Goal: Contribute content: Add original content to the website for others to see

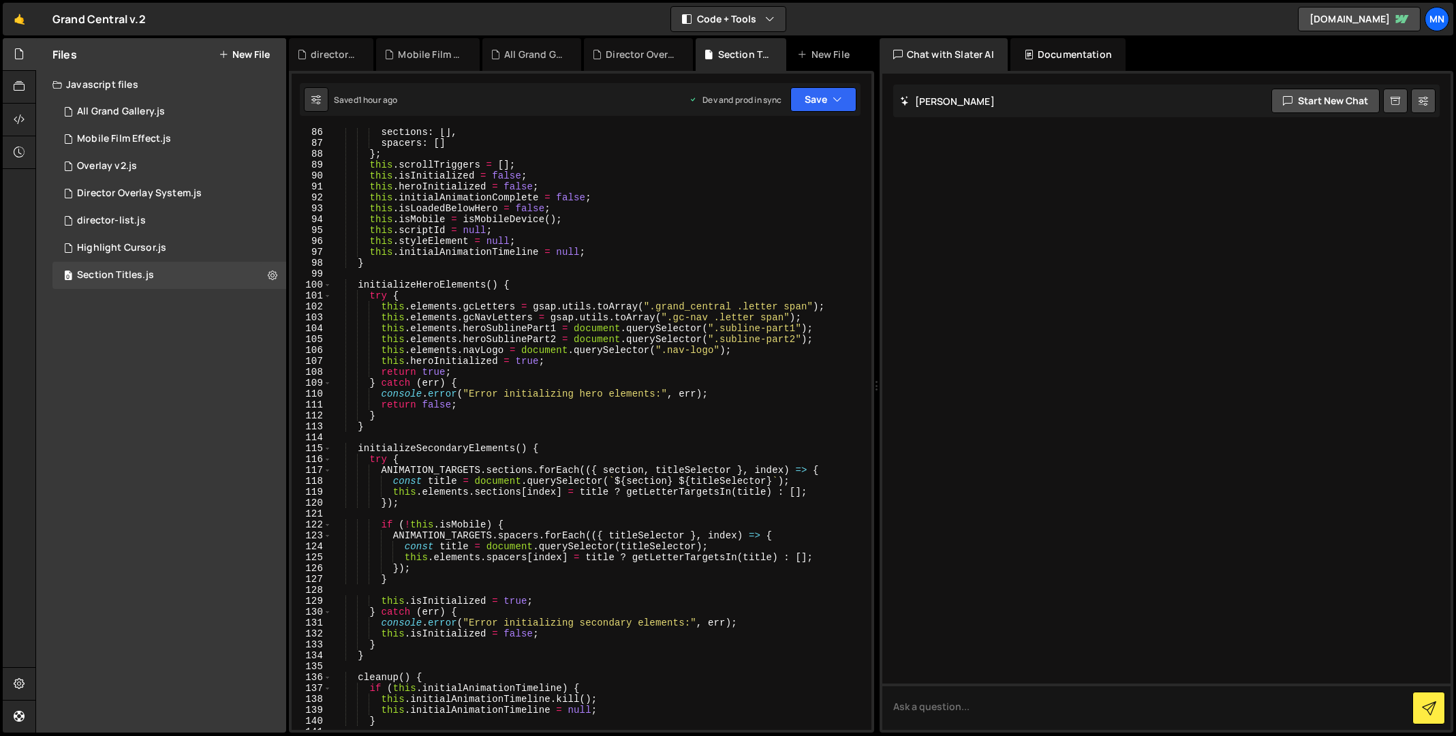
scroll to position [939, 0]
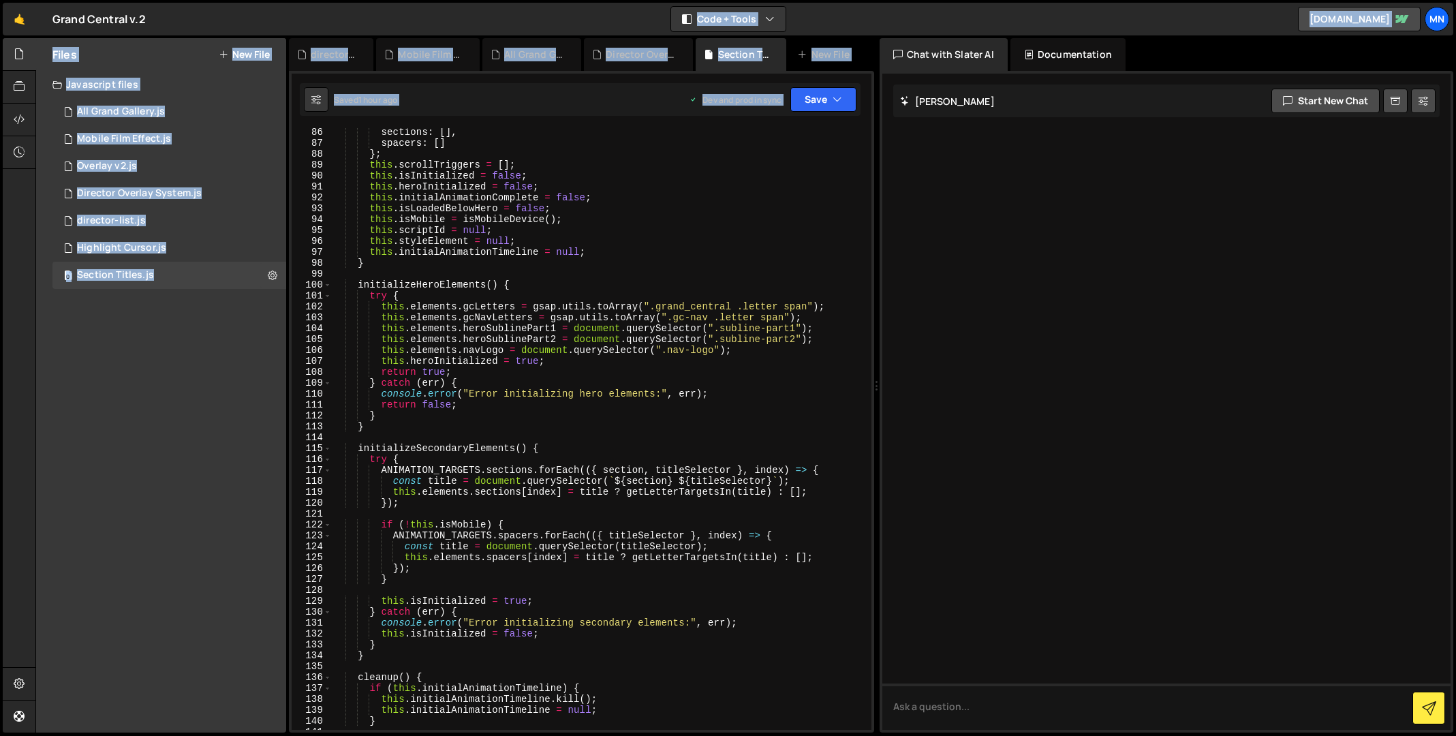
drag, startPoint x: 872, startPoint y: 204, endPoint x: 844, endPoint y: 686, distance: 482.5
click at [847, 731] on div "(() => { 86 87 88 89 90 91 92 93 94 95 96 97 98 99 100 101 102 103 104 105 106 …" at bounding box center [581, 402] width 585 height 662
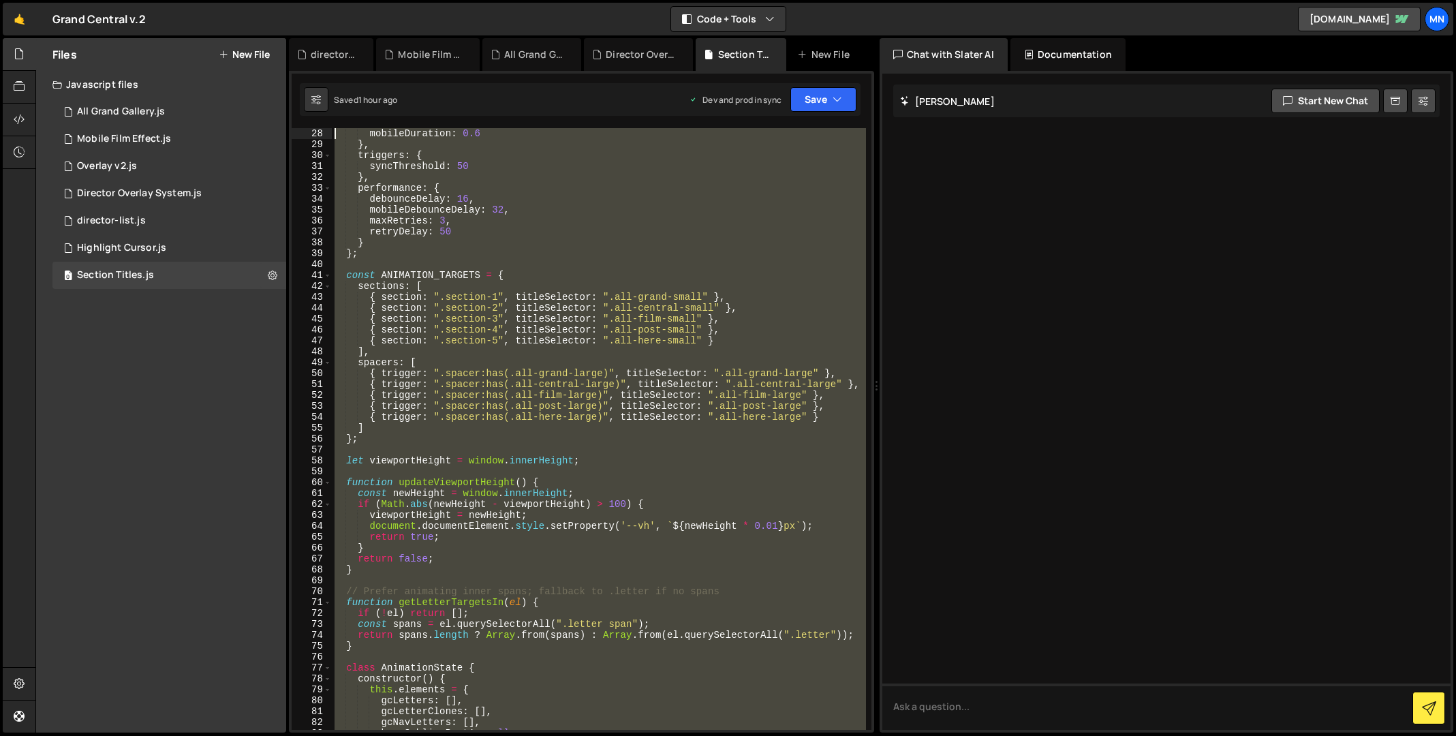
scroll to position [0, 0]
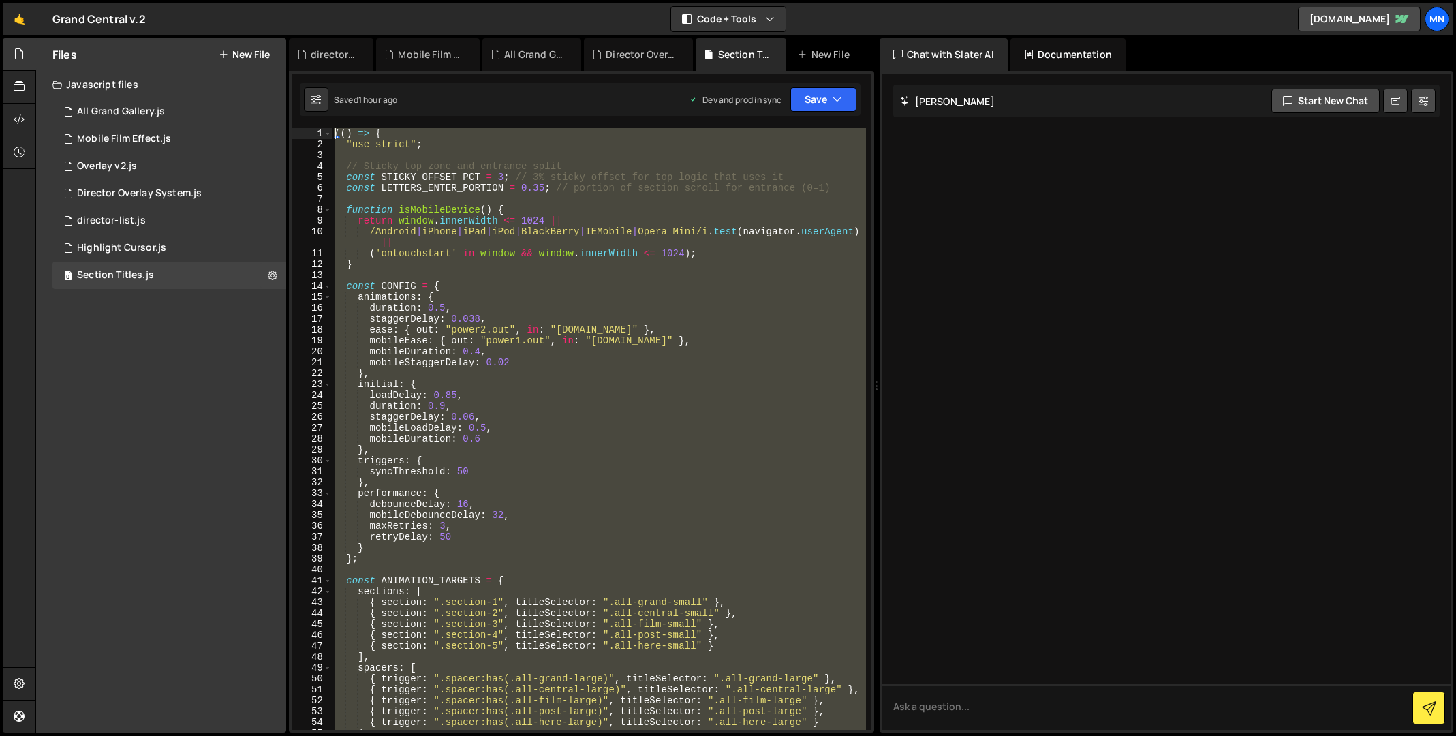
drag, startPoint x: 397, startPoint y: 720, endPoint x: 277, endPoint y: -179, distance: 907.5
click at [277, 0] on html "Projects [GEOGRAPHIC_DATA] Blog [GEOGRAPHIC_DATA] Projects Your Teams Invite te…" at bounding box center [728, 368] width 1456 height 736
type textarea "(() => { "use strict";"
paste textarea
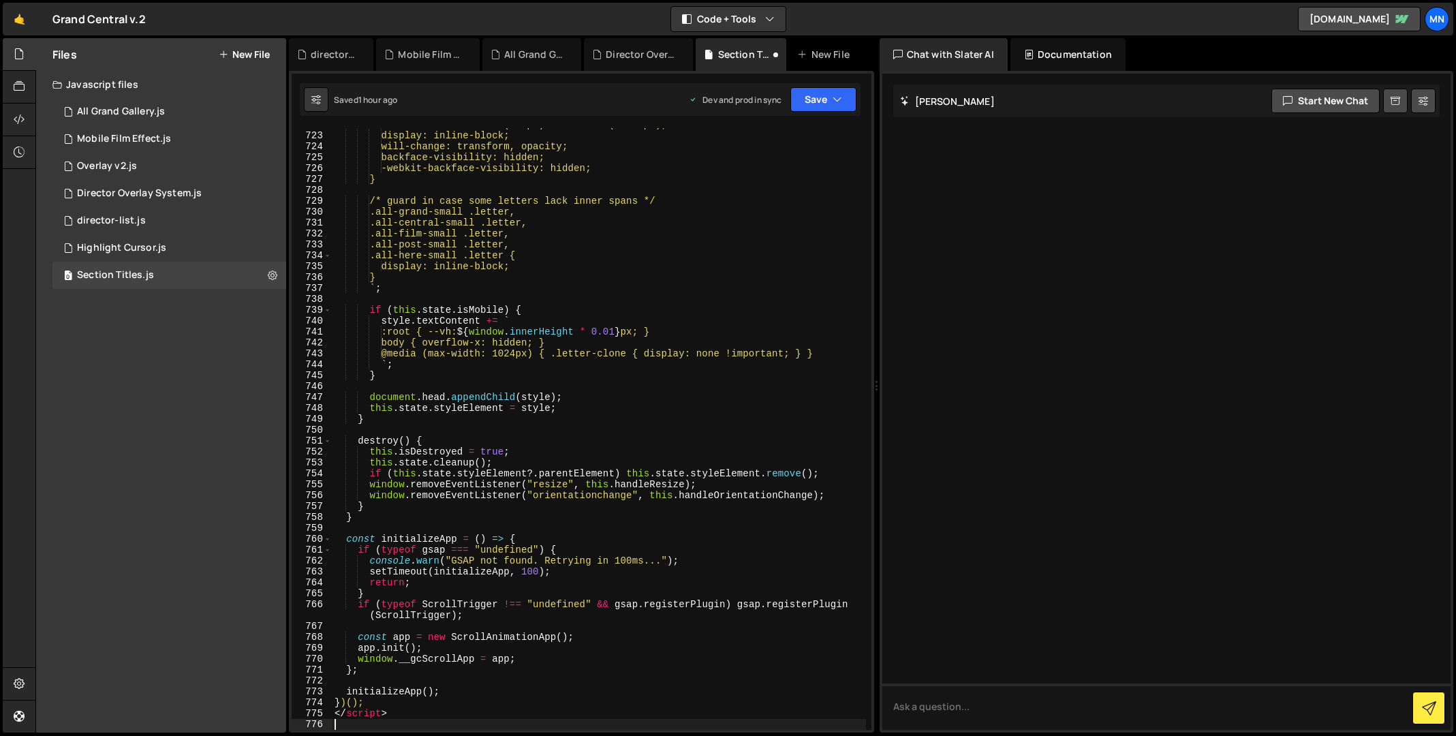
scroll to position [8394, 0]
type textarea "<"
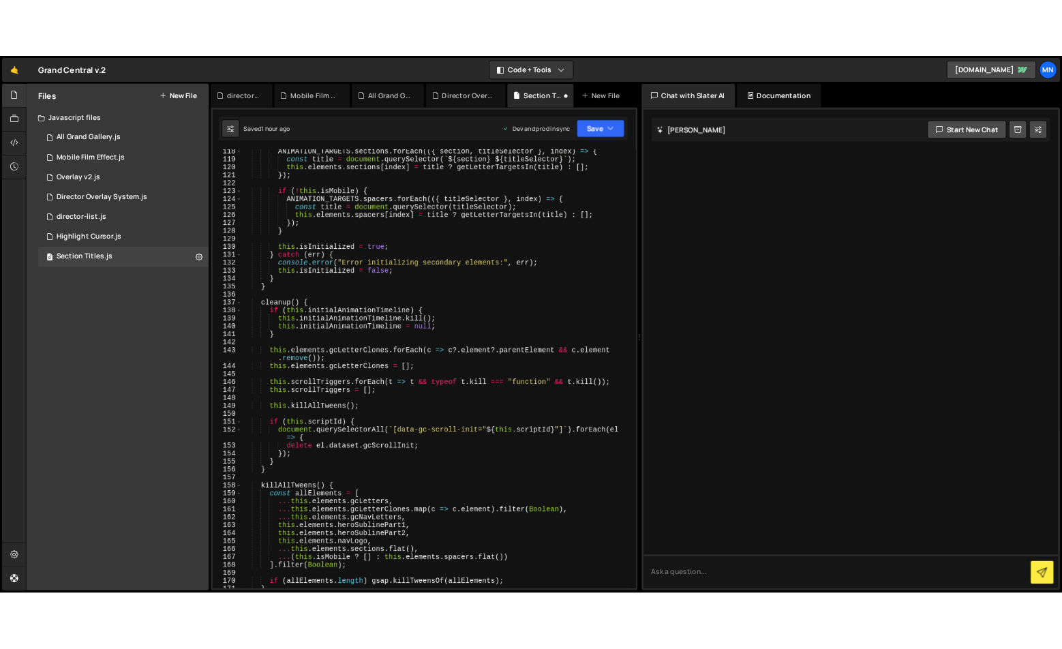
scroll to position [0, 0]
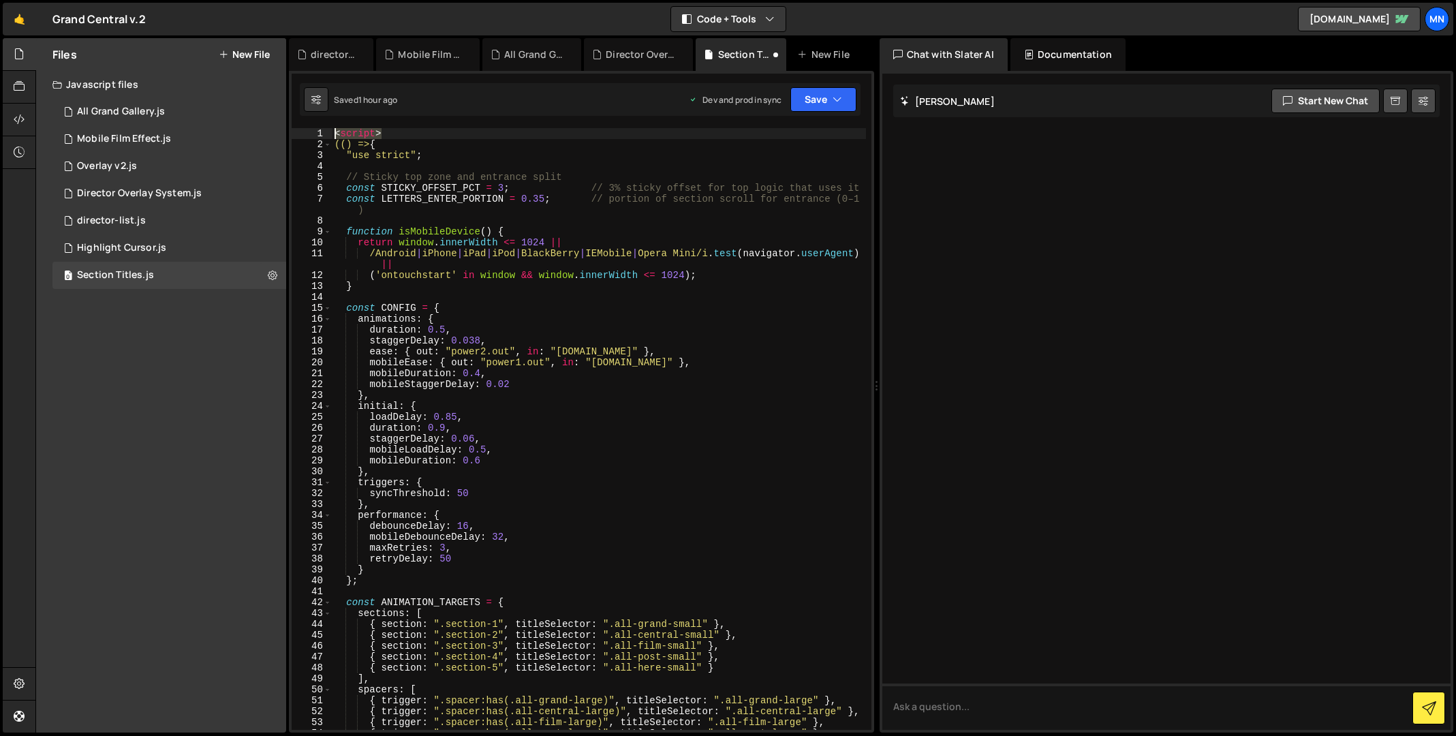
drag, startPoint x: 391, startPoint y: 133, endPoint x: 304, endPoint y: 129, distance: 87.3
click at [304, 129] on div "})(); 1 2 3 4 5 6 7 8 9 10 11 12 13 14 15 16 17 18 19 20 21 22 23 24 25 26 27 2…" at bounding box center [582, 429] width 580 height 602
type textarea "<script>"
type textarea "(() => {"
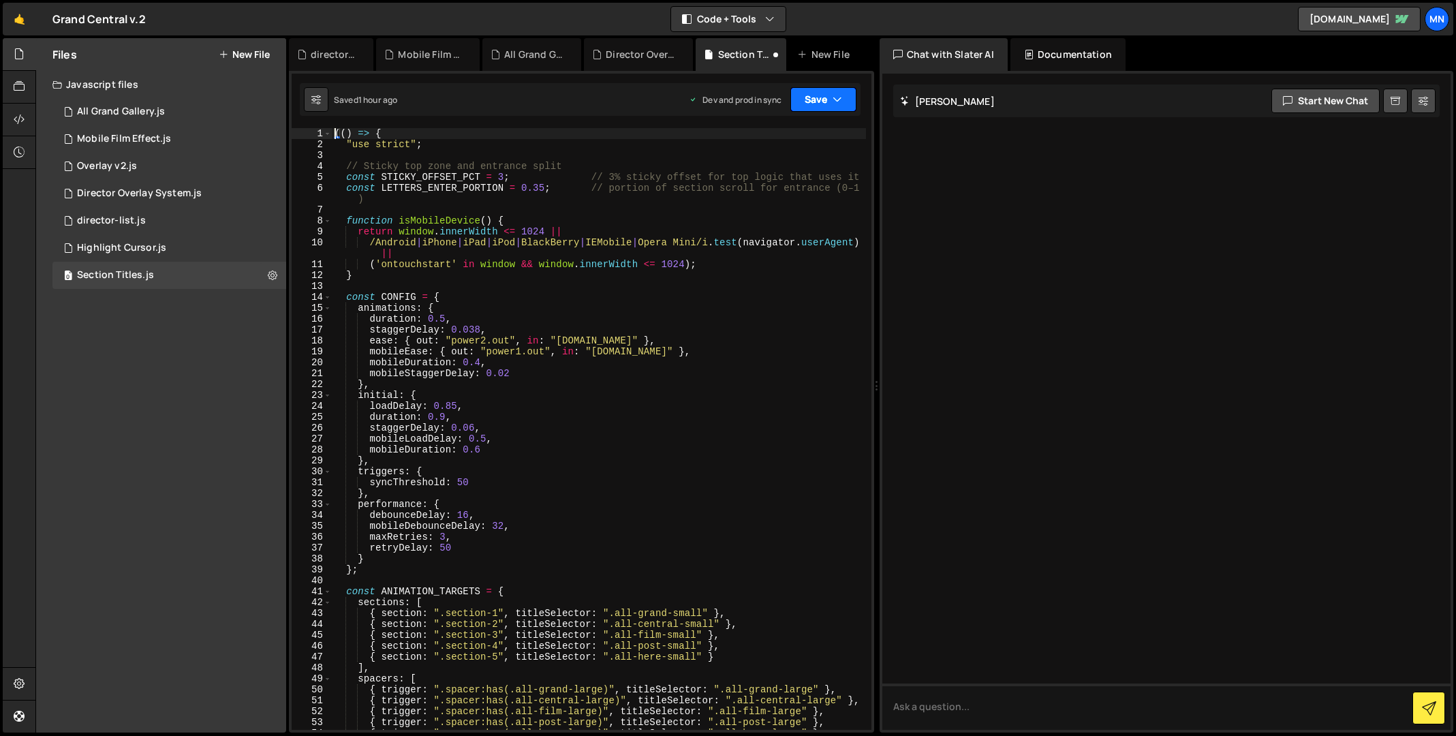
click at [825, 102] on button "Save" at bounding box center [823, 99] width 66 height 25
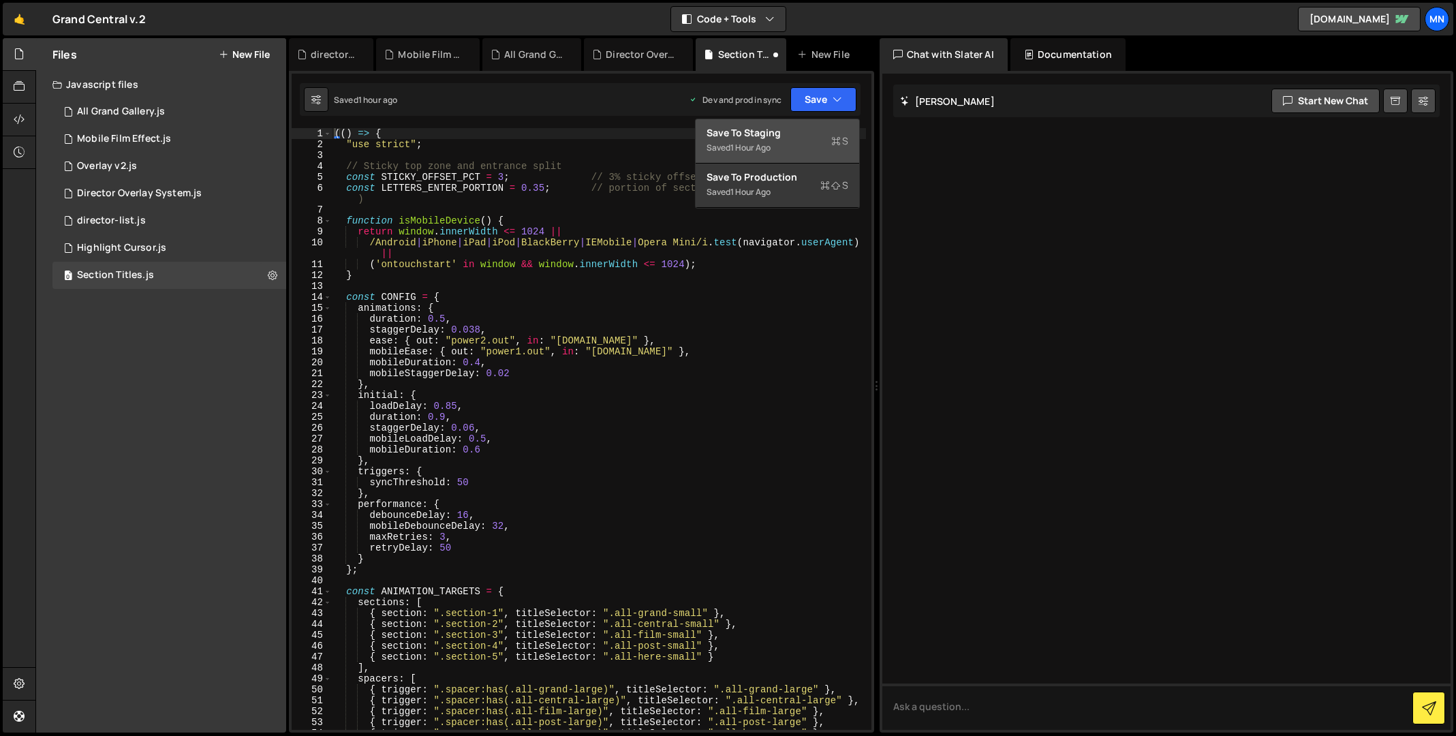
click at [821, 128] on div "Save to Staging S" at bounding box center [778, 133] width 142 height 14
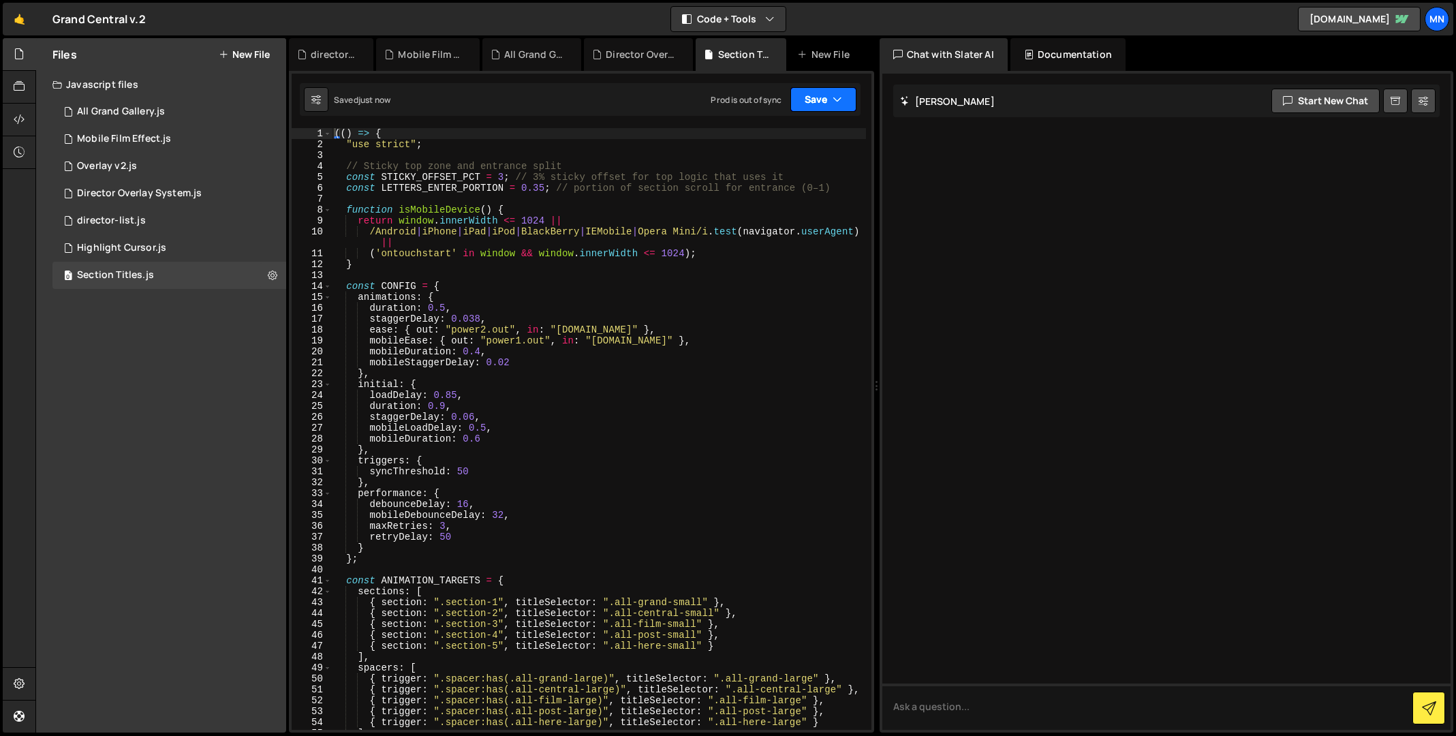
drag, startPoint x: 834, startPoint y: 97, endPoint x: 825, endPoint y: 155, distance: 59.3
click at [834, 97] on icon "button" at bounding box center [838, 100] width 10 height 14
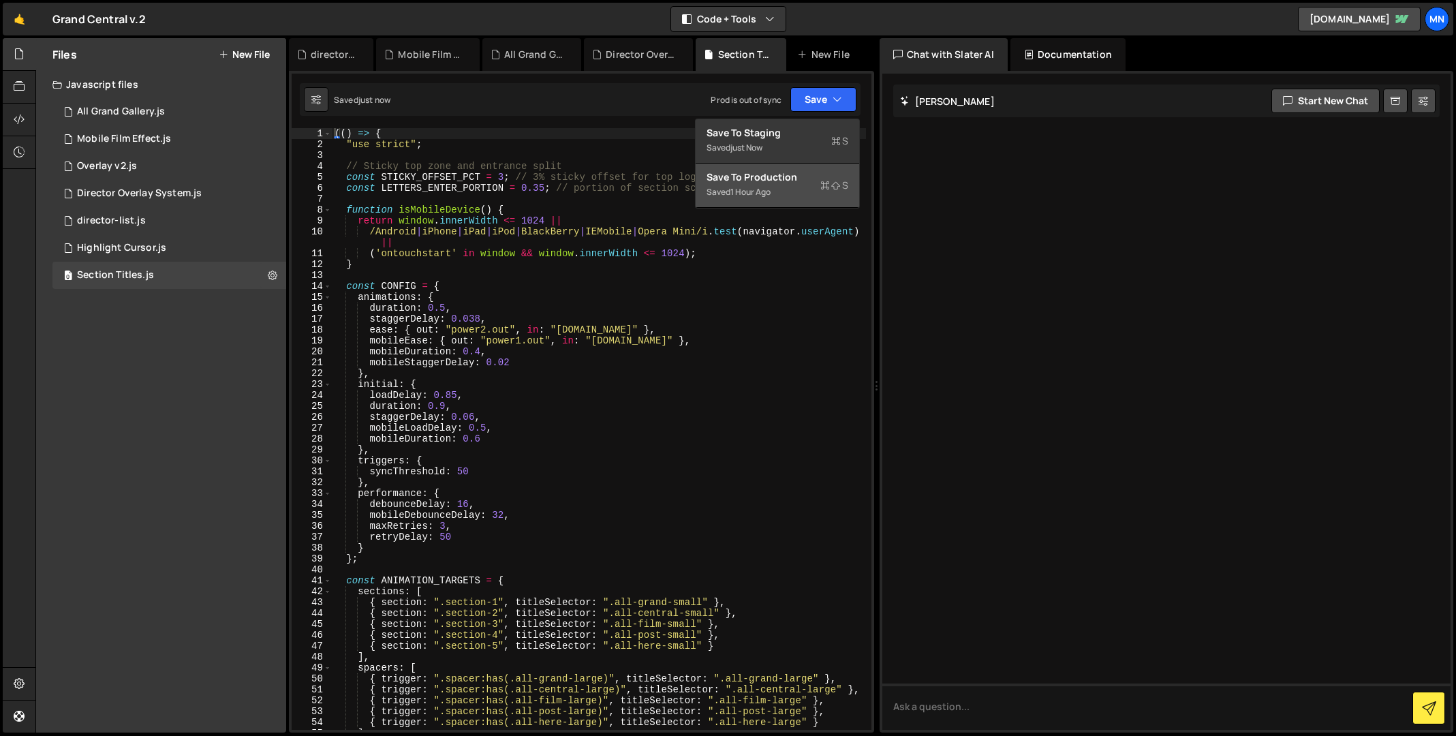
click at [815, 186] on div "Saved 1 hour ago" at bounding box center [778, 192] width 142 height 16
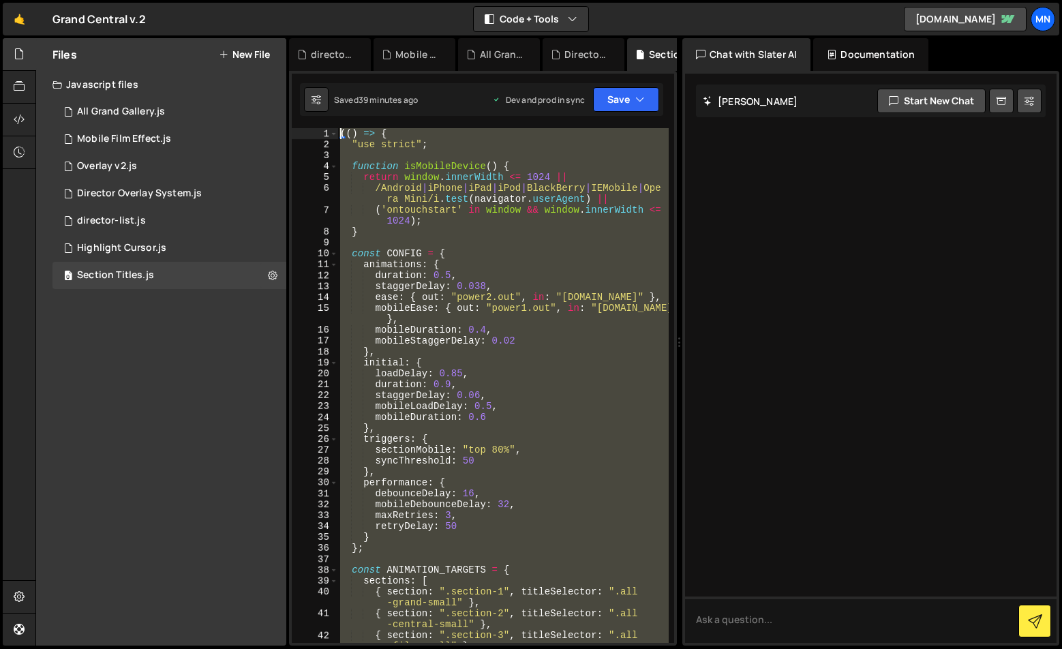
drag, startPoint x: 410, startPoint y: 604, endPoint x: 278, endPoint y: -203, distance: 817.5
click at [278, 0] on html "Projects [GEOGRAPHIC_DATA] Blog [GEOGRAPHIC_DATA] Projects Your Teams Invite te…" at bounding box center [531, 324] width 1062 height 649
type textarea "(() => { "use strict";"
paste textarea
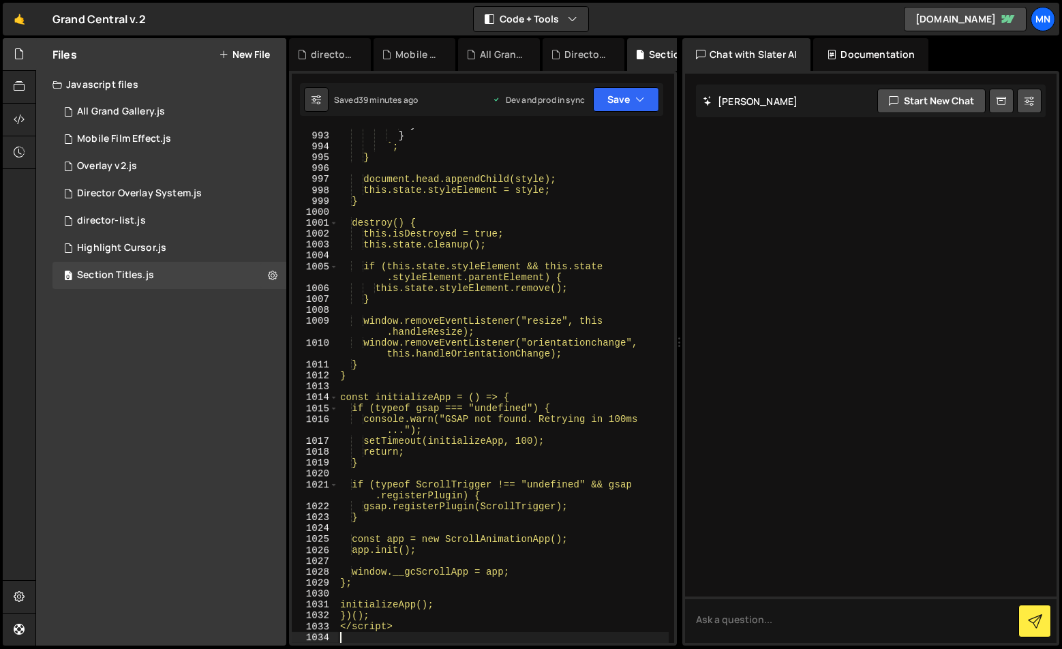
scroll to position [12482, 0]
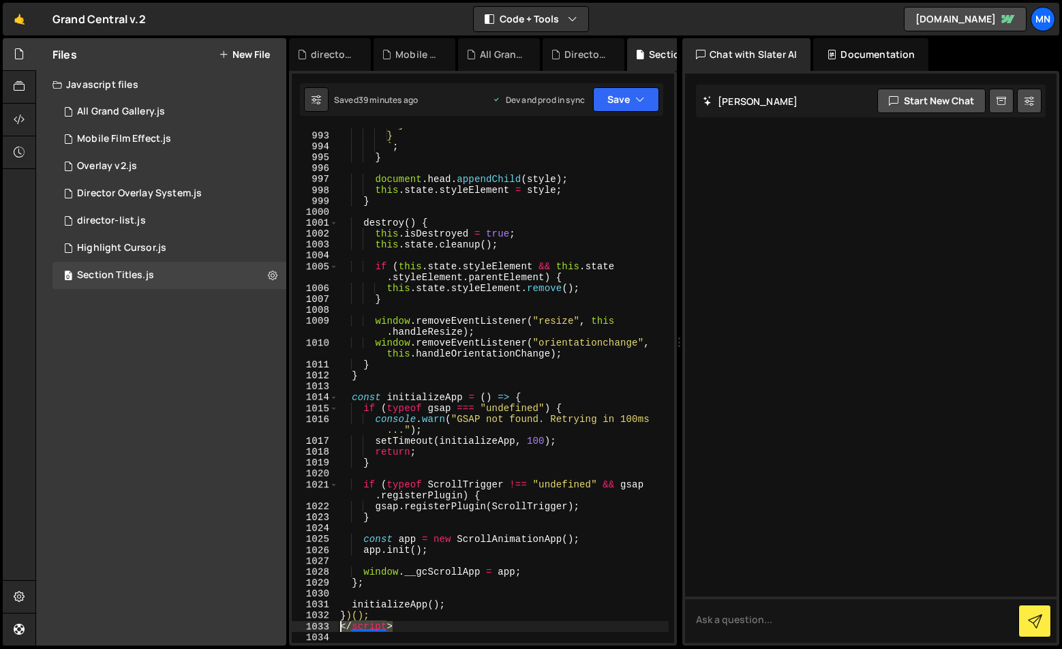
drag, startPoint x: 408, startPoint y: 627, endPoint x: 326, endPoint y: 626, distance: 81.8
click at [326, 626] on div "992 993 994 995 996 997 998 999 1000 1001 1002 1003 1004 1005 1006 1007 1008 10…" at bounding box center [483, 385] width 382 height 514
type textarea "</script>"
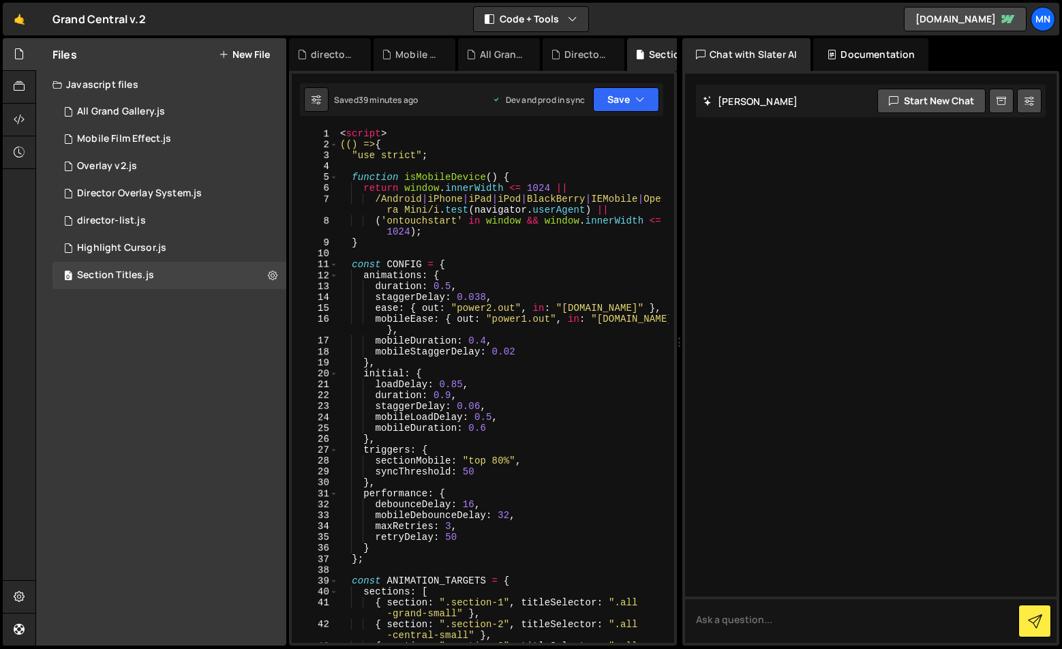
scroll to position [0, 0]
drag, startPoint x: 401, startPoint y: 136, endPoint x: 304, endPoint y: 132, distance: 97.5
click at [304, 132] on div "})(); 1 2 3 4 5 6 7 8 9 10 11 12 13 14 15 16 17 18 19 20 21 22 23 24 25 26 27 2…" at bounding box center [483, 385] width 382 height 514
type textarea "<script>"
type textarea "(() => {"
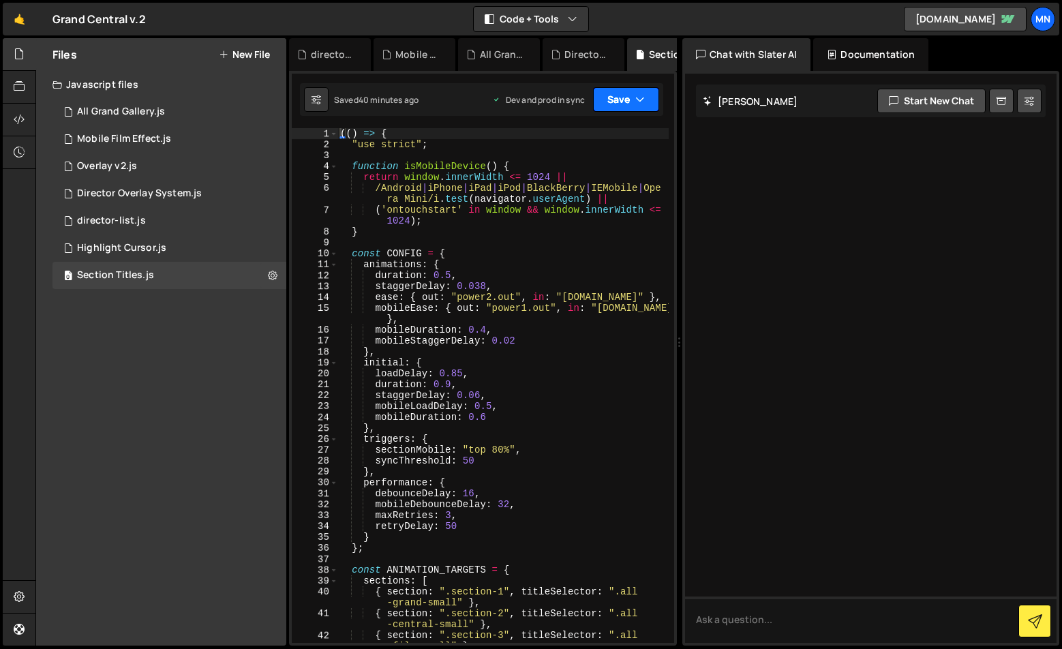
click at [615, 106] on button "Save" at bounding box center [626, 99] width 66 height 25
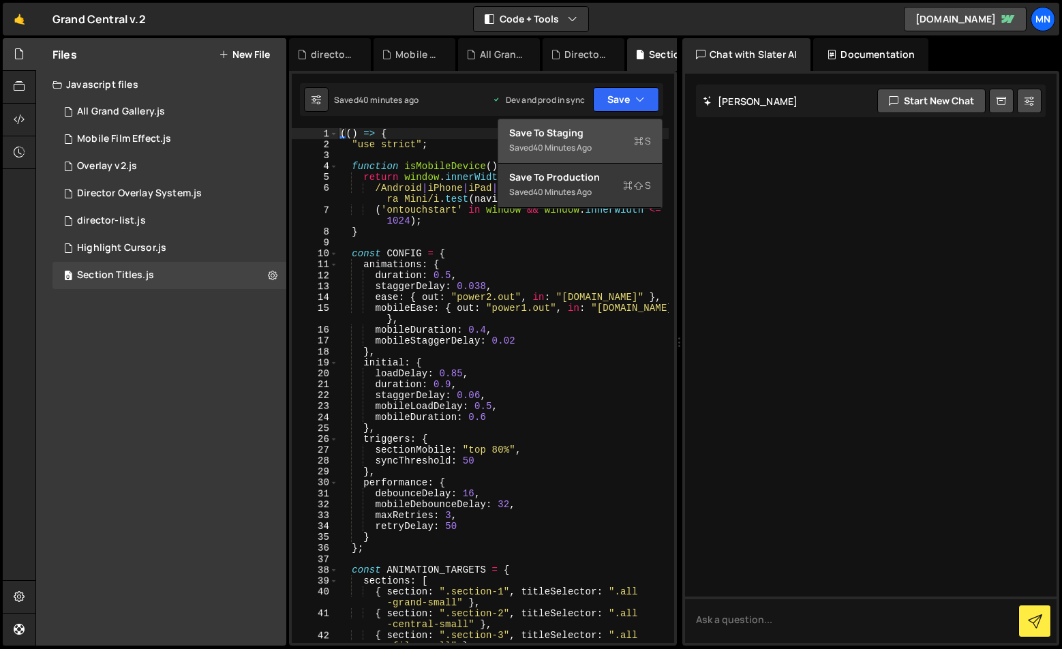
click at [605, 129] on div "Save to Staging S" at bounding box center [580, 133] width 142 height 14
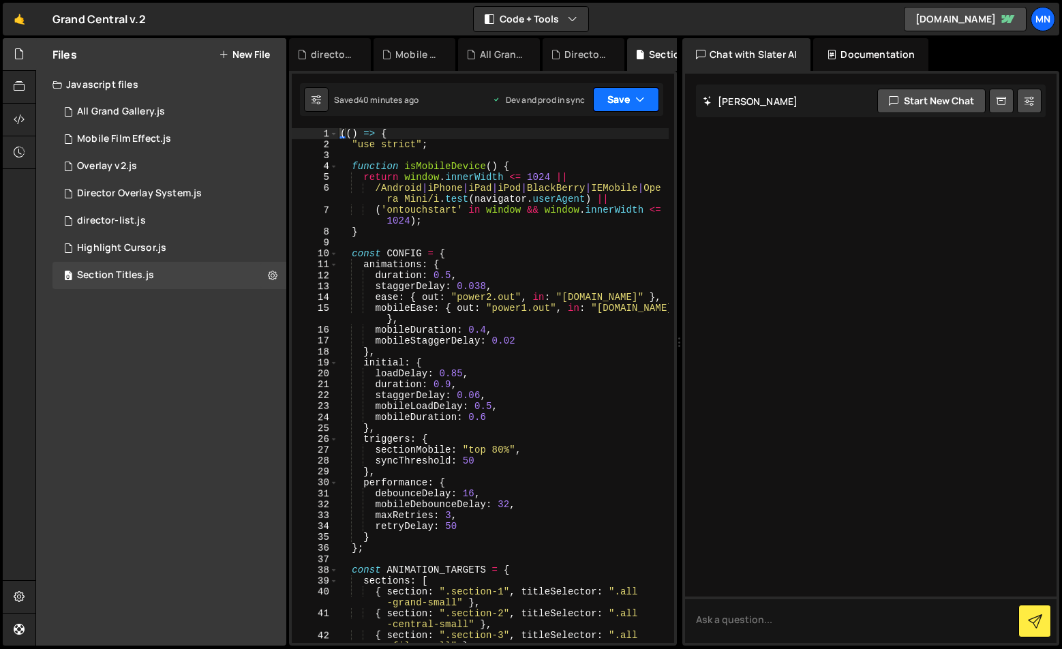
click at [624, 101] on button "Save" at bounding box center [626, 99] width 66 height 25
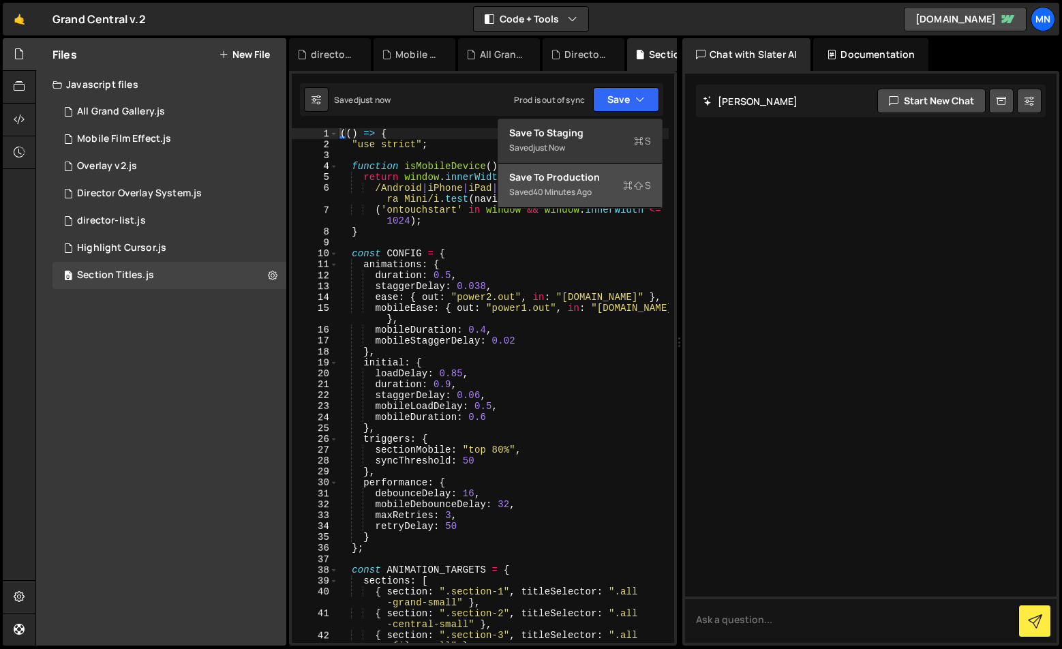
click at [607, 178] on div "Save to Production S" at bounding box center [580, 177] width 142 height 14
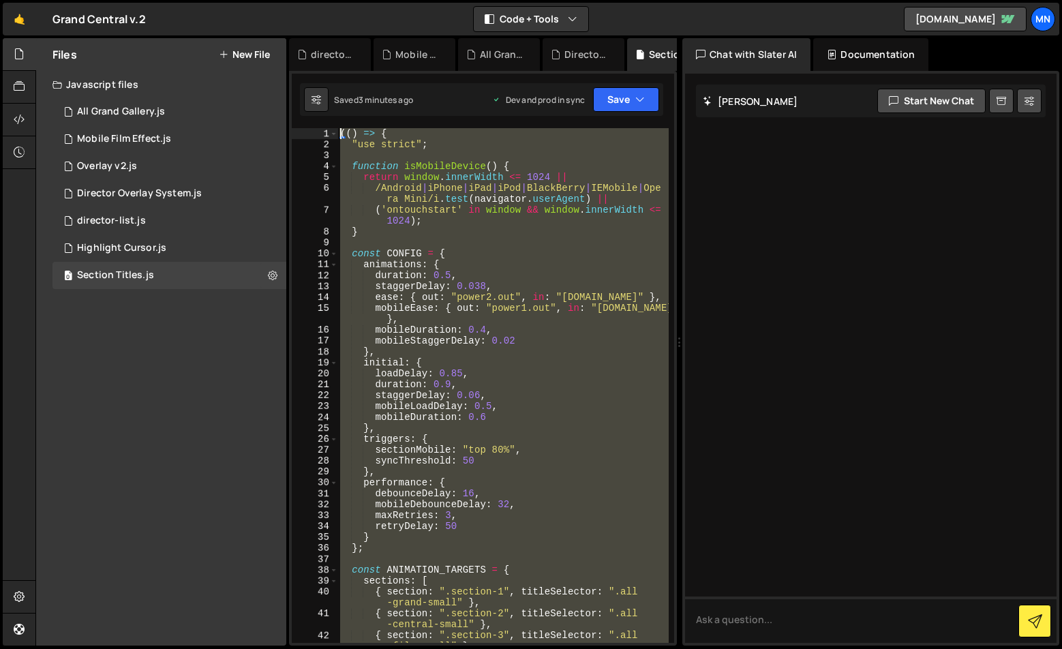
drag, startPoint x: 400, startPoint y: 599, endPoint x: 236, endPoint y: -203, distance: 818.7
click at [236, 0] on html "Projects [GEOGRAPHIC_DATA] Blog [GEOGRAPHIC_DATA] Projects Your Teams Invite te…" at bounding box center [531, 324] width 1062 height 649
type textarea "(() => { "use strict";"
paste textarea
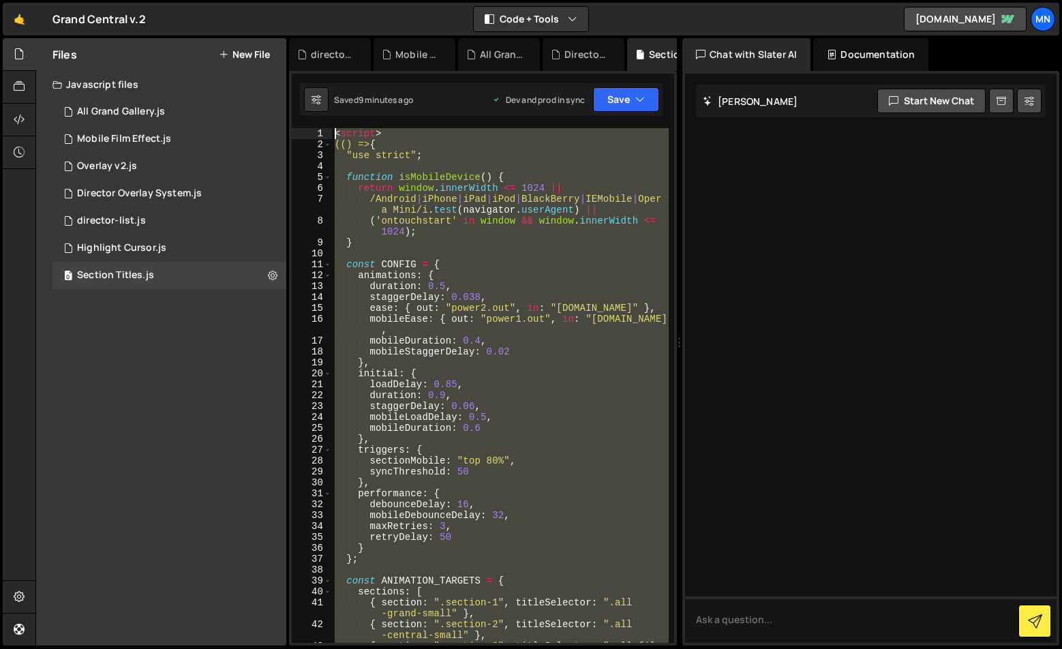
drag, startPoint x: 380, startPoint y: 614, endPoint x: 239, endPoint y: -203, distance: 829.0
click at [239, 0] on html "Projects [GEOGRAPHIC_DATA] Blog [GEOGRAPHIC_DATA] Projects Your Teams Invite te…" at bounding box center [531, 324] width 1062 height 649
type textarea "<script> (() => {"
paste textarea
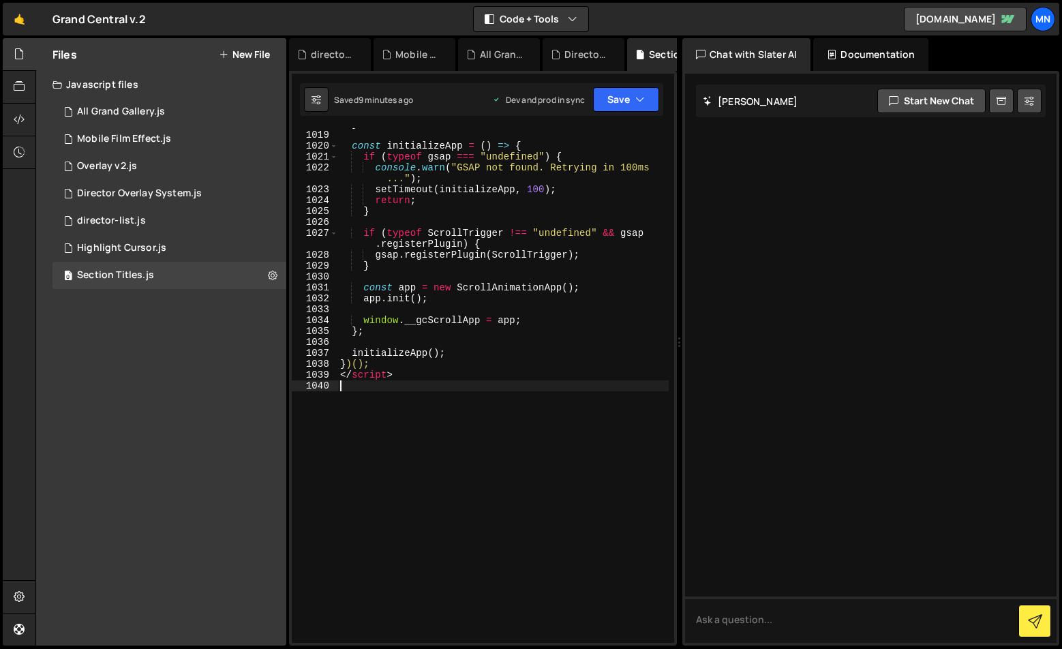
scroll to position [12854, 0]
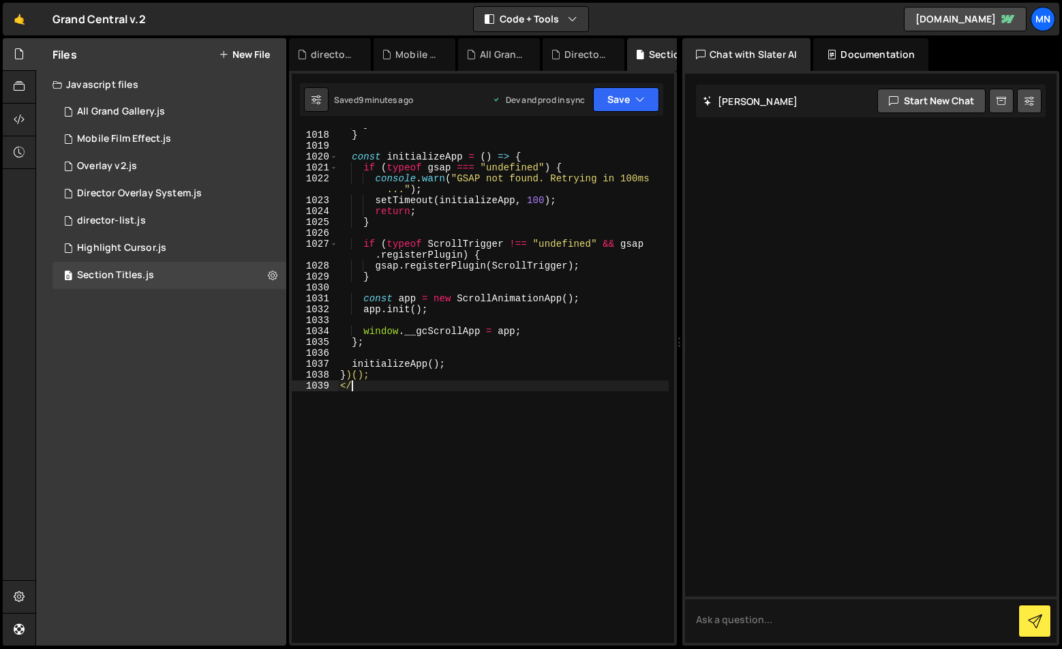
type textarea "<"
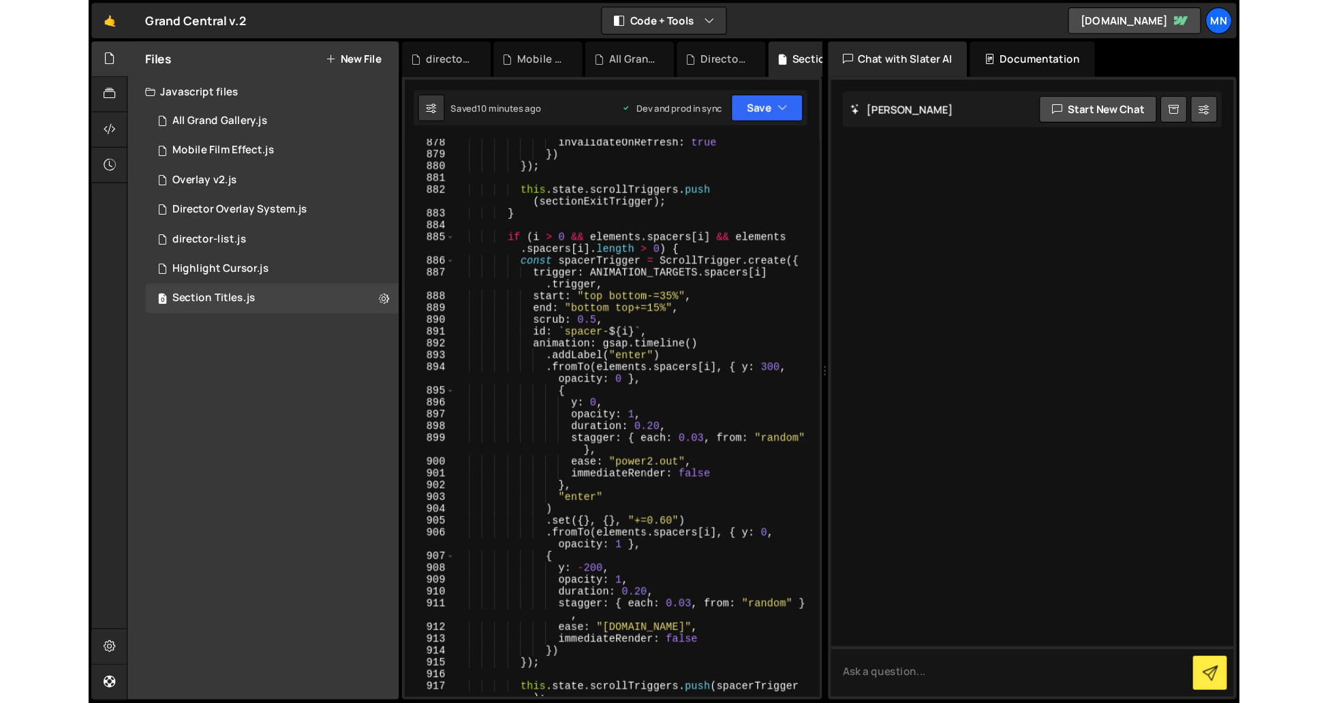
scroll to position [0, 0]
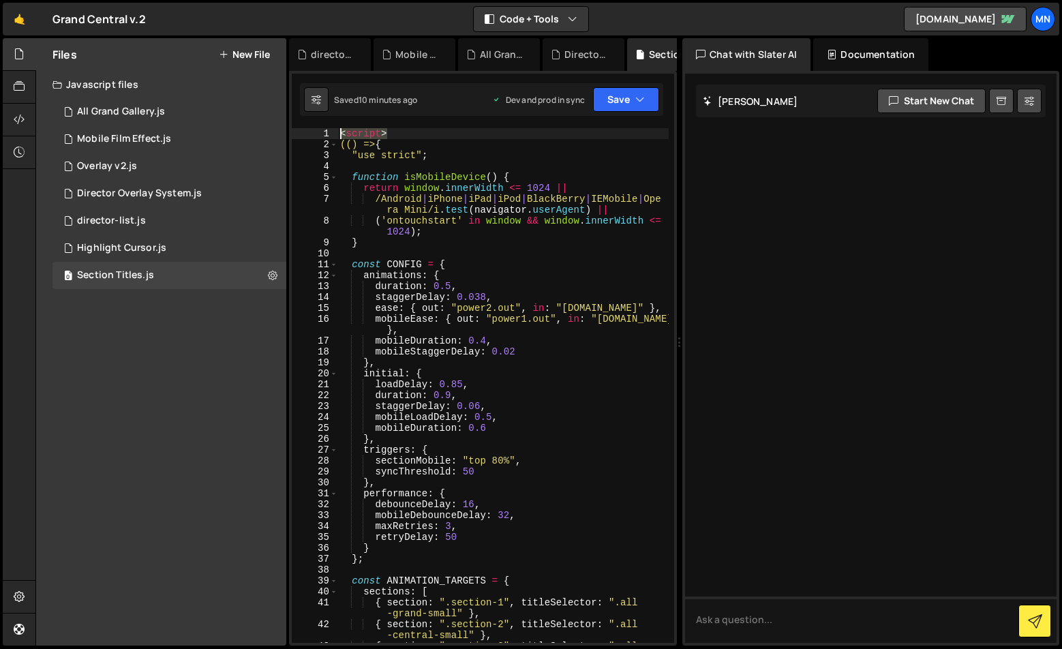
drag, startPoint x: 395, startPoint y: 134, endPoint x: 290, endPoint y: 126, distance: 105.2
click at [290, 126] on div "})(); 1 2 3 4 5 6 7 8 9 10 11 12 13 14 15 16 17 18 19 20 21 22 23 24 25 26 27 2…" at bounding box center [483, 358] width 388 height 574
type textarea "<script>"
type textarea "(() => {"
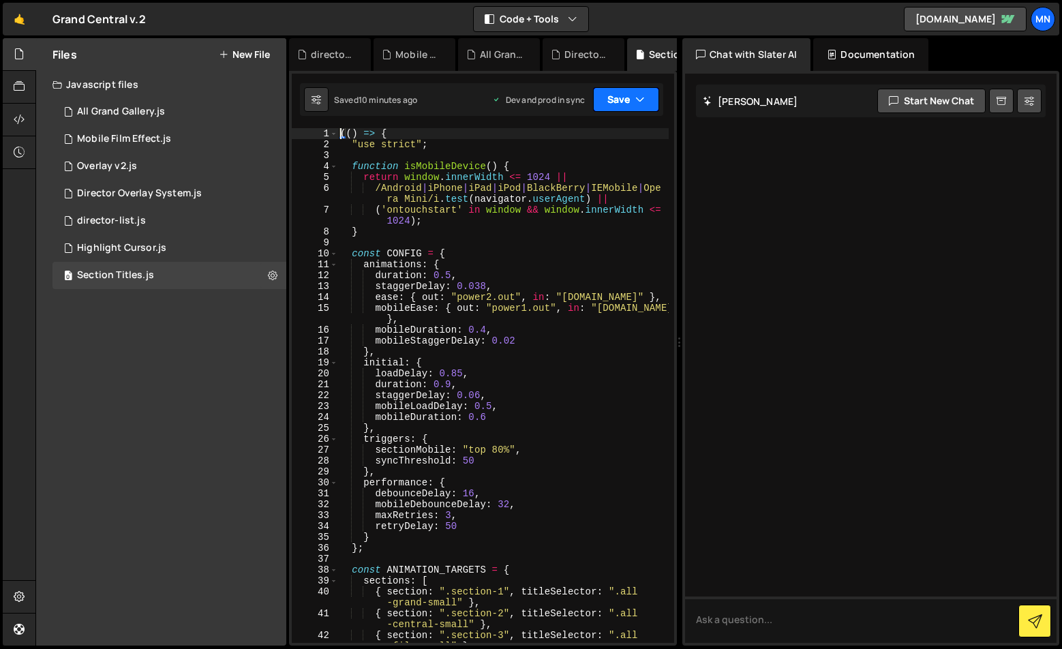
click at [628, 101] on button "Save" at bounding box center [626, 99] width 66 height 25
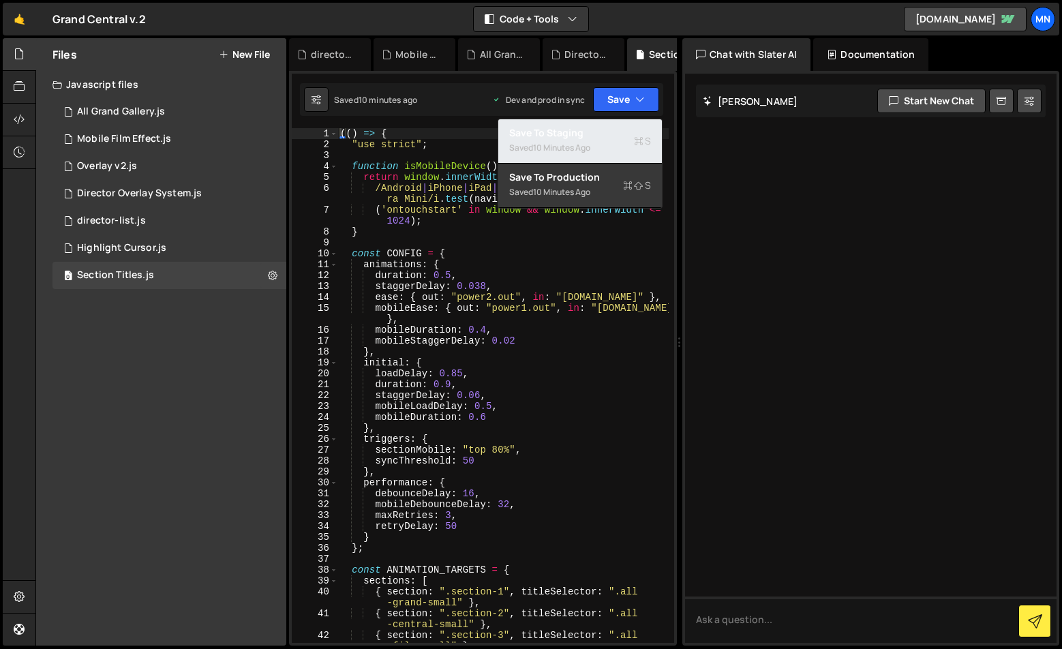
click at [609, 132] on div "Save to Staging S" at bounding box center [580, 133] width 142 height 14
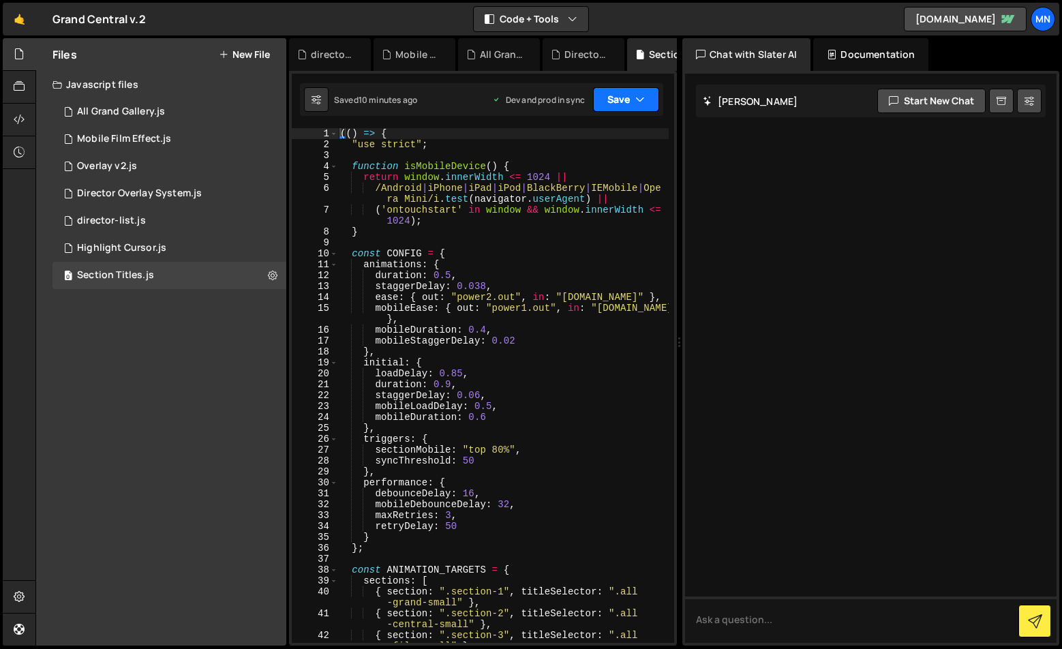
click at [630, 93] on button "Save" at bounding box center [626, 99] width 66 height 25
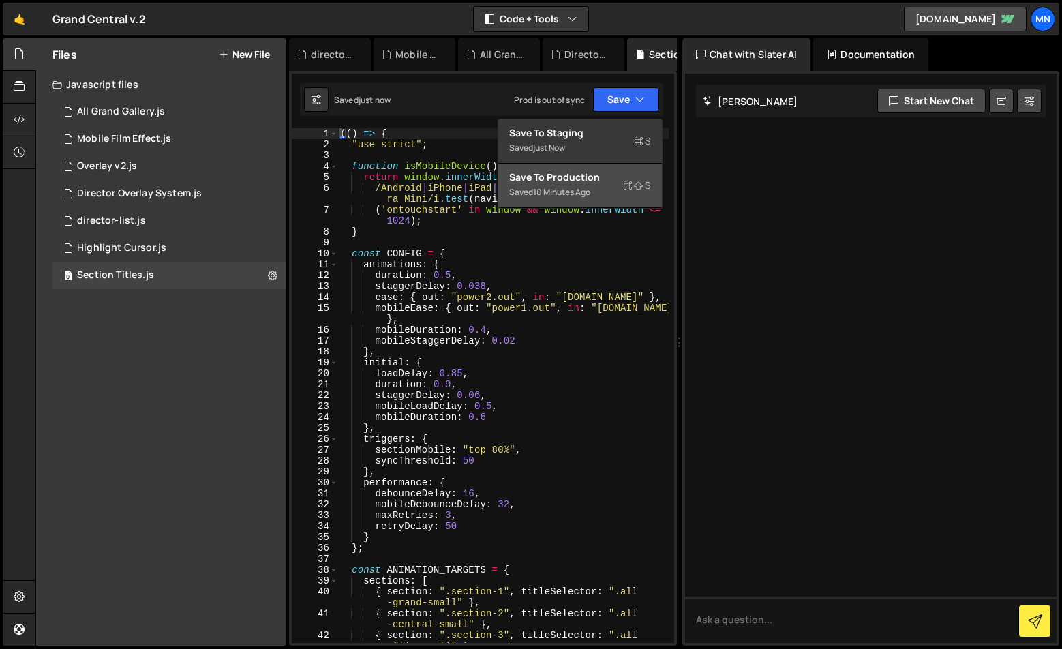
click at [602, 197] on div "Saved 10 minutes ago" at bounding box center [580, 192] width 142 height 16
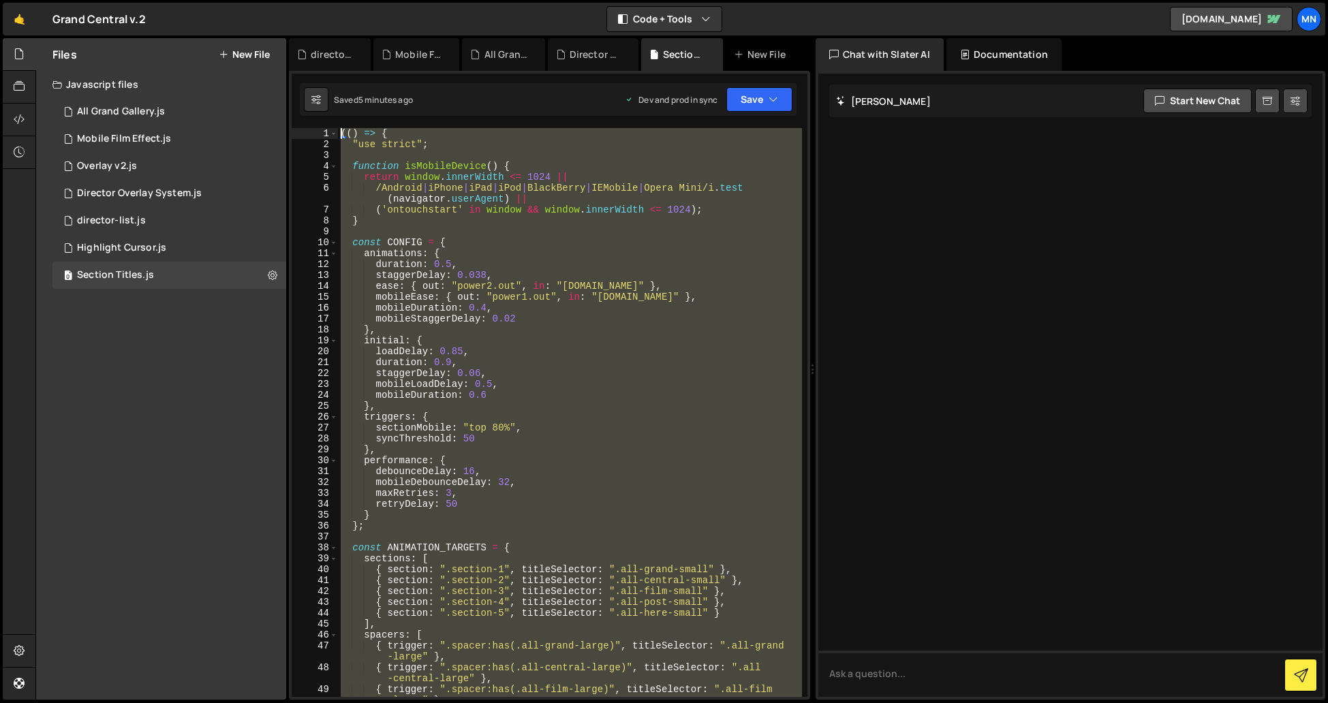
drag, startPoint x: 386, startPoint y: 682, endPoint x: 177, endPoint y: -203, distance: 909.4
click at [177, 0] on html "Projects [GEOGRAPHIC_DATA] Blog [GEOGRAPHIC_DATA] Projects Your Teams Invite te…" at bounding box center [664, 351] width 1328 height 703
type textarea "(() => { "use strict";"
paste textarea
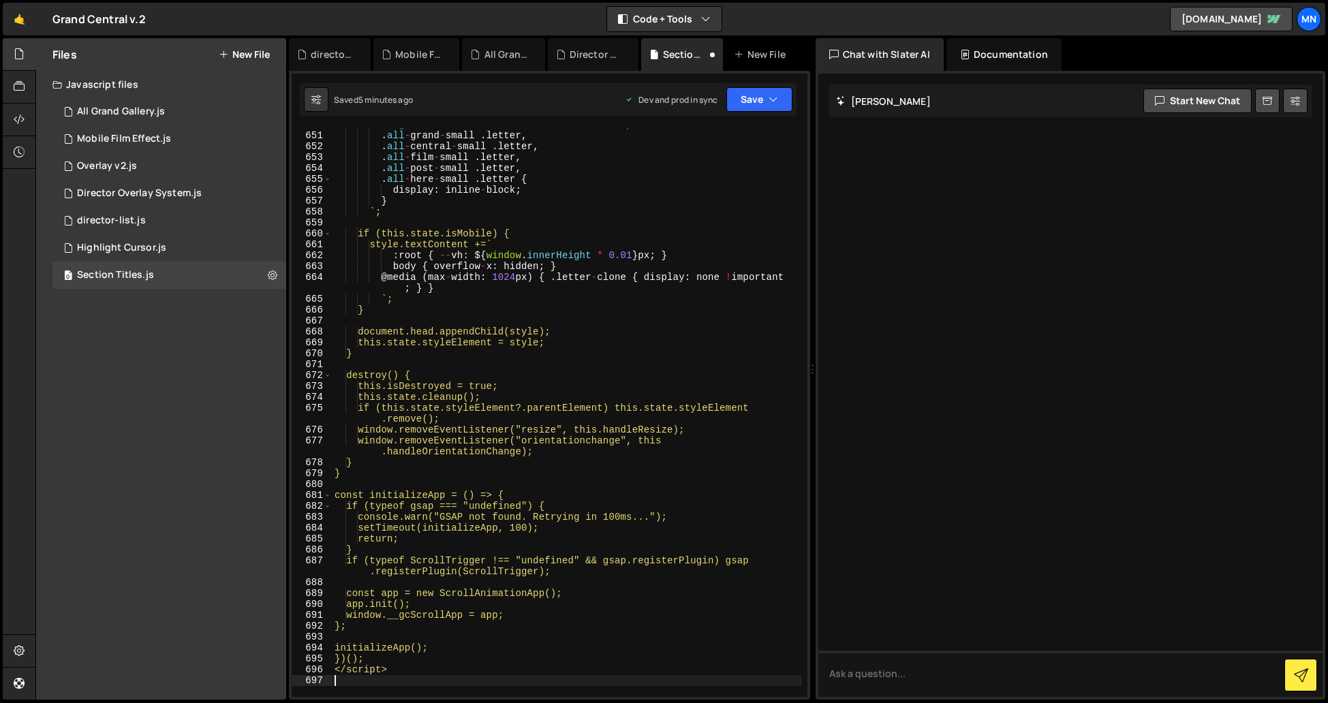
scroll to position [8012, 0]
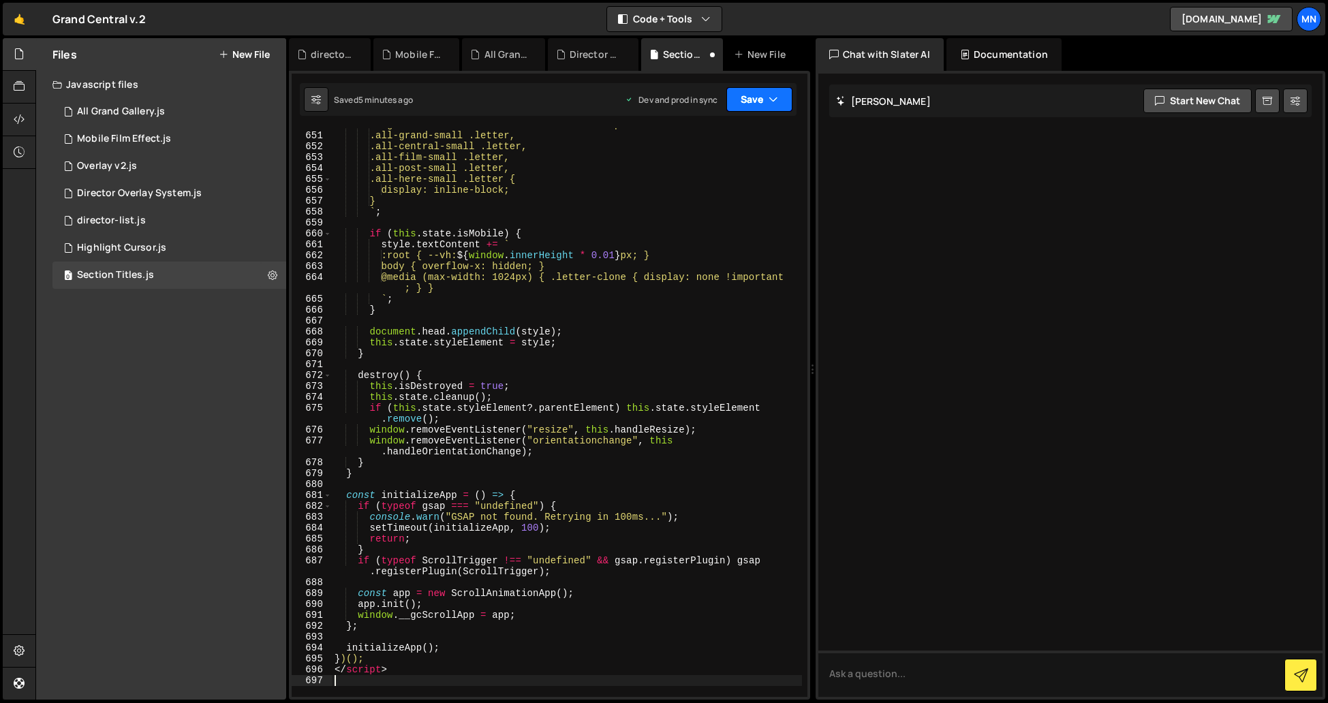
drag, startPoint x: 769, startPoint y: 105, endPoint x: 758, endPoint y: 131, distance: 28.4
click at [769, 108] on button "Save" at bounding box center [759, 99] width 66 height 25
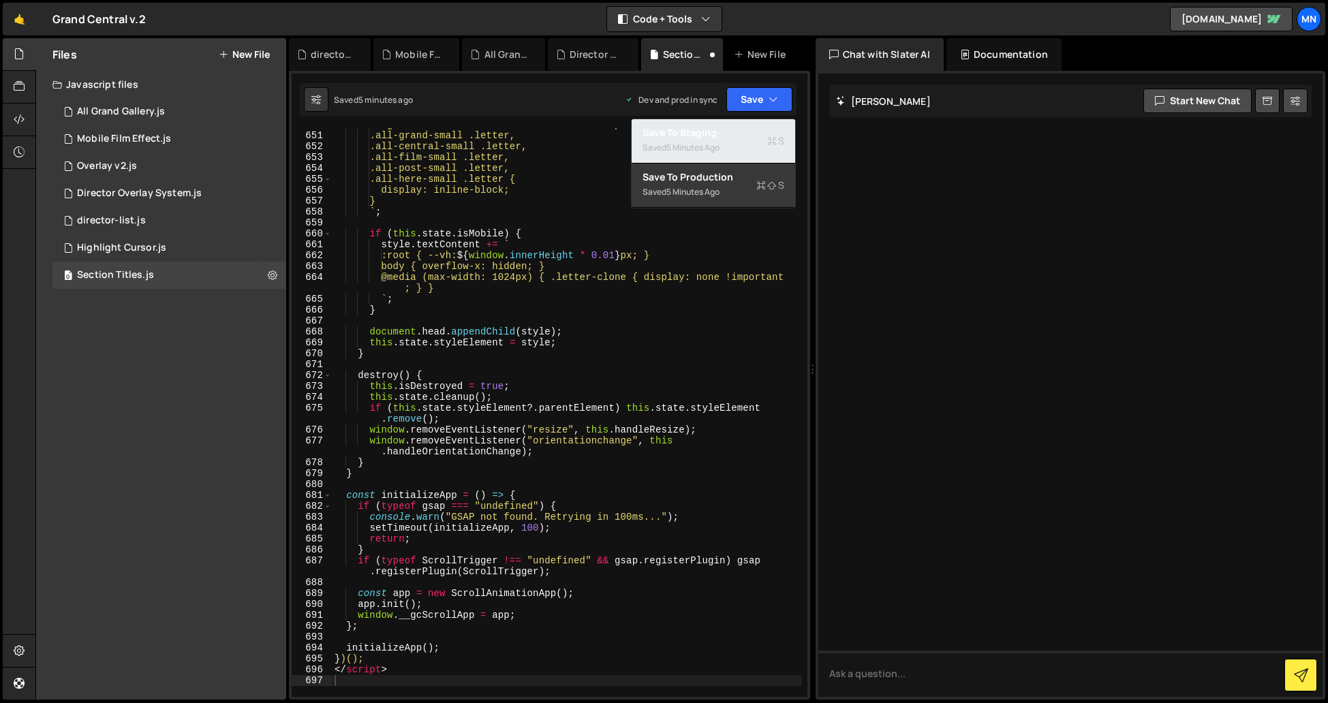
click at [754, 134] on div "Save to Staging S" at bounding box center [714, 133] width 142 height 14
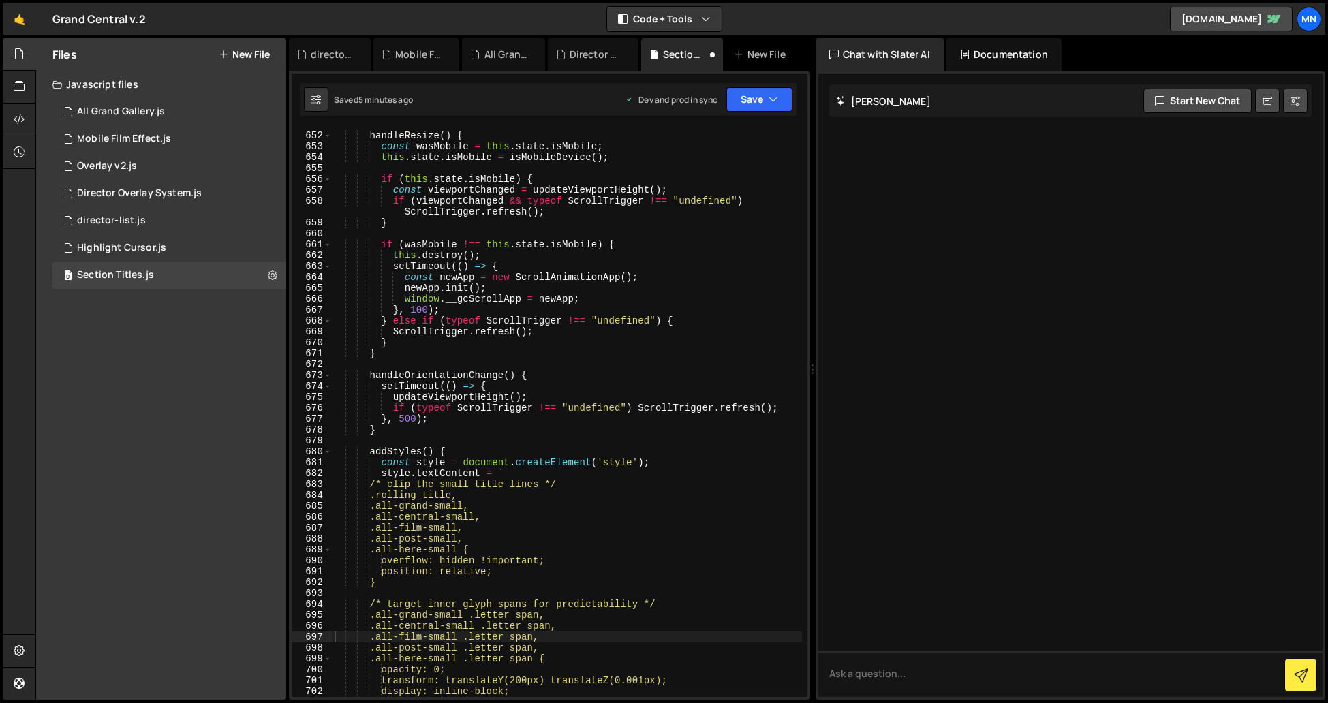
scroll to position [7914, 0]
click at [766, 99] on button "Save" at bounding box center [759, 99] width 66 height 25
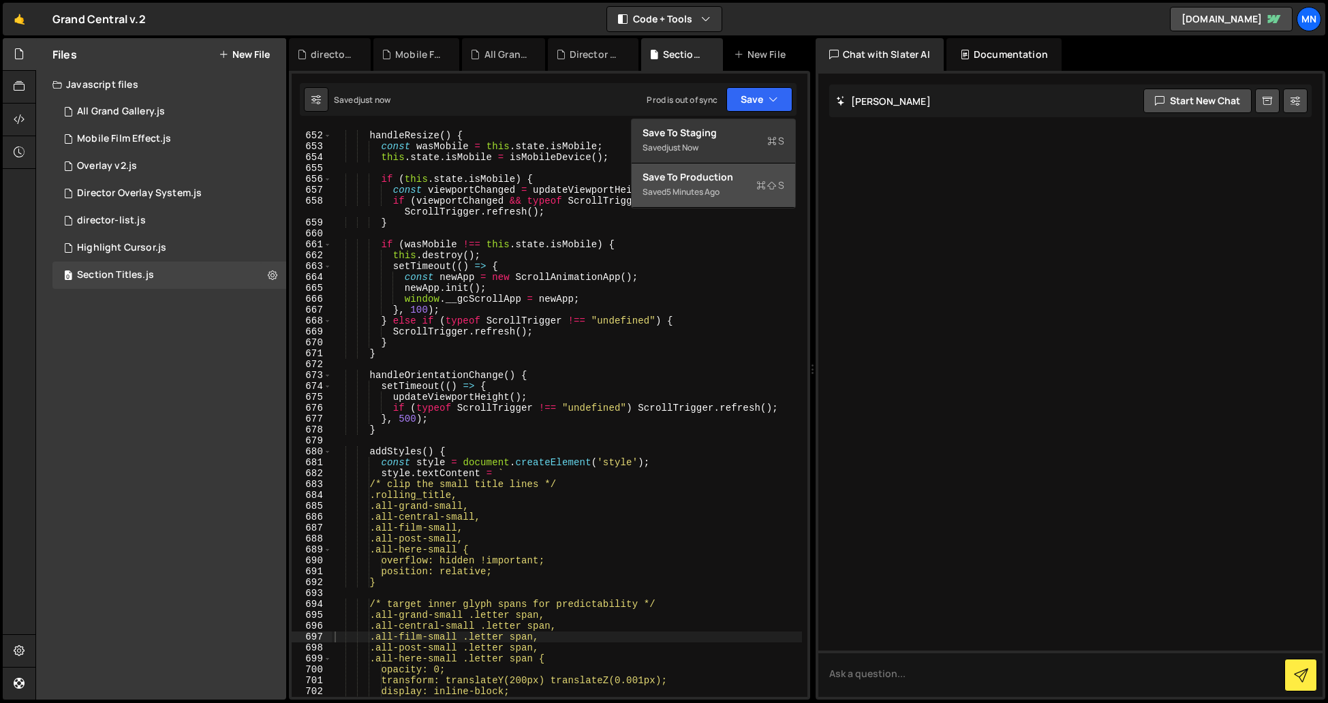
click at [749, 197] on div "Saved 5 minutes ago" at bounding box center [714, 192] width 142 height 16
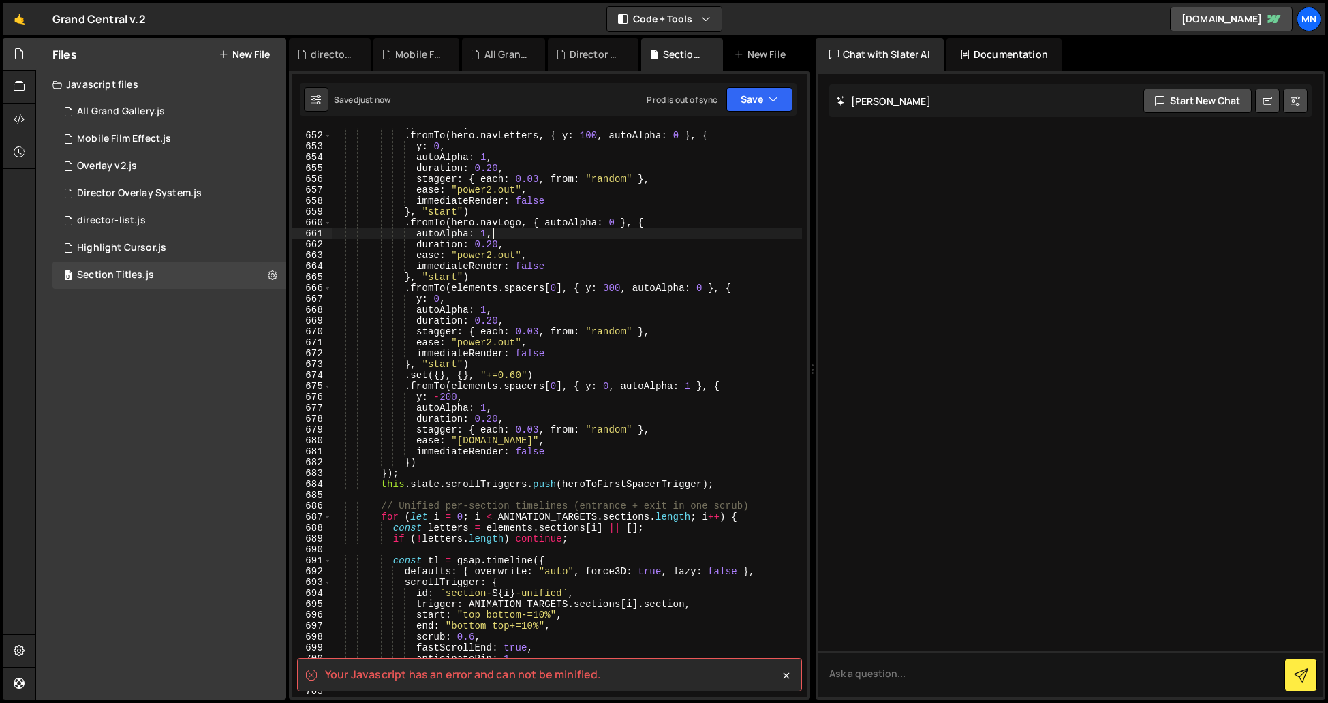
click at [713, 236] on div "} , "start" ) . fromTo ( hero . navLetters , { y : 100 , autoAlpha : 0 } , { y …" at bounding box center [567, 414] width 470 height 591
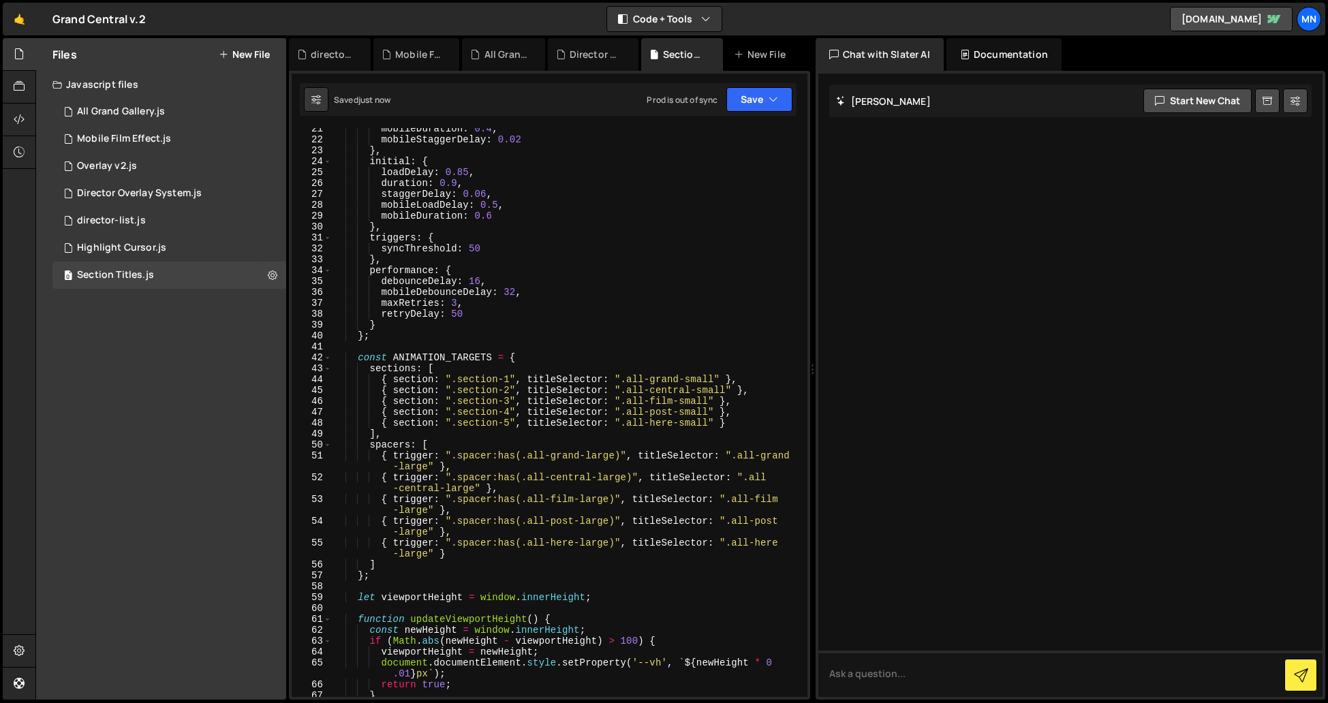
scroll to position [0, 0]
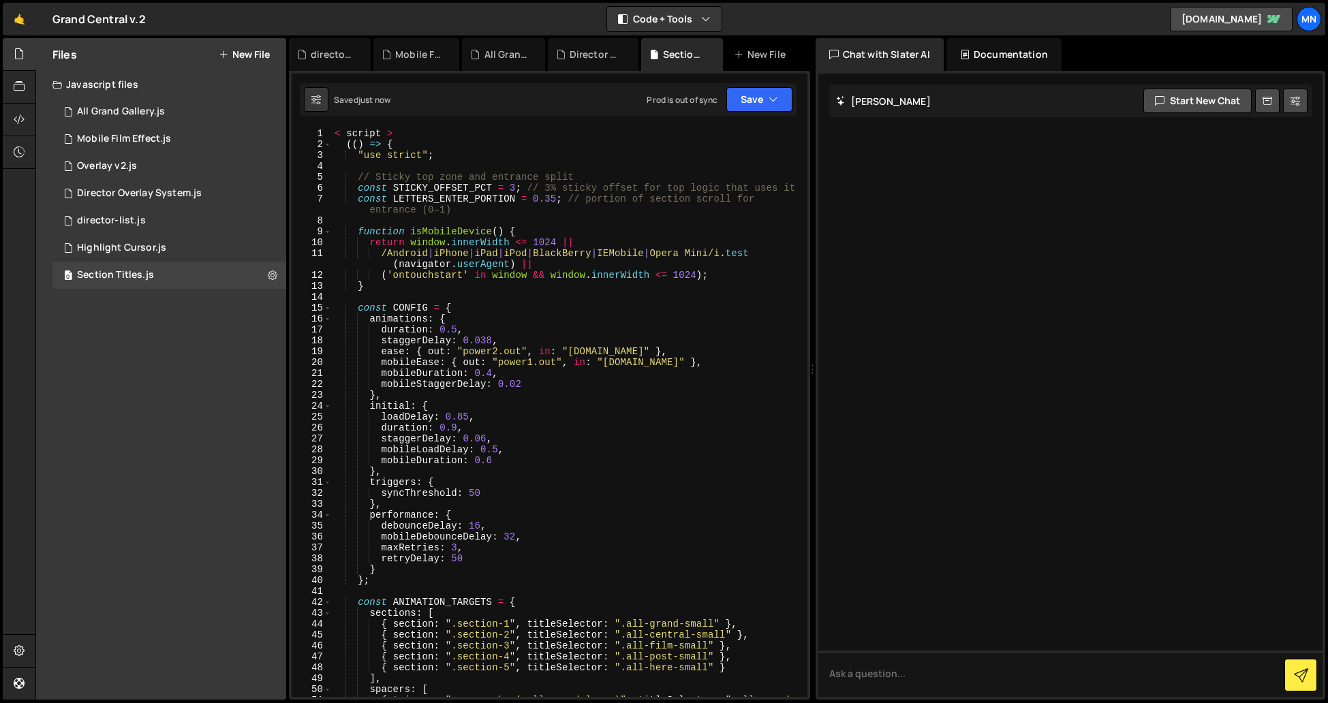
click at [397, 133] on div "< script > (( ) => { "use strict" ; // Sticky top zone and entrance split const…" at bounding box center [567, 429] width 470 height 602
type textarea "< script >"
drag, startPoint x: 405, startPoint y: 136, endPoint x: 245, endPoint y: 125, distance: 160.5
click at [245, 125] on div "Files New File Javascript files 1 All Grand Gallery.js 0 0 Mobile Film Effect.j…" at bounding box center [681, 369] width 1293 height 662
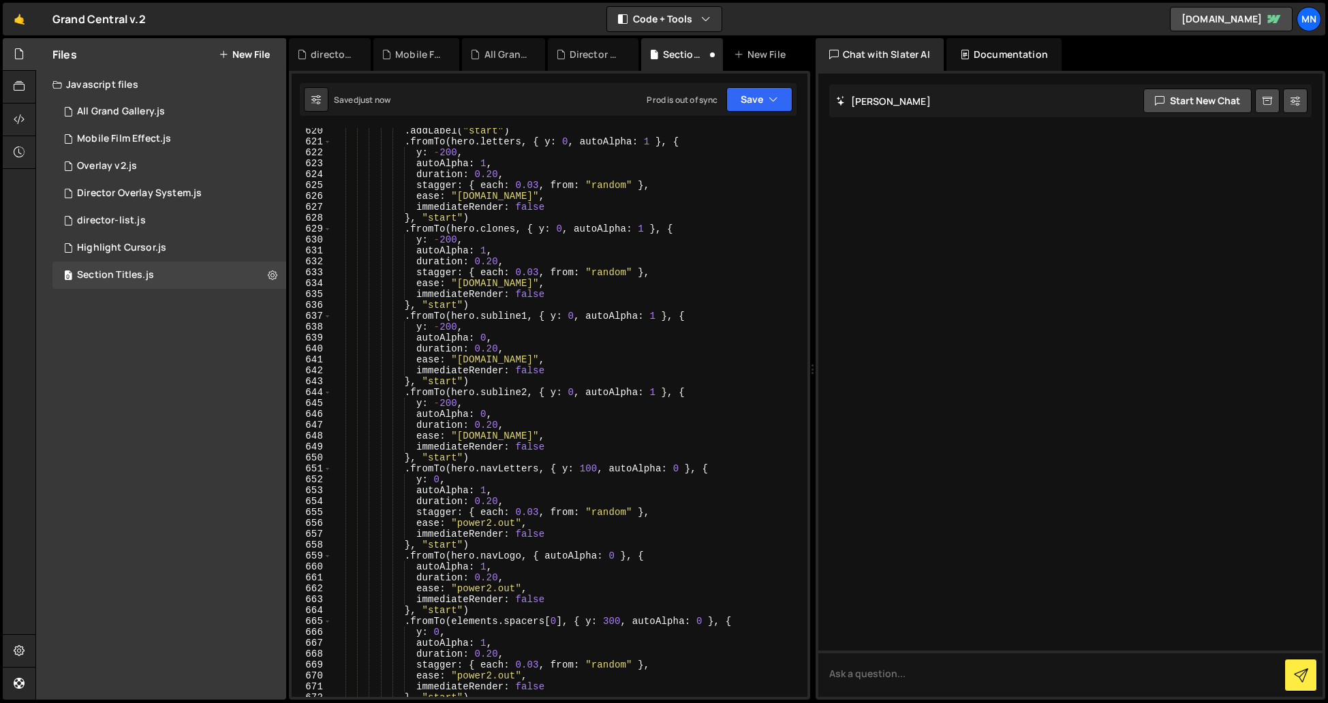
scroll to position [9418, 0]
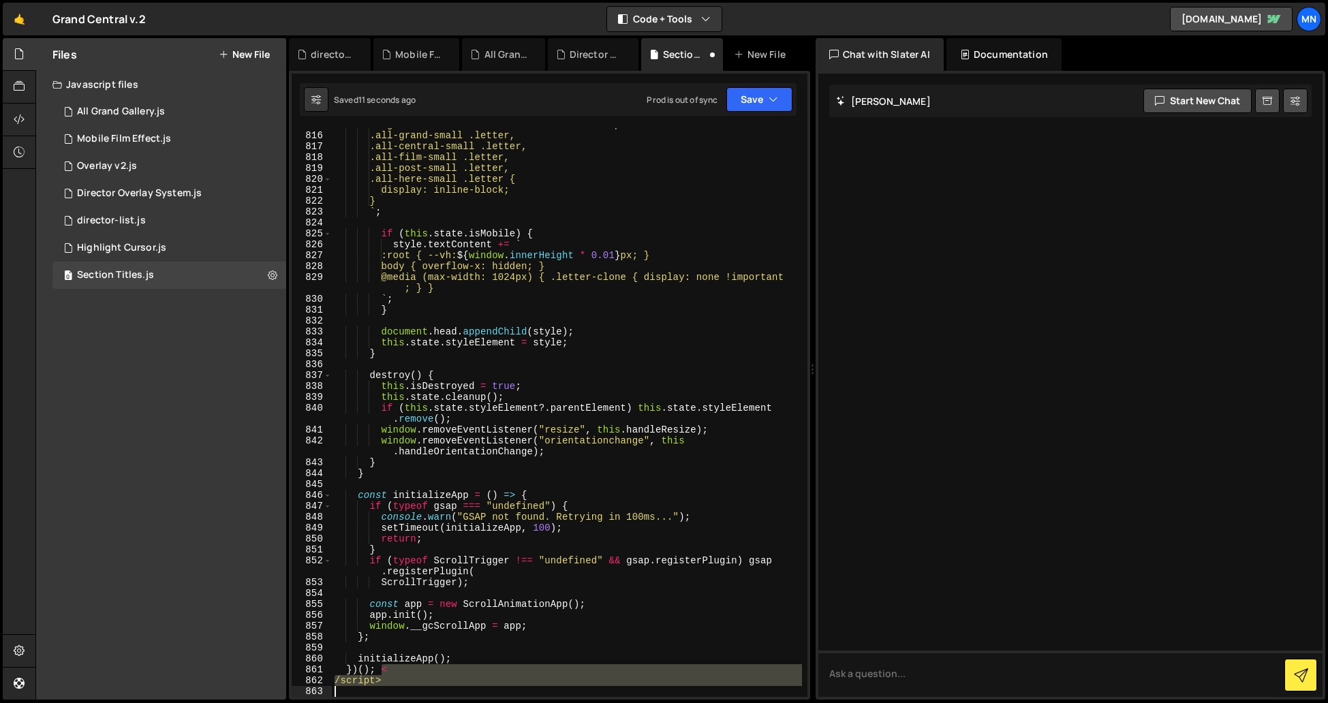
drag, startPoint x: 382, startPoint y: 669, endPoint x: 394, endPoint y: 690, distance: 24.4
click at [393, 691] on div "/* guard in case some letters lack inner spans */ .all-grand-small .letter, .al…" at bounding box center [567, 414] width 470 height 591
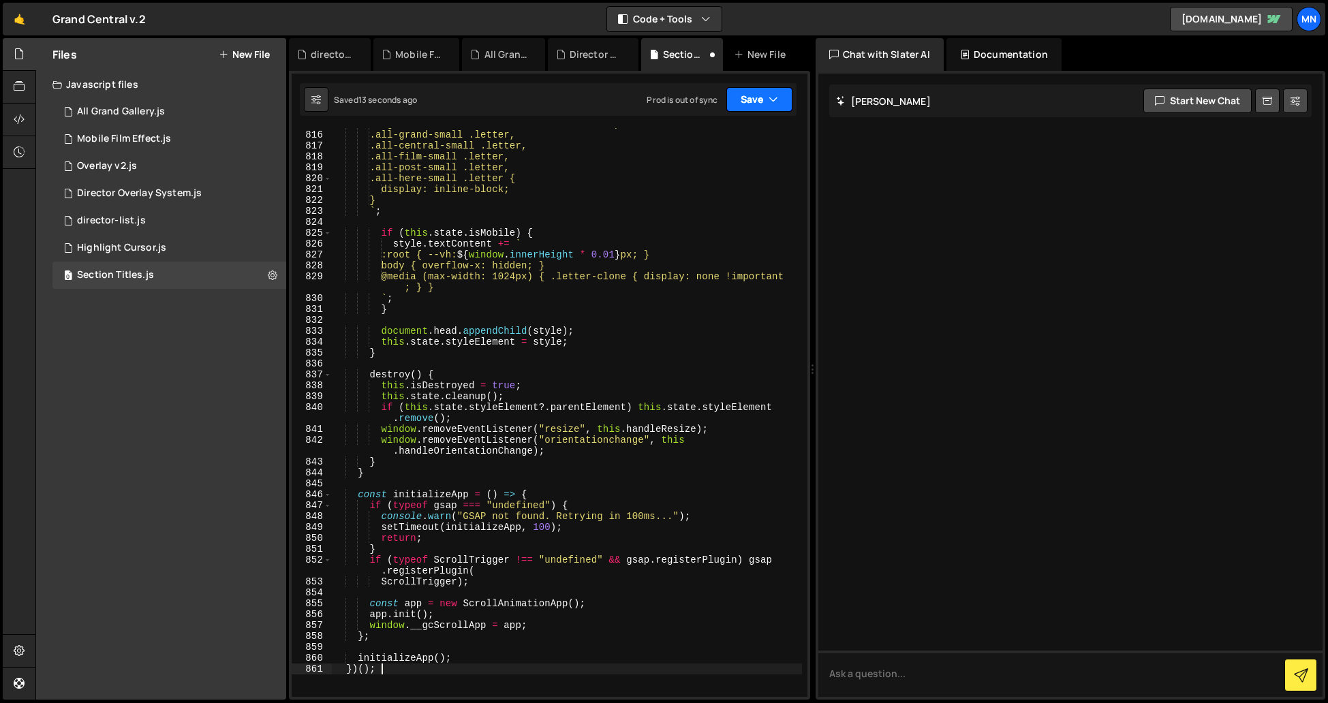
click at [771, 110] on button "Save" at bounding box center [759, 99] width 66 height 25
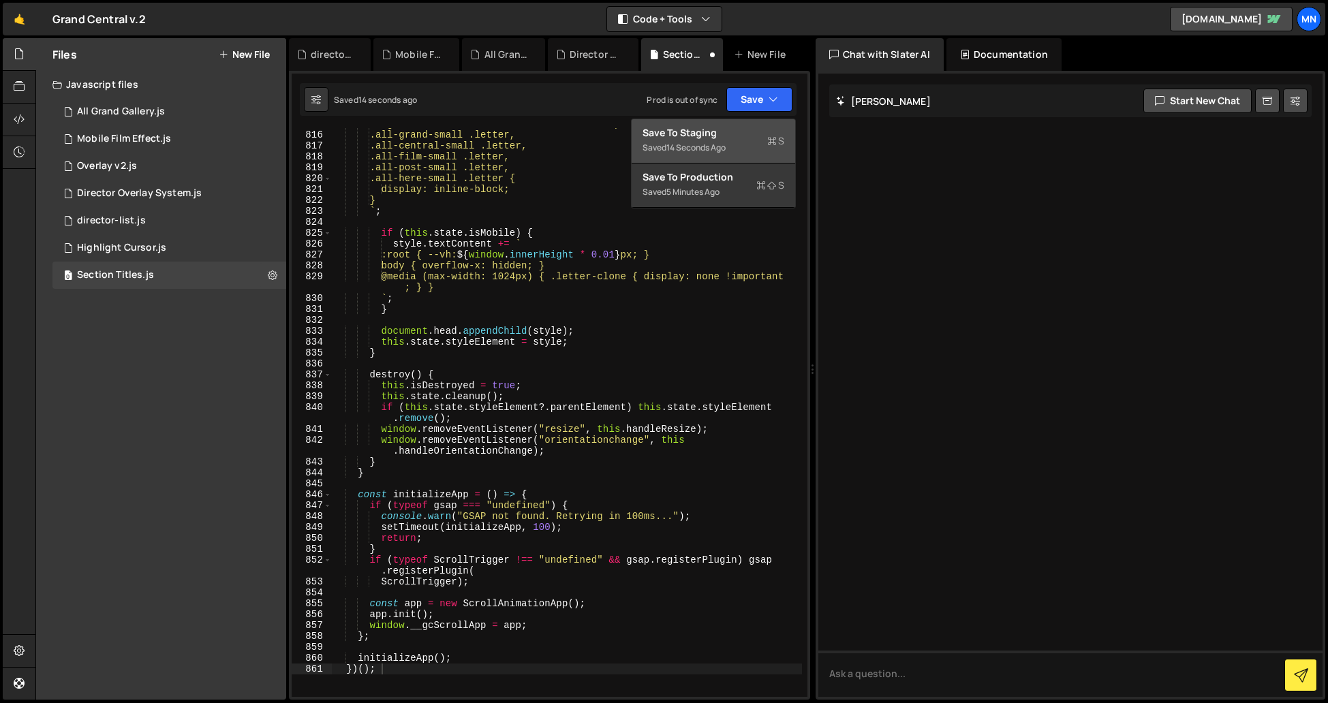
click at [752, 131] on div "Save to Staging S" at bounding box center [714, 133] width 142 height 14
type textarea "})();"
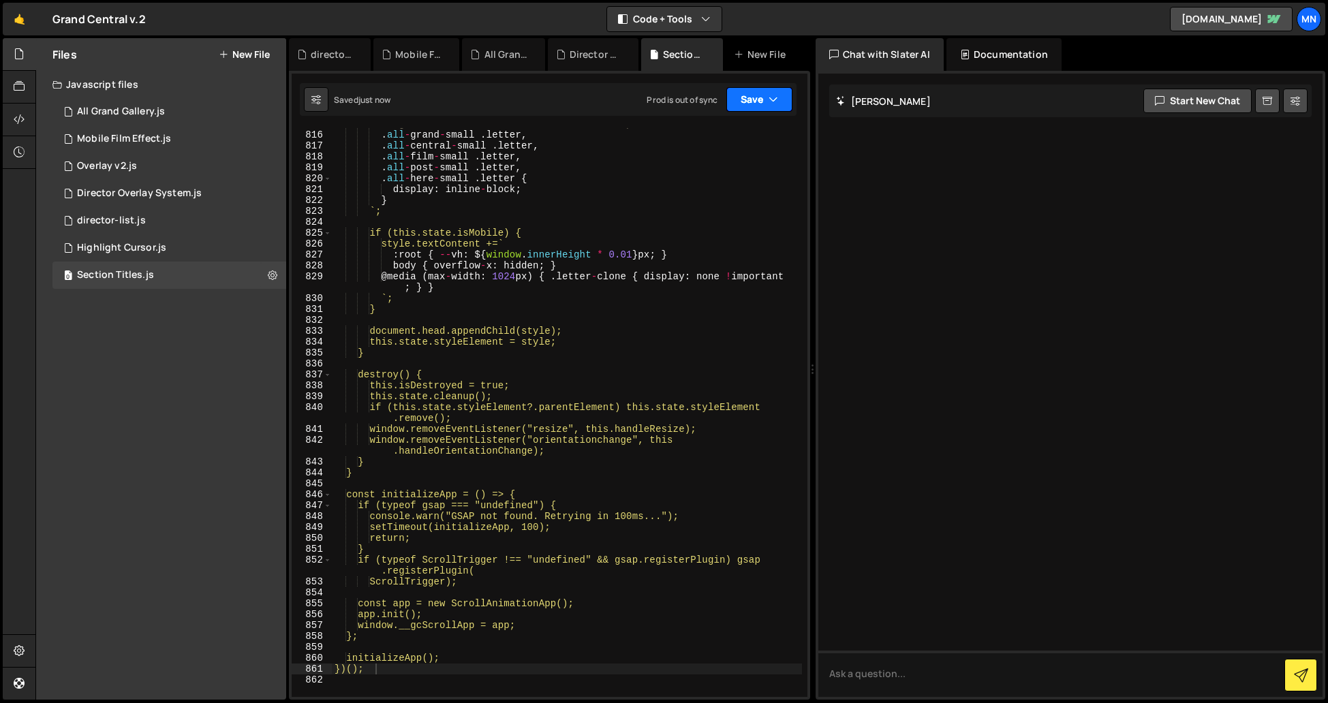
click at [769, 102] on icon "button" at bounding box center [774, 100] width 10 height 14
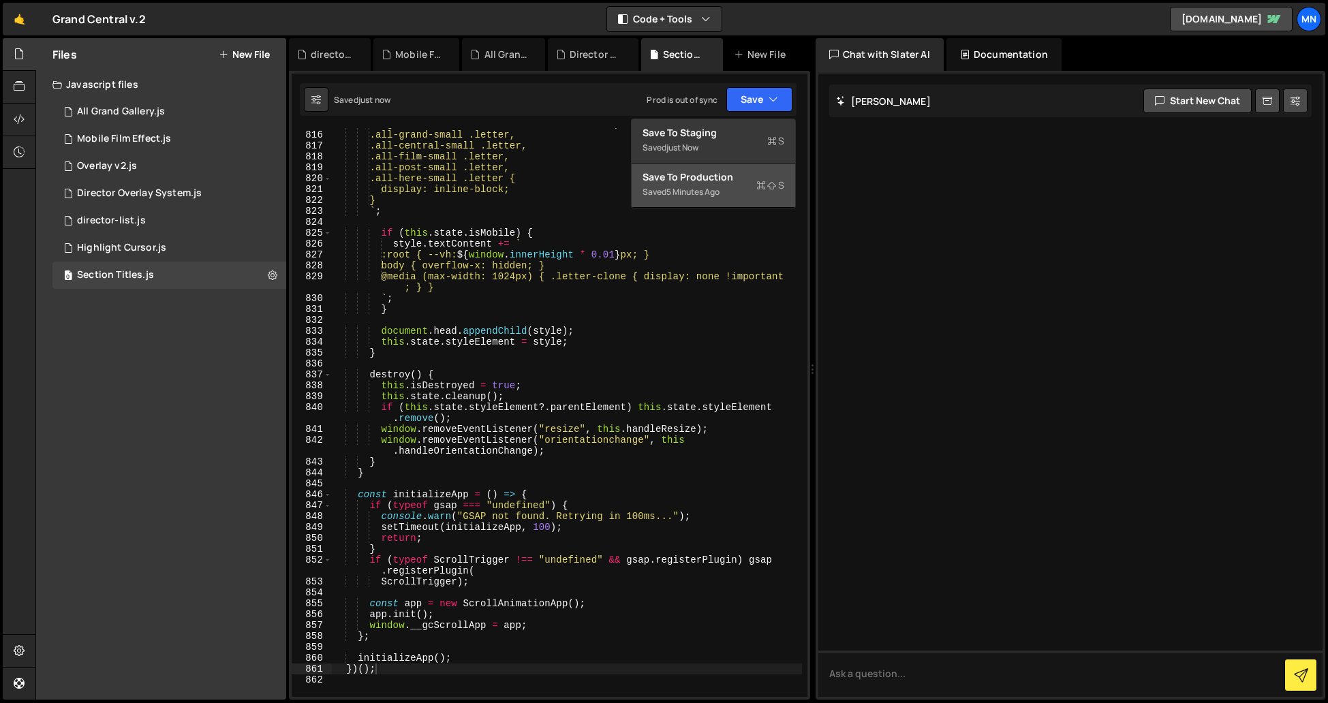
click at [746, 179] on div "Save to Production S" at bounding box center [714, 177] width 142 height 14
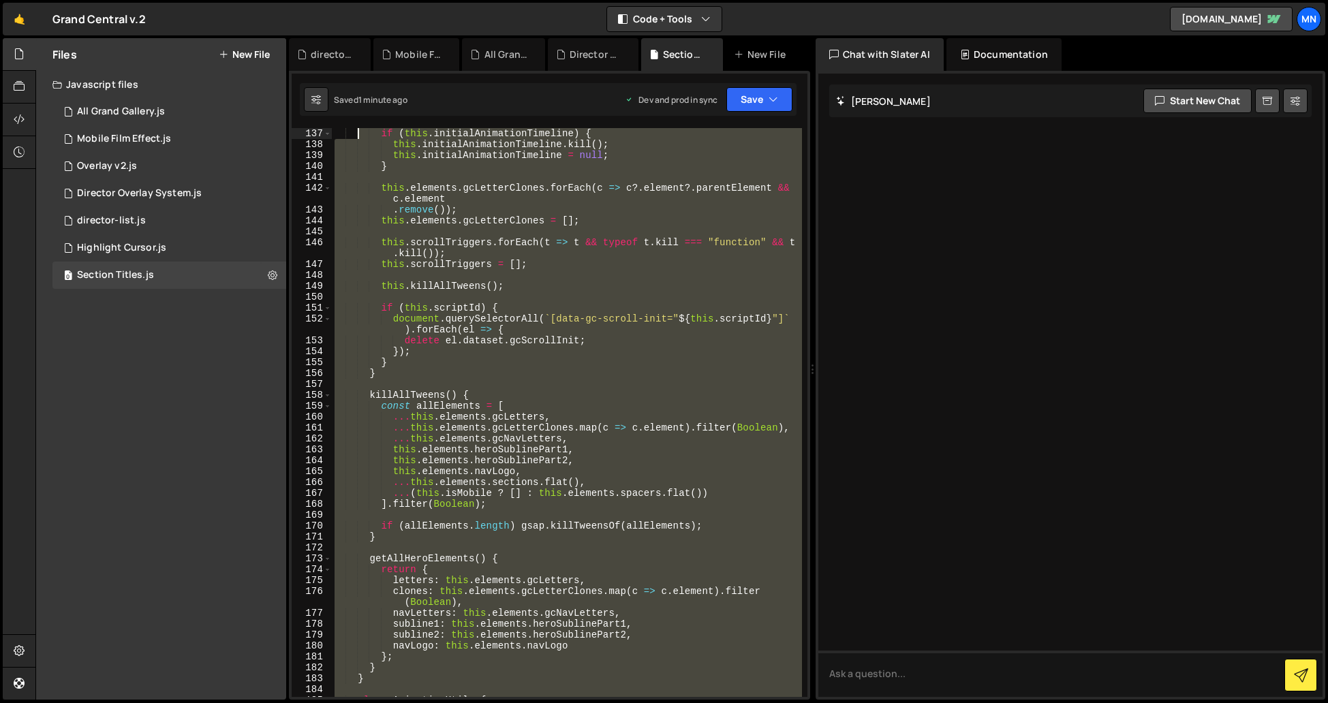
scroll to position [0, 0]
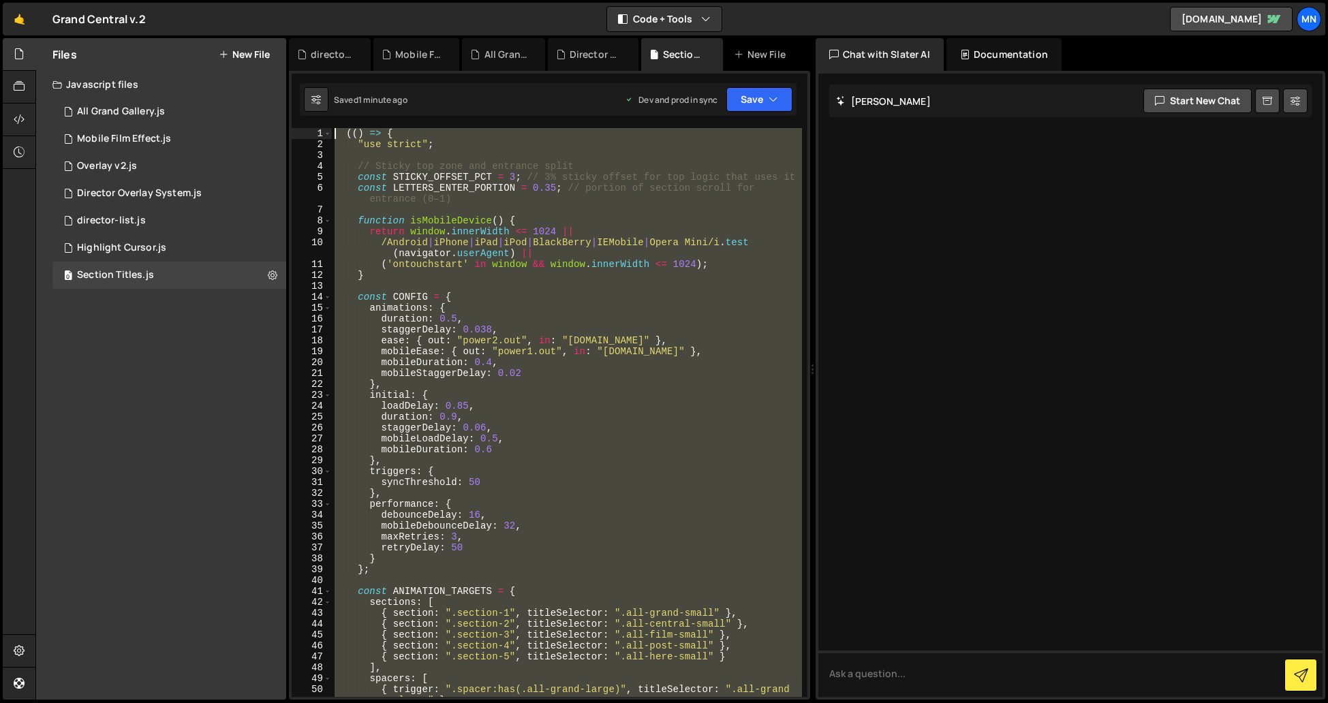
drag, startPoint x: 395, startPoint y: 664, endPoint x: 356, endPoint y: -203, distance: 868.3
click at [356, 0] on html "Projects [GEOGRAPHIC_DATA] Blog [GEOGRAPHIC_DATA] Projects Your Teams Invite te…" at bounding box center [664, 351] width 1328 height 703
paste textarea "</script>"
type textarea "</script>"
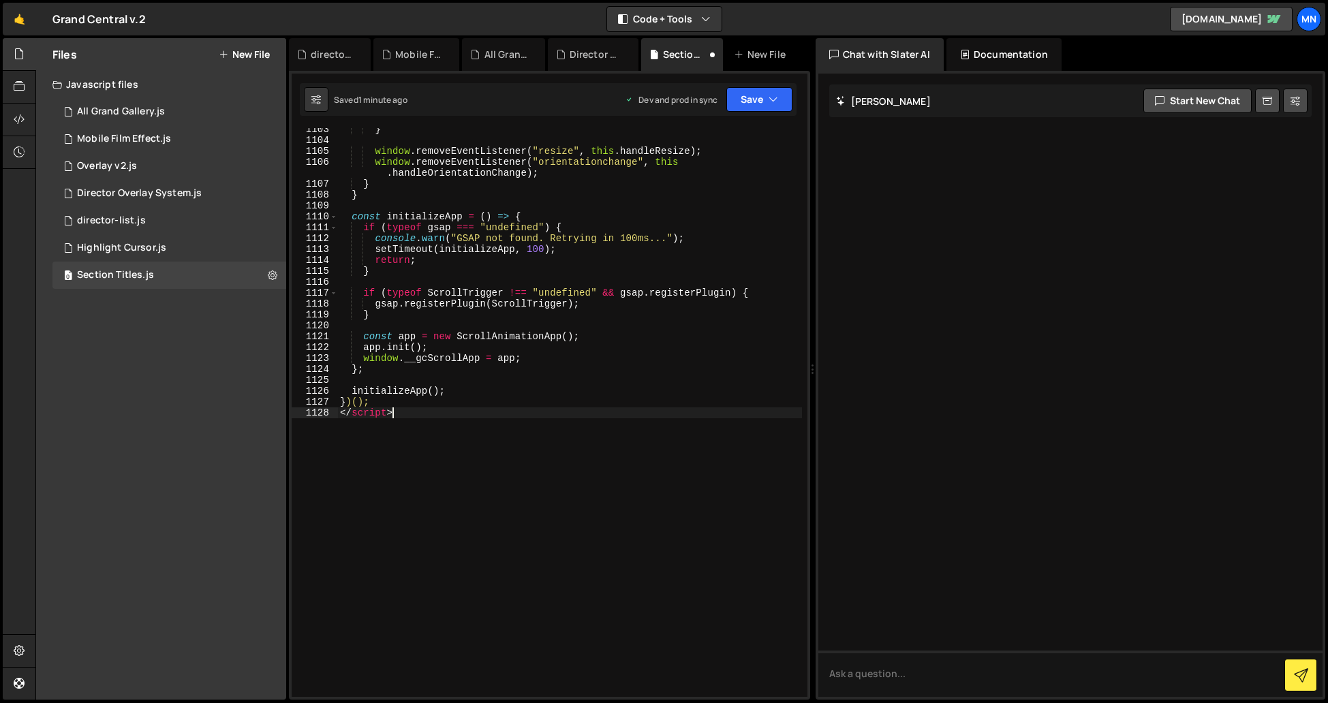
scroll to position [12271, 0]
drag, startPoint x: 414, startPoint y: 411, endPoint x: 319, endPoint y: 413, distance: 94.7
click at [319, 413] on div "</script> 1103 1104 1105 1106 1107 1108 1109 1110 1111 1112 1113 1114 1115 1116…" at bounding box center [550, 412] width 516 height 569
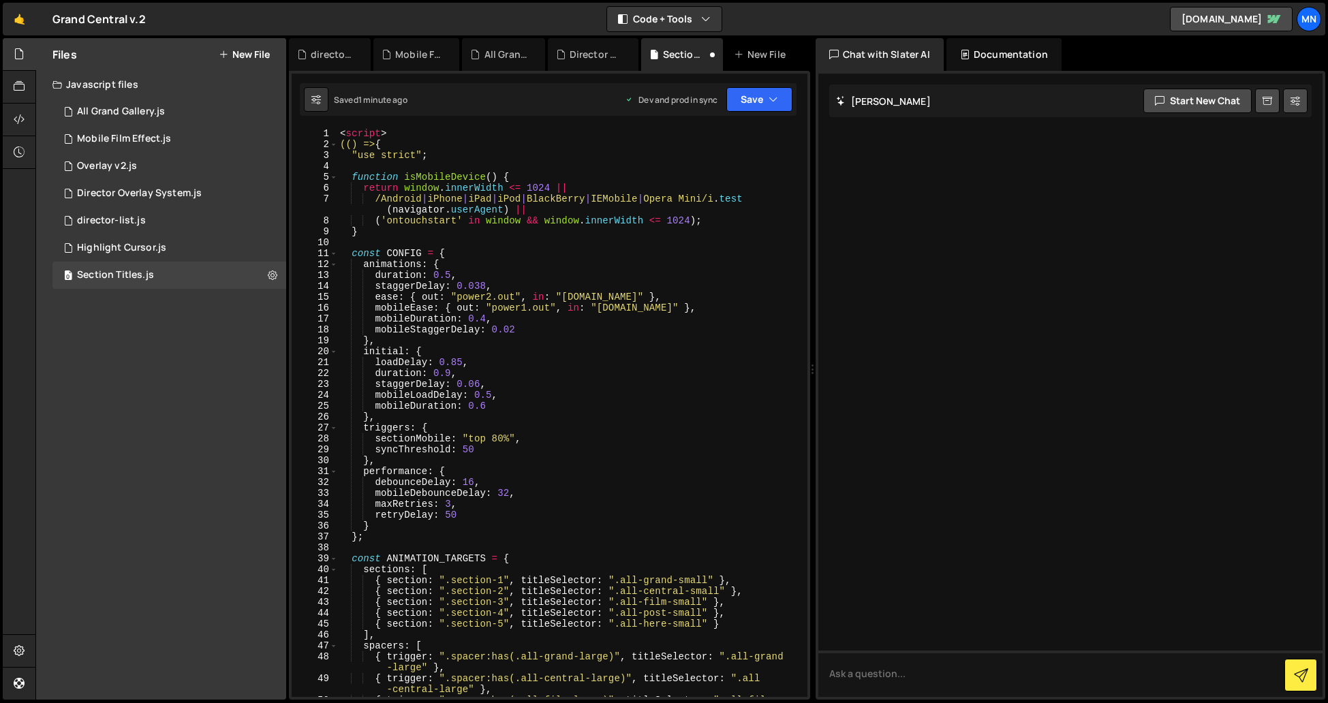
scroll to position [0, 0]
drag, startPoint x: 393, startPoint y: 133, endPoint x: 298, endPoint y: 127, distance: 94.2
click at [298, 128] on div "})(); 1 2 3 4 5 6 7 8 9 10 11 12 13 14 15 16 17 18 19 20 21 22 23 24 25 26 27 2…" at bounding box center [550, 412] width 516 height 569
type textarea "<script>"
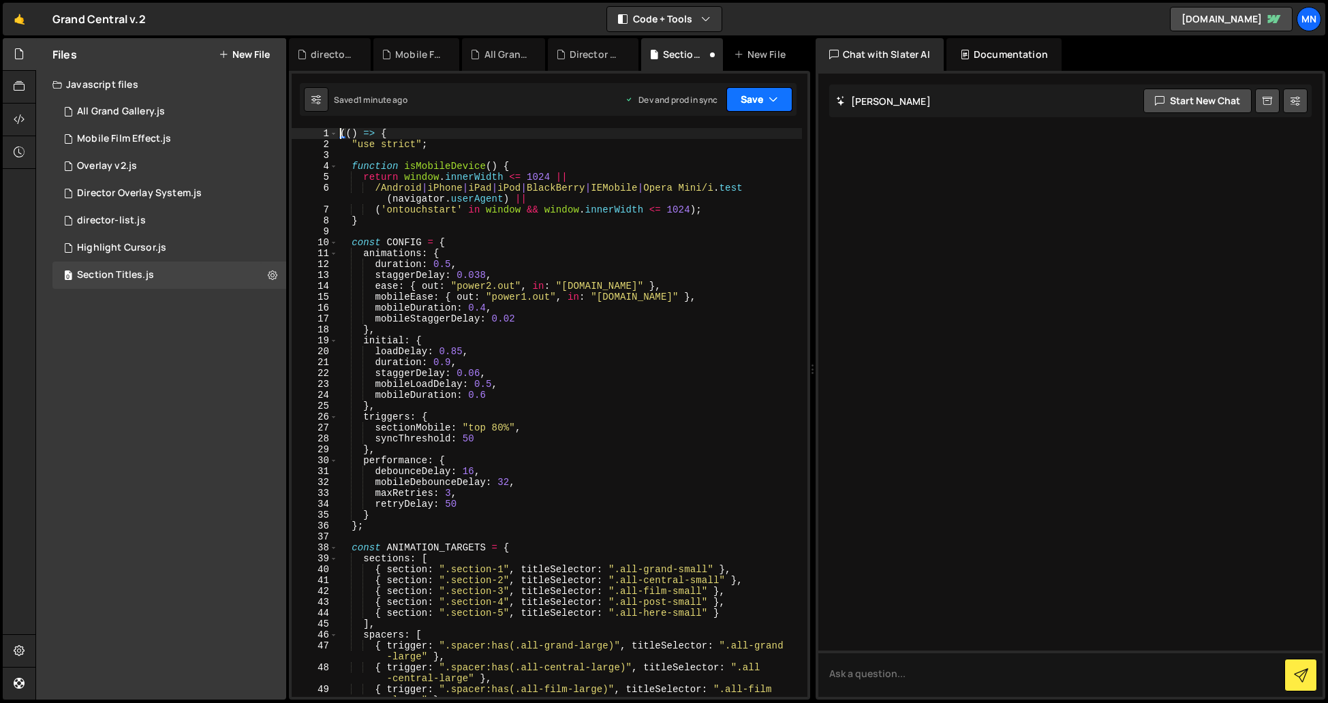
click at [739, 99] on button "Save" at bounding box center [759, 99] width 66 height 25
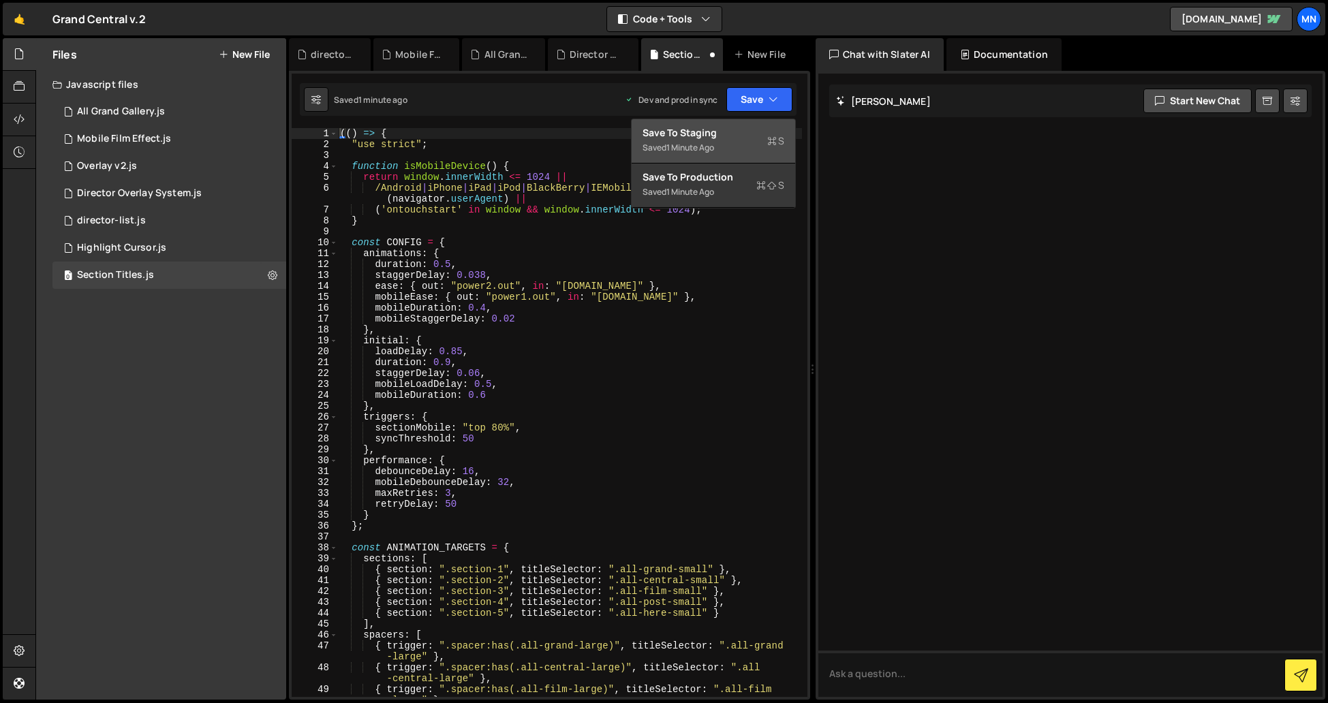
click at [734, 129] on div "Save to Staging S" at bounding box center [714, 133] width 142 height 14
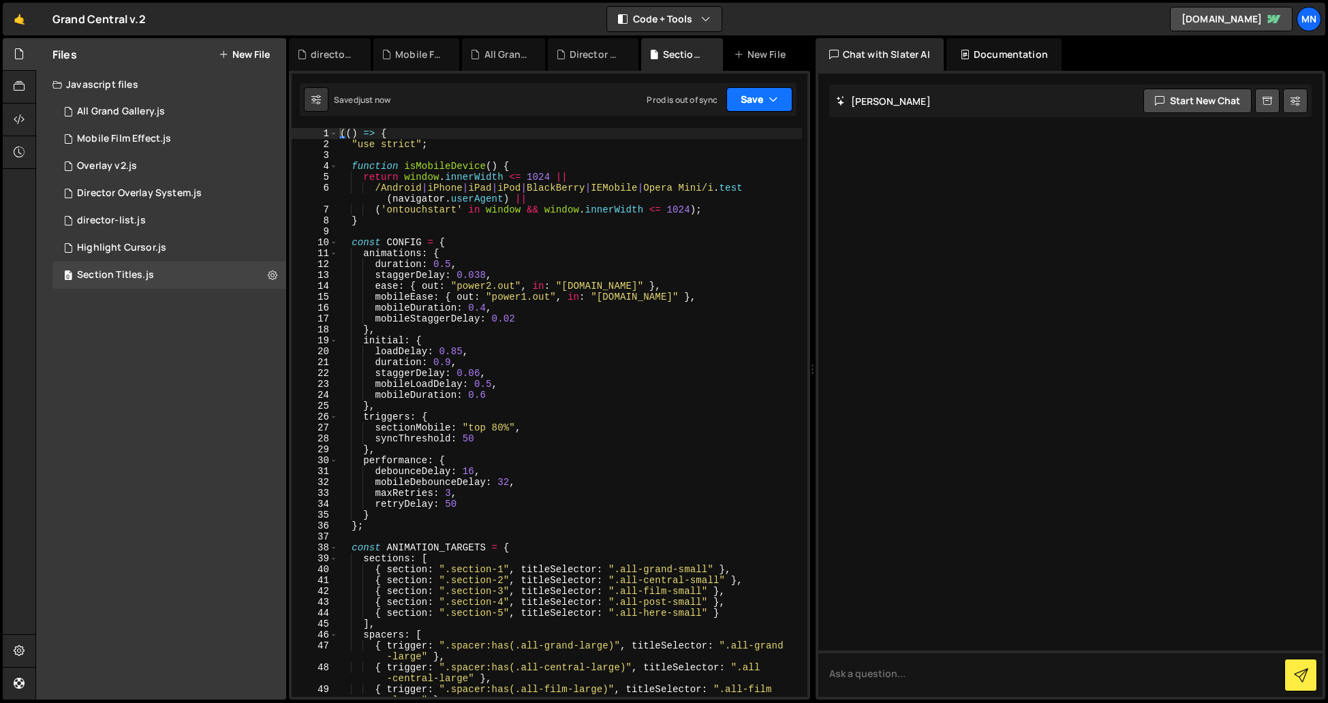
click at [765, 98] on button "Save" at bounding box center [759, 99] width 66 height 25
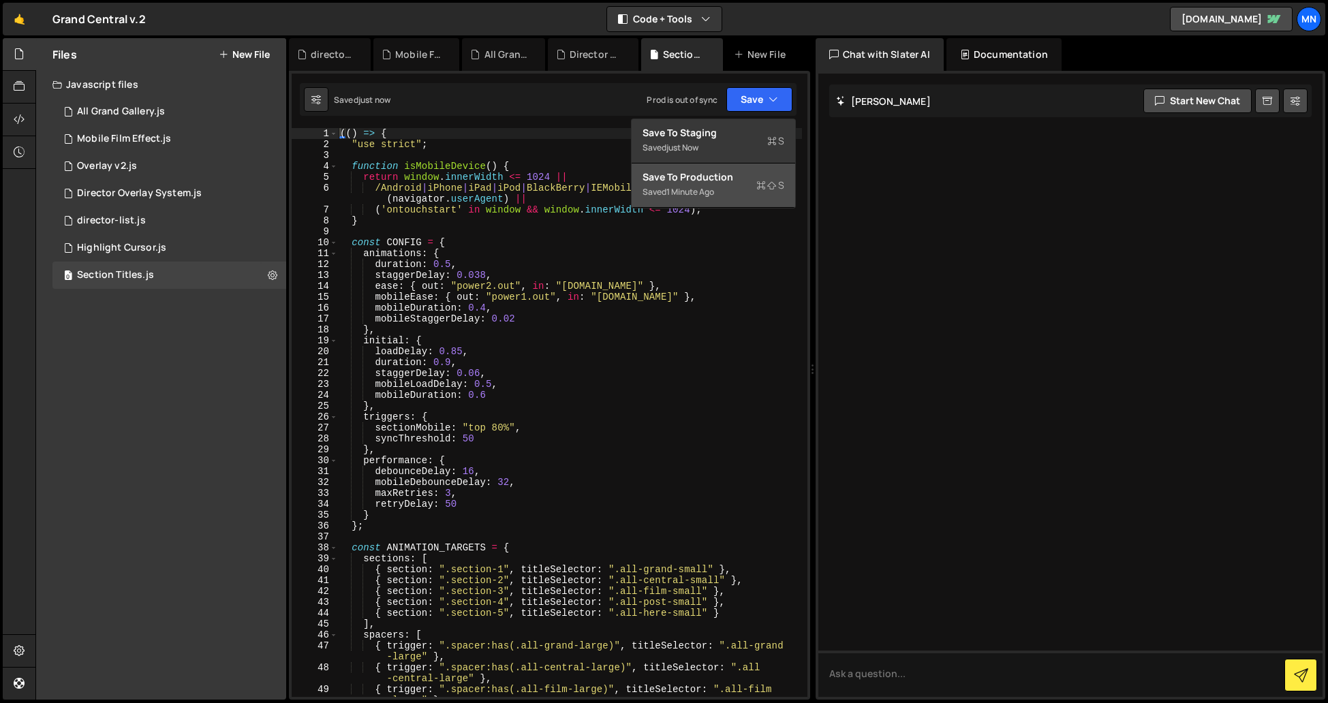
click at [738, 194] on div "Saved 1 minute ago" at bounding box center [714, 192] width 142 height 16
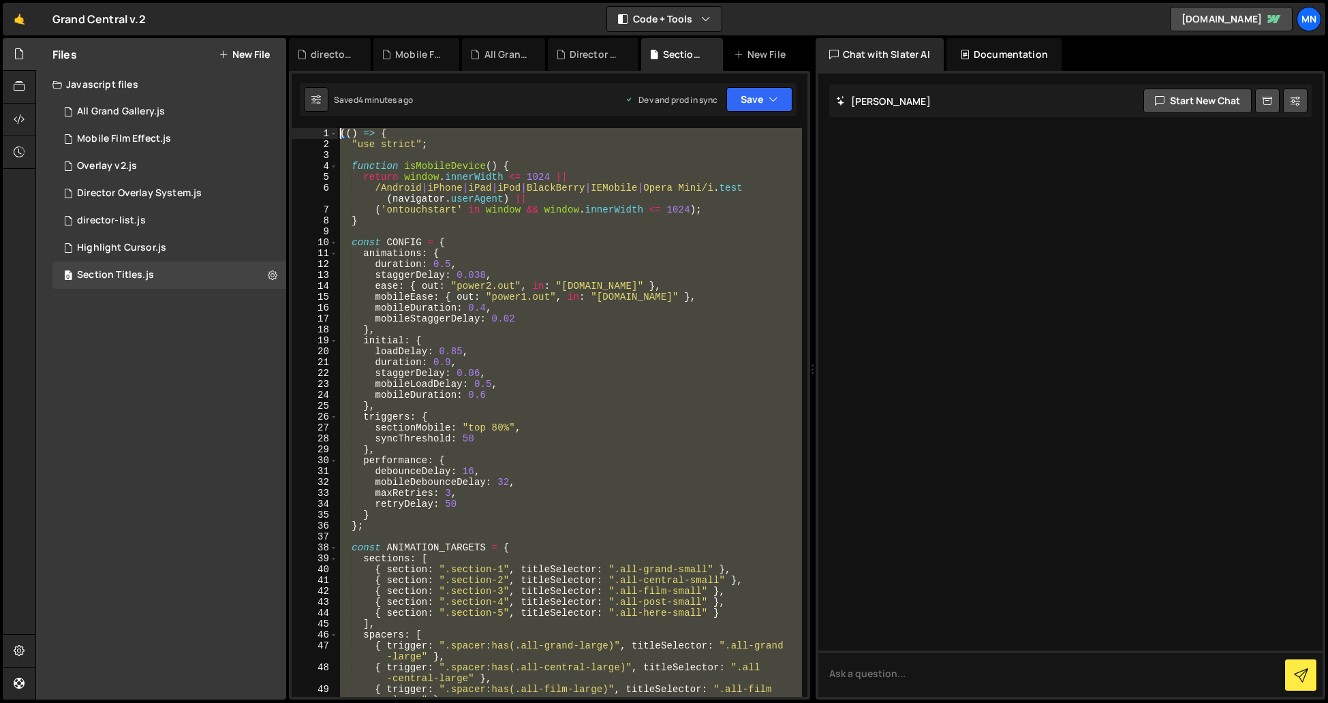
drag, startPoint x: 352, startPoint y: 679, endPoint x: 265, endPoint y: -202, distance: 884.7
click at [265, 0] on html "Projects [GEOGRAPHIC_DATA] Blog [GEOGRAPHIC_DATA] Projects Your Teams Invite te…" at bounding box center [664, 351] width 1328 height 703
paste textarea "</script>"
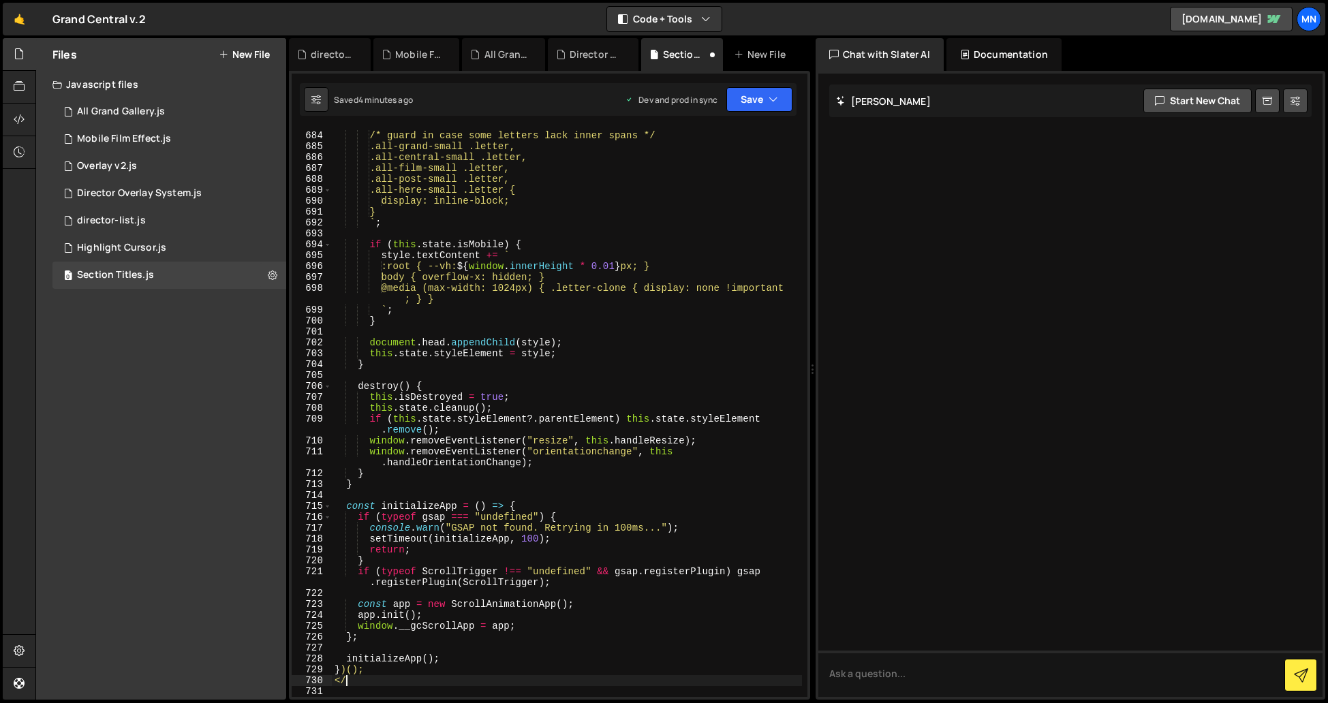
type textarea "<"
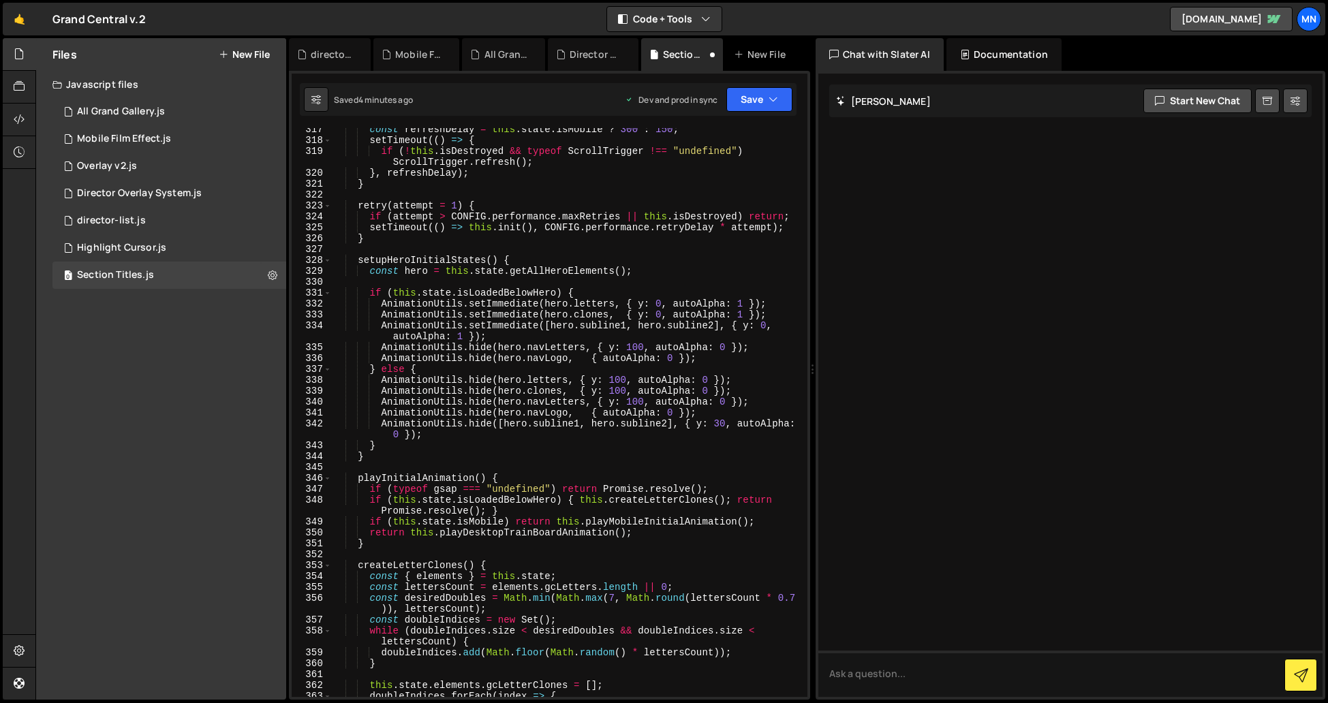
scroll to position [0, 0]
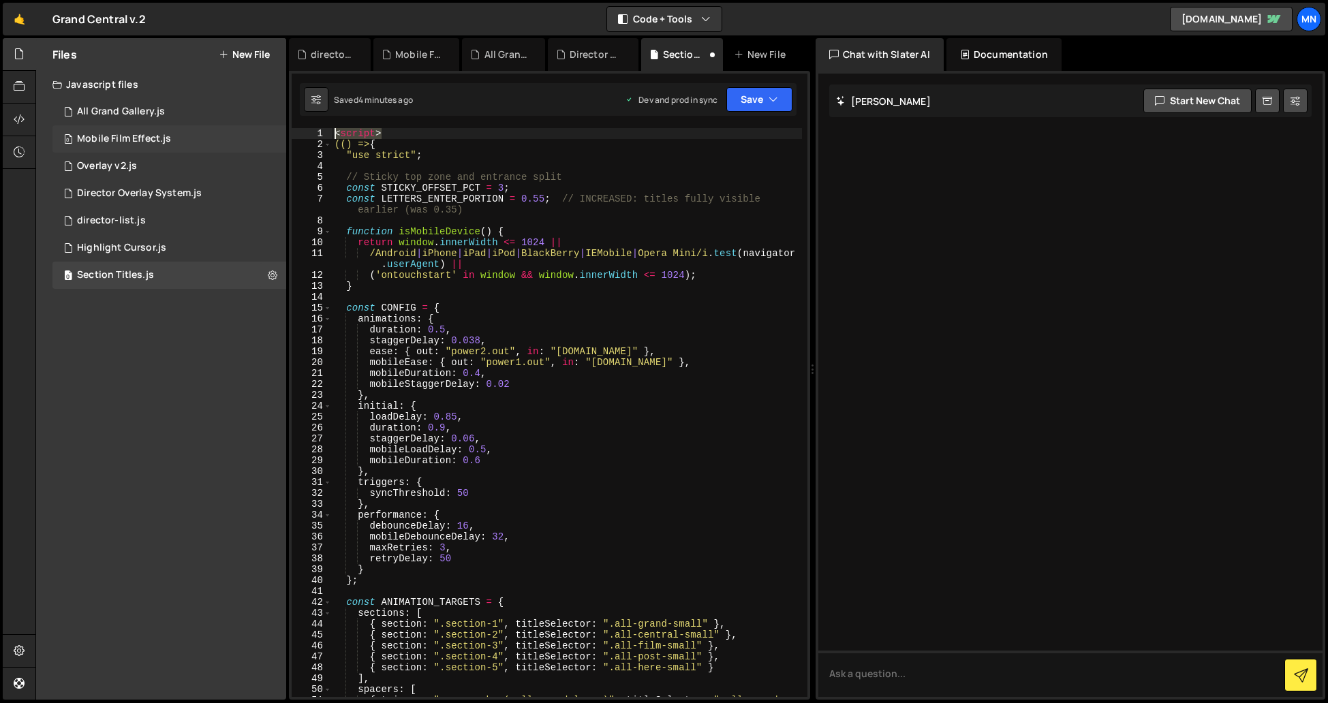
drag, startPoint x: 394, startPoint y: 132, endPoint x: 277, endPoint y: 132, distance: 116.5
click at [277, 132] on div "Files New File Javascript files 1 All Grand Gallery.js 0 0 Mobile Film Effect.j…" at bounding box center [681, 369] width 1293 height 662
type textarea "<script>"
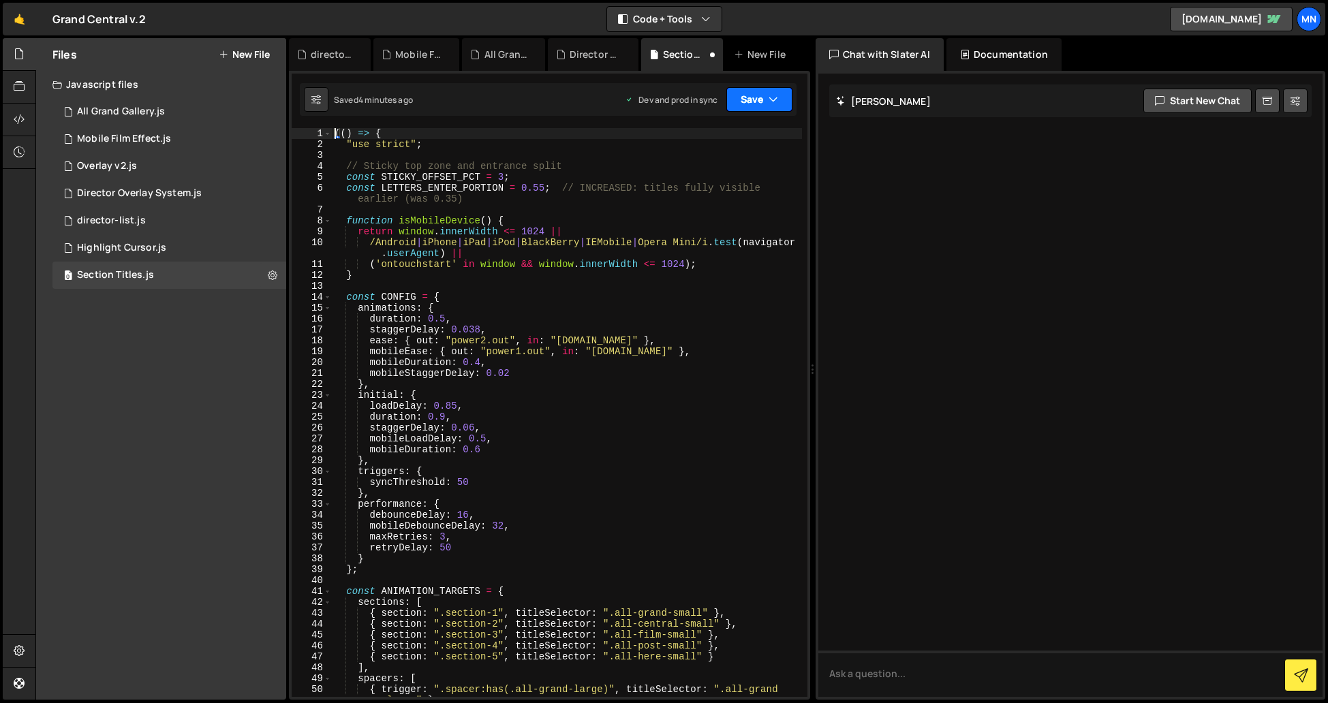
click at [745, 96] on button "Save" at bounding box center [759, 99] width 66 height 25
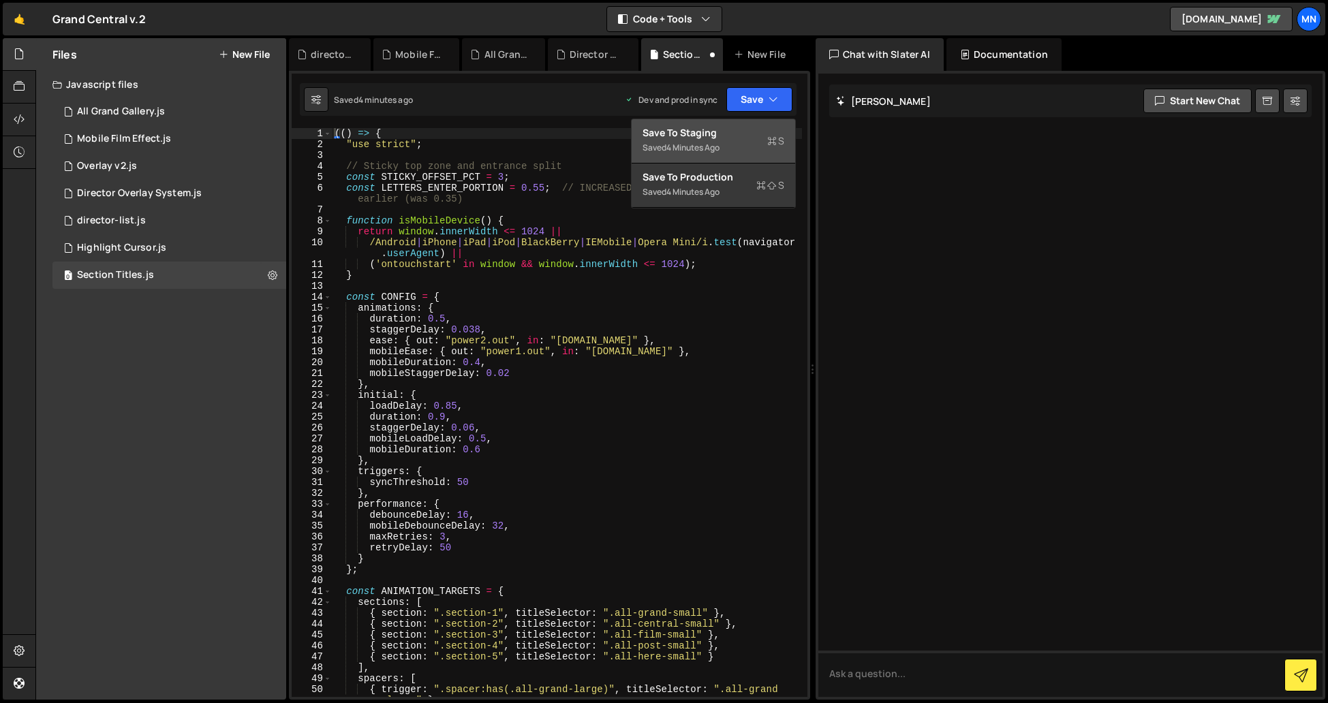
click at [728, 138] on div "Save to Staging S" at bounding box center [714, 133] width 142 height 14
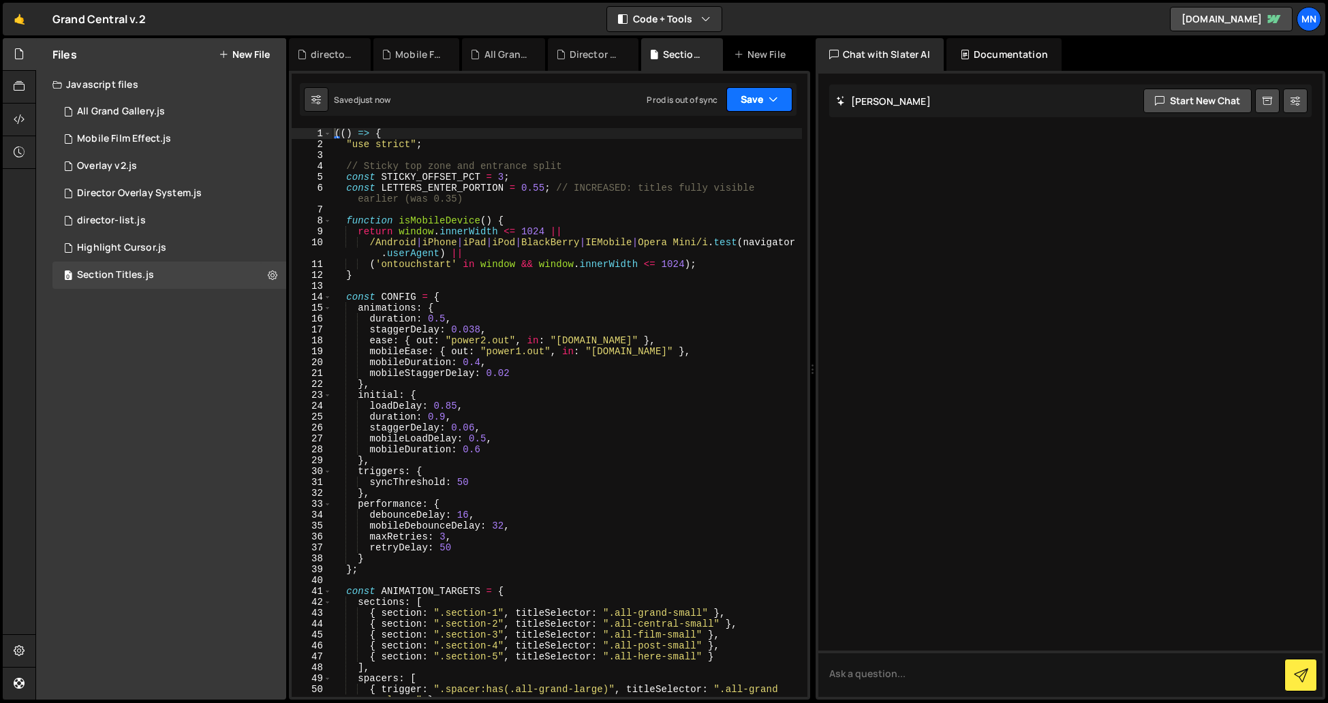
click at [760, 101] on button "Save" at bounding box center [759, 99] width 66 height 25
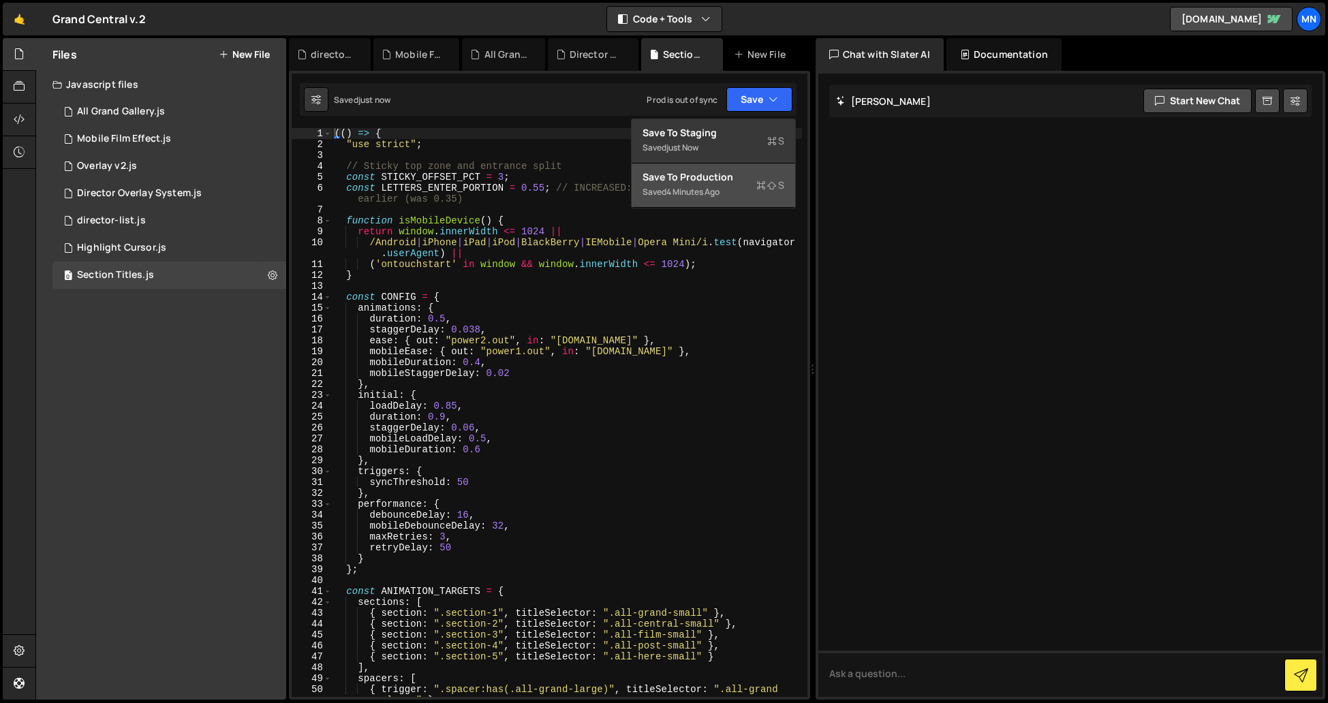
click at [753, 193] on div "Saved 4 minutes ago" at bounding box center [714, 192] width 142 height 16
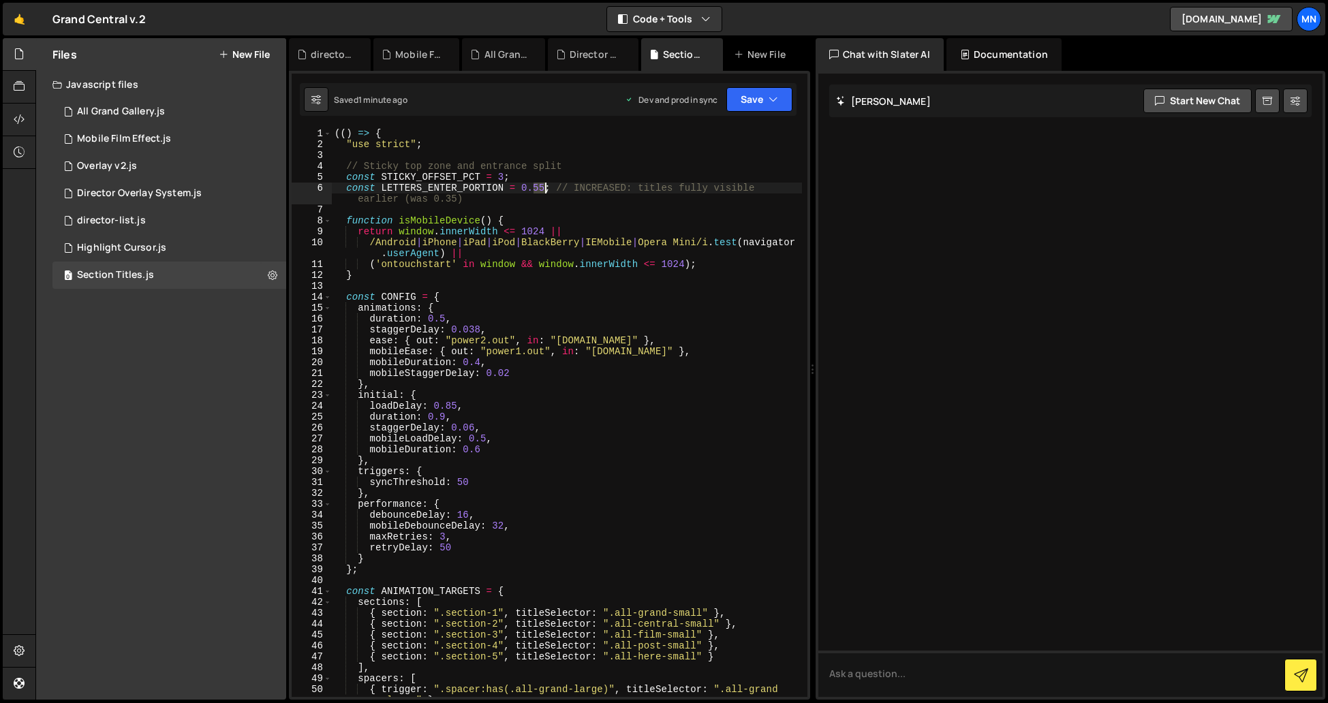
drag, startPoint x: 536, startPoint y: 184, endPoint x: 544, endPoint y: 184, distance: 8.2
click at [544, 184] on div "(( ) => { "use strict" ; // Sticky top zone and entrance split const STICKY_OFF…" at bounding box center [567, 429] width 470 height 602
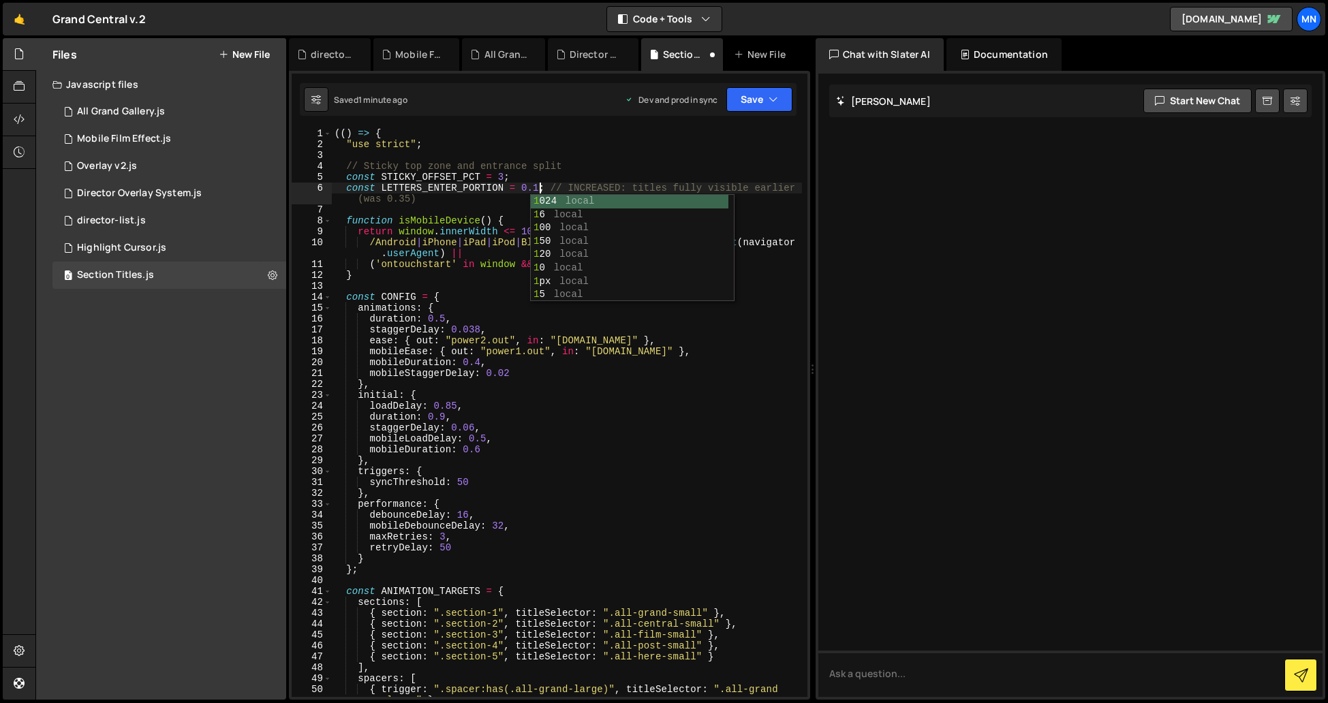
type textarea "const LETTERS_ENTER_PORTION = 0.12; // INCREASED: titles fully visible earlier …"
click at [631, 150] on div "(( ) => { "use strict" ; // Sticky top zone and entrance split const STICKY_OFF…" at bounding box center [567, 429] width 470 height 602
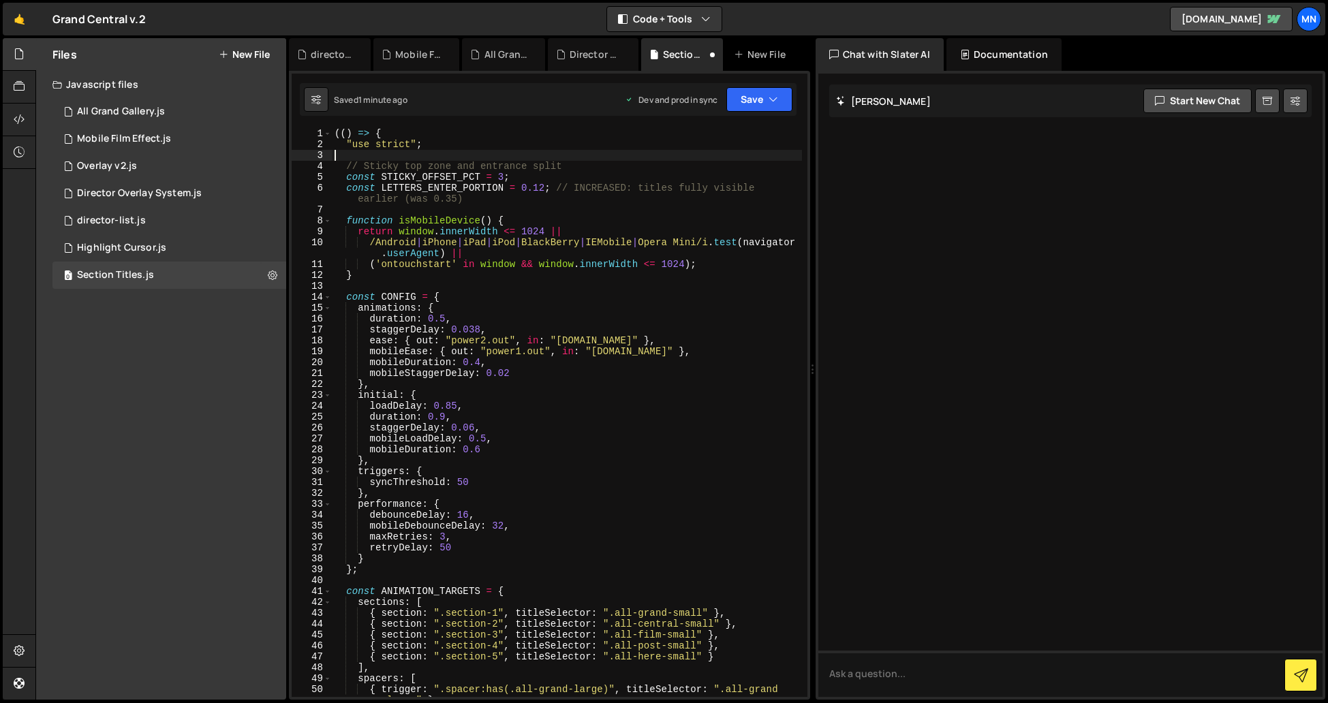
scroll to position [0, 0]
click at [539, 187] on div "(( ) => { "use strict" ; // Sticky top zone and entrance split const STICKY_OFF…" at bounding box center [567, 429] width 470 height 602
click at [773, 99] on icon "button" at bounding box center [774, 100] width 10 height 14
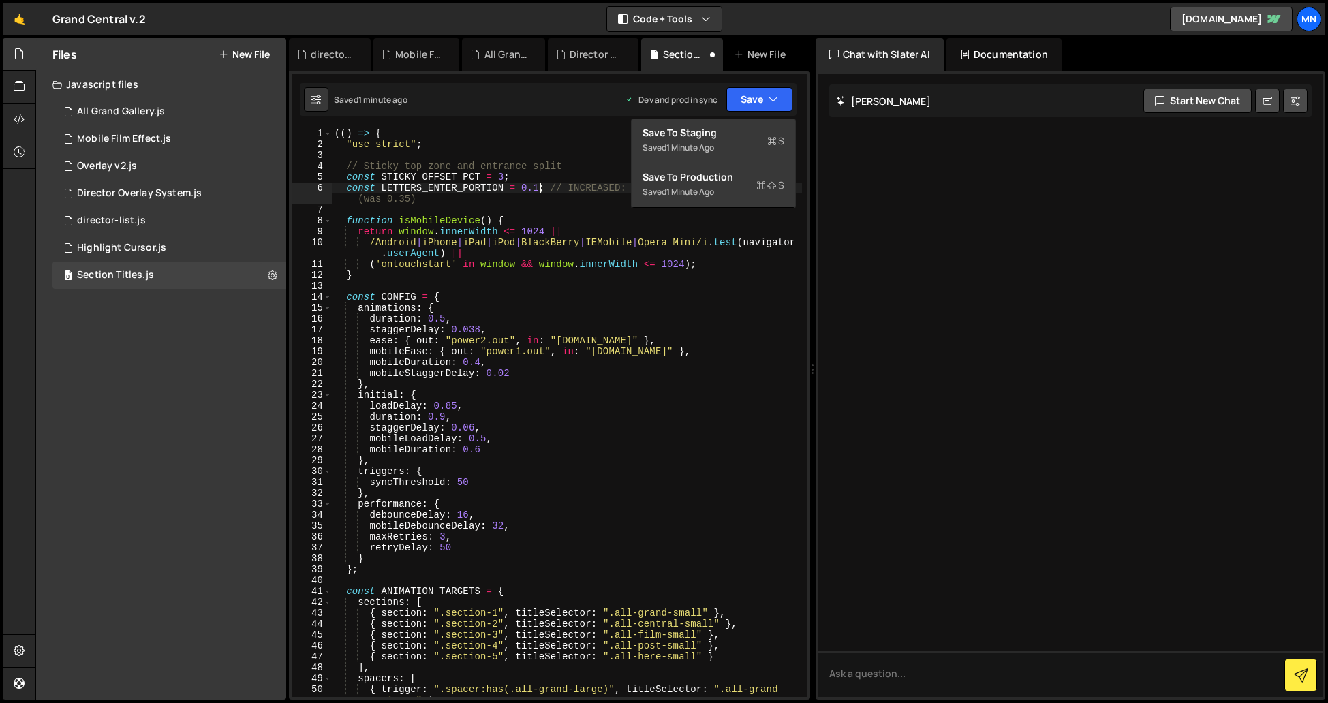
click at [538, 191] on div "(( ) => { "use strict" ; // Sticky top zone and entrance split const STICKY_OFF…" at bounding box center [567, 429] width 470 height 602
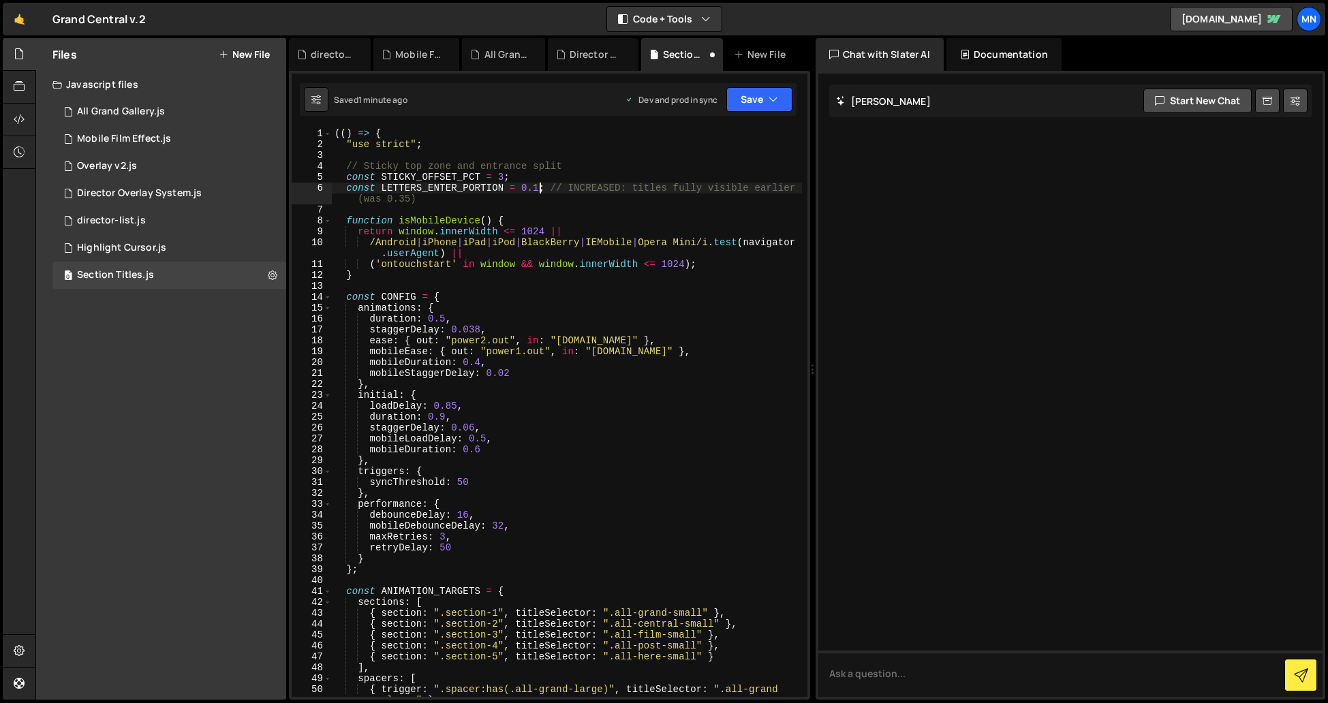
scroll to position [0, 14]
click at [749, 101] on button "Save" at bounding box center [759, 99] width 66 height 25
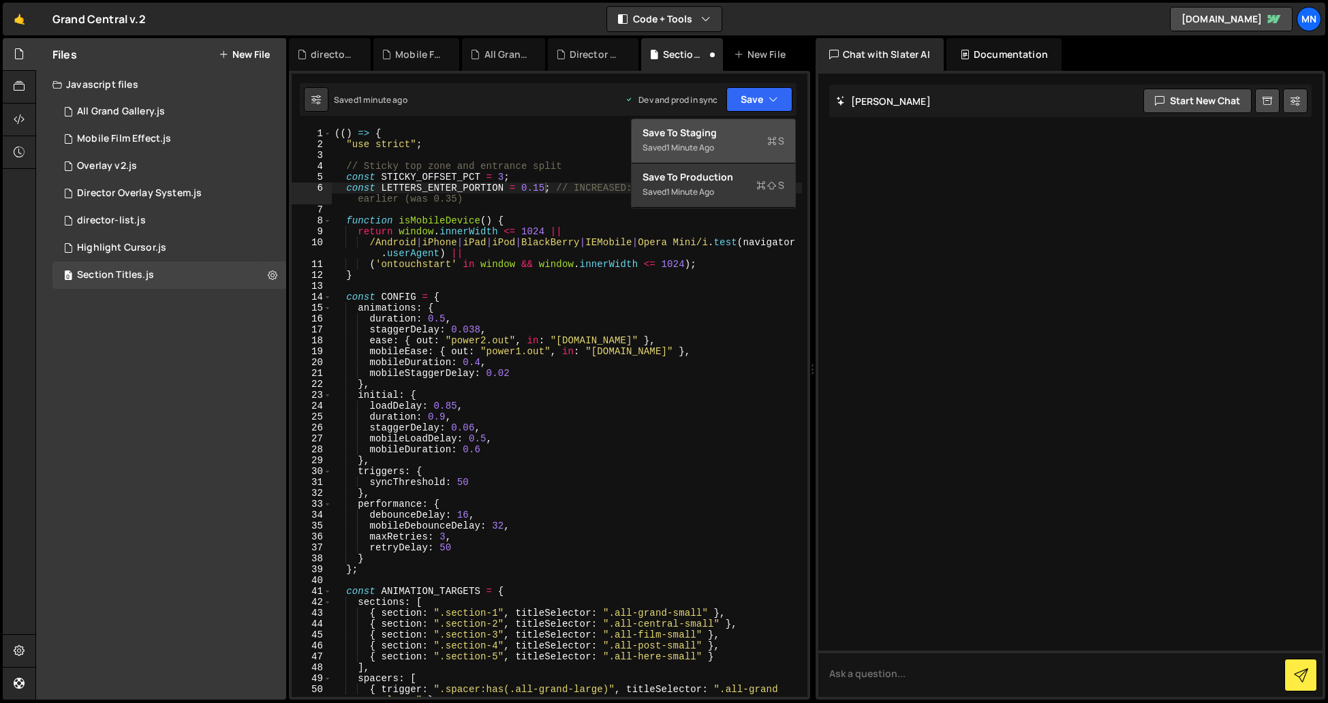
click at [751, 144] on div "Saved 1 minute ago" at bounding box center [714, 148] width 142 height 16
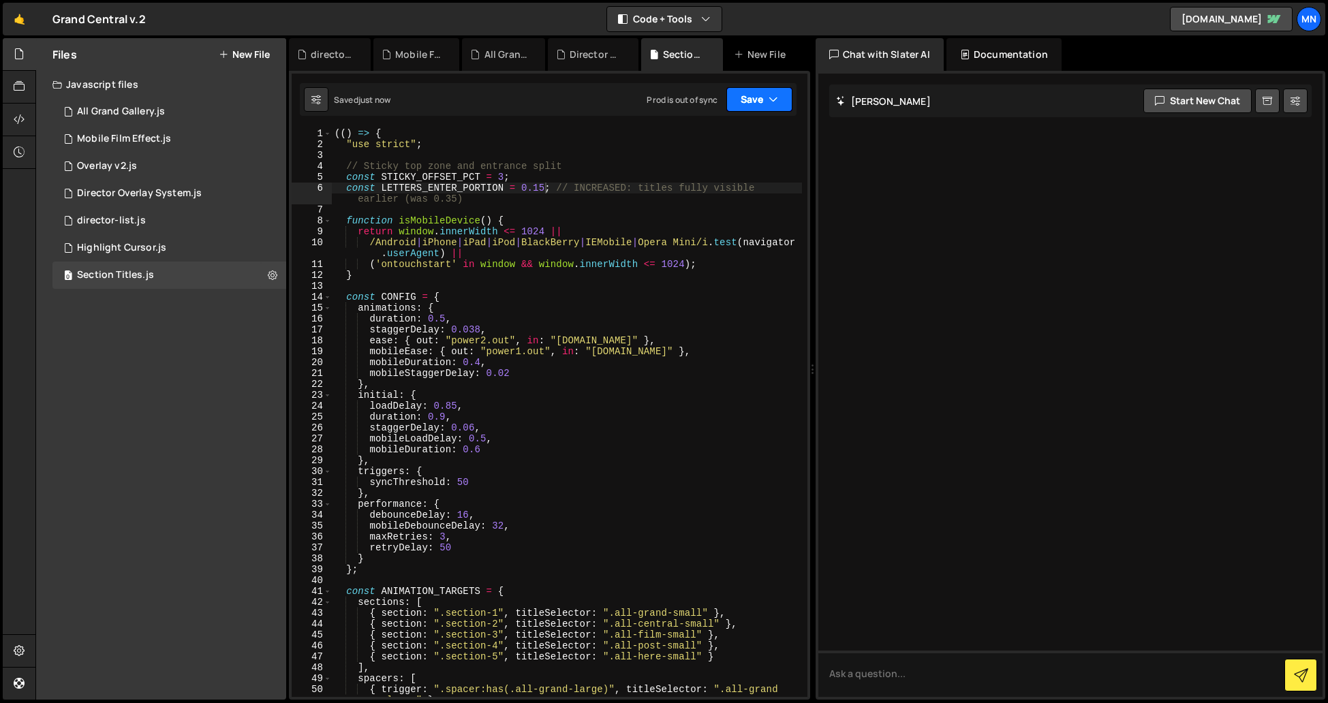
click at [767, 98] on button "Save" at bounding box center [759, 99] width 66 height 25
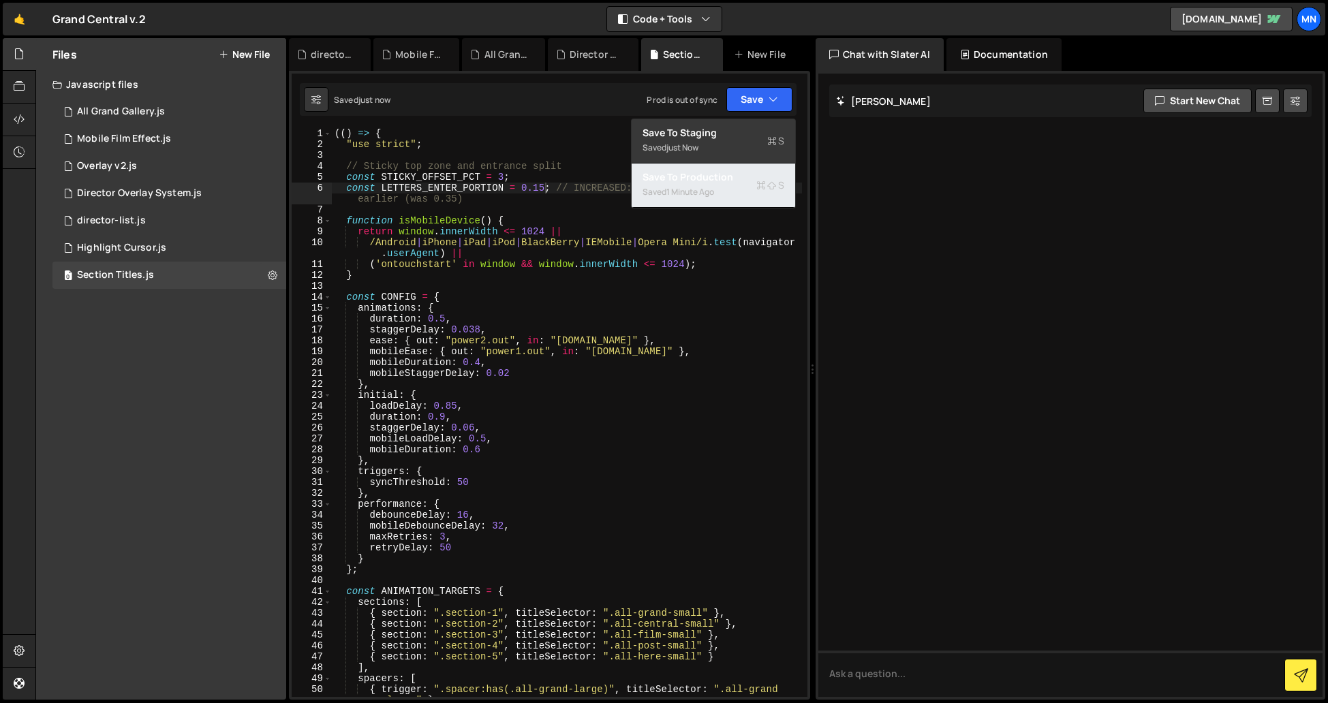
click at [738, 186] on div "Saved 1 minute ago" at bounding box center [714, 192] width 142 height 16
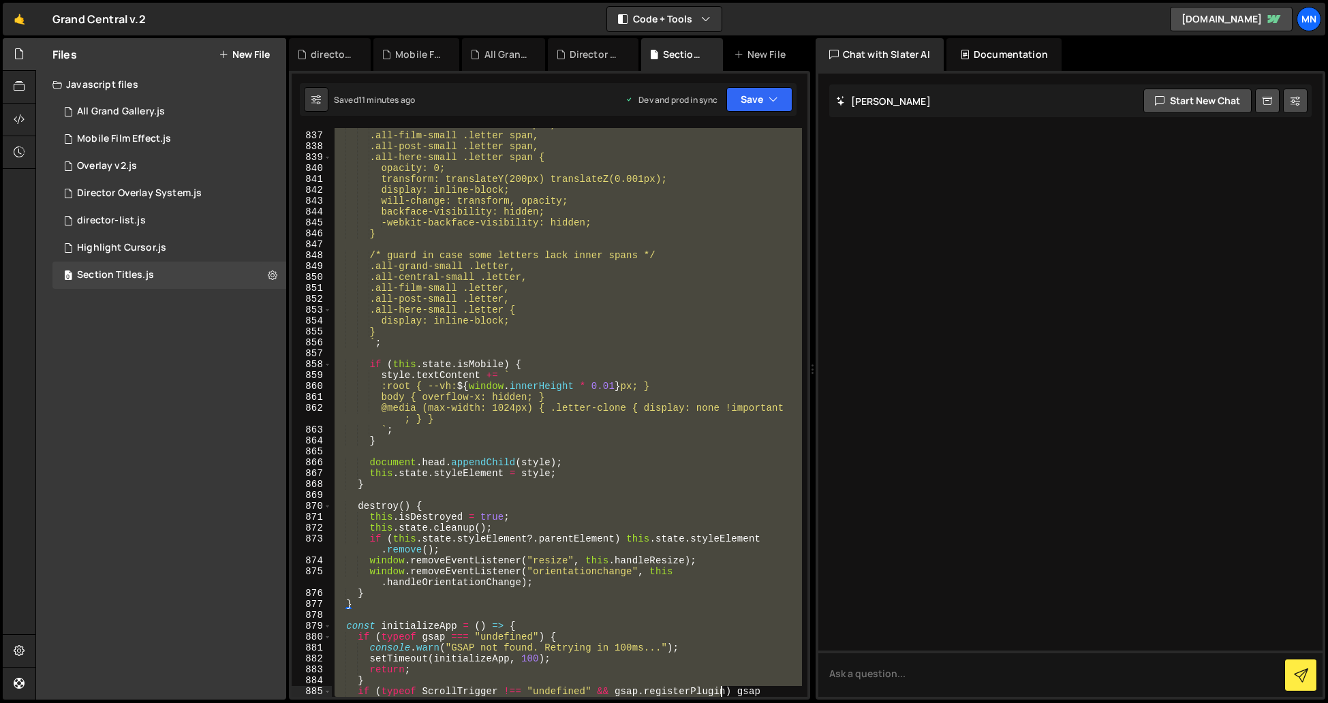
scroll to position [9789, 0]
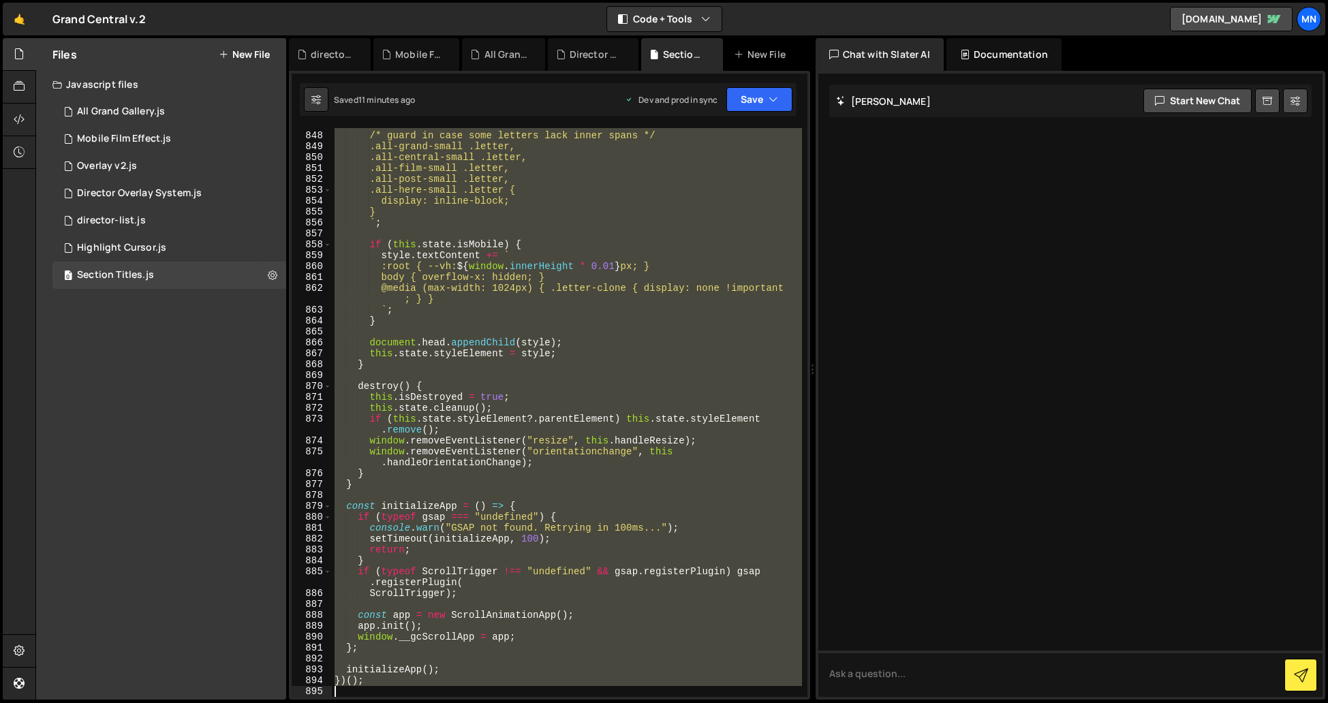
drag, startPoint x: 333, startPoint y: 129, endPoint x: 722, endPoint y: 778, distance: 756.5
click at [722, 703] on html "Projects [GEOGRAPHIC_DATA] Blog [GEOGRAPHIC_DATA] Projects Your Teams Invite te…" at bounding box center [664, 351] width 1328 height 703
paste textarea "</script>"
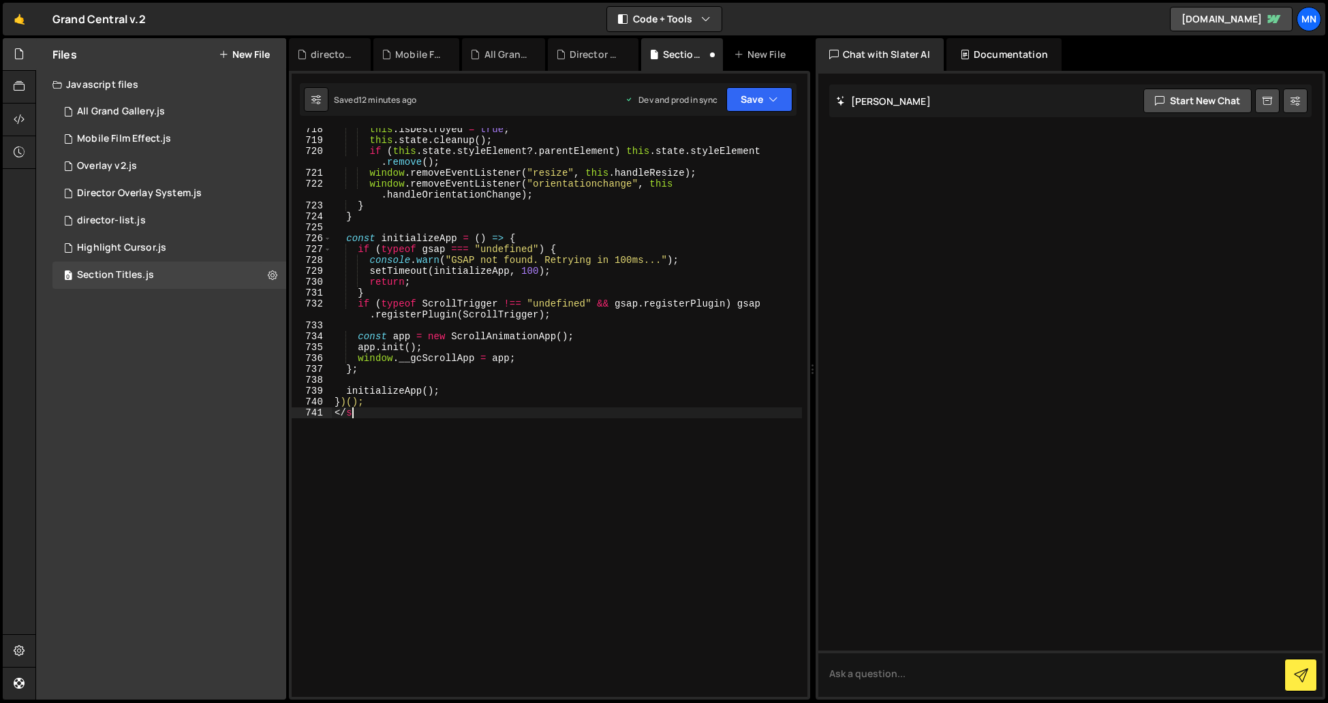
scroll to position [0, 0]
type textarea "<"
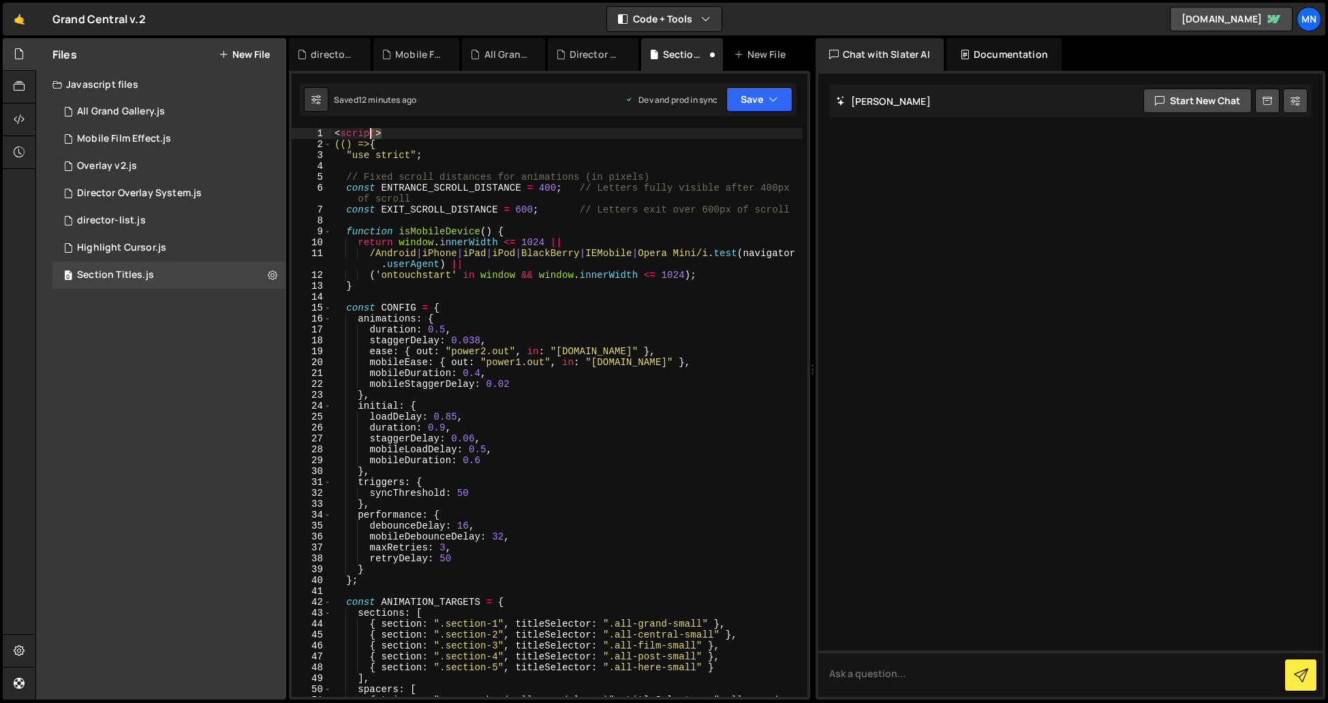
drag, startPoint x: 400, startPoint y: 131, endPoint x: 293, endPoint y: 128, distance: 107.0
click at [293, 128] on div "})(); 1 2 3 4 5 6 7 8 9 10 11 12 13 14 15 16 17 18 19 20 21 22 23 24 25 26 27 2…" at bounding box center [550, 412] width 516 height 569
type textarea "<script>"
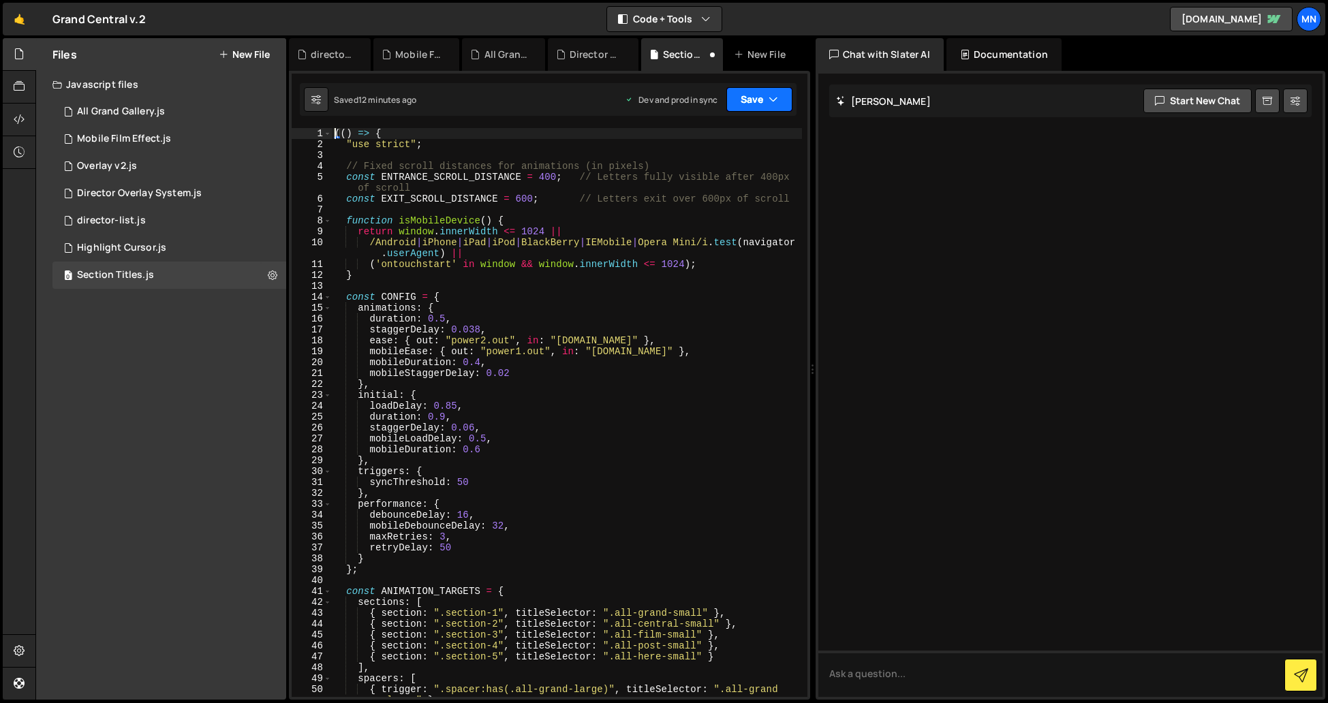
click at [760, 97] on button "Save" at bounding box center [759, 99] width 66 height 25
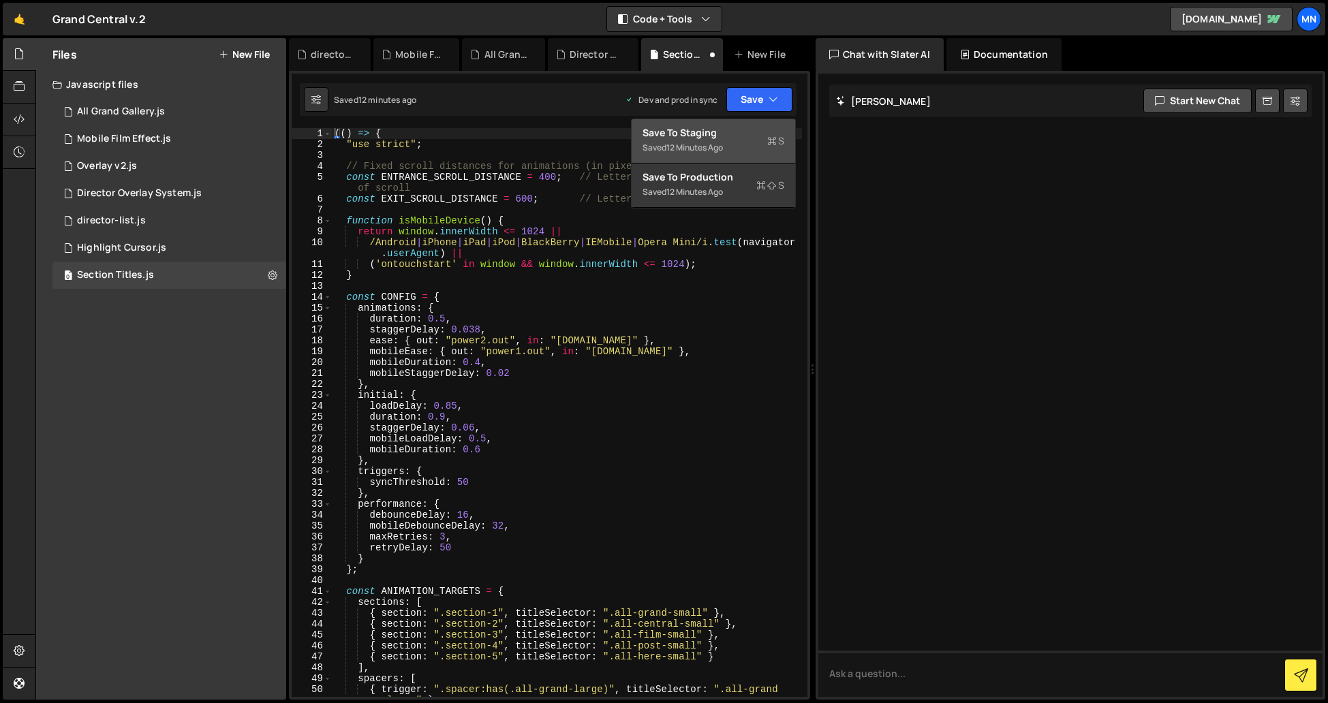
click at [739, 138] on div "Save to Staging S" at bounding box center [714, 133] width 142 height 14
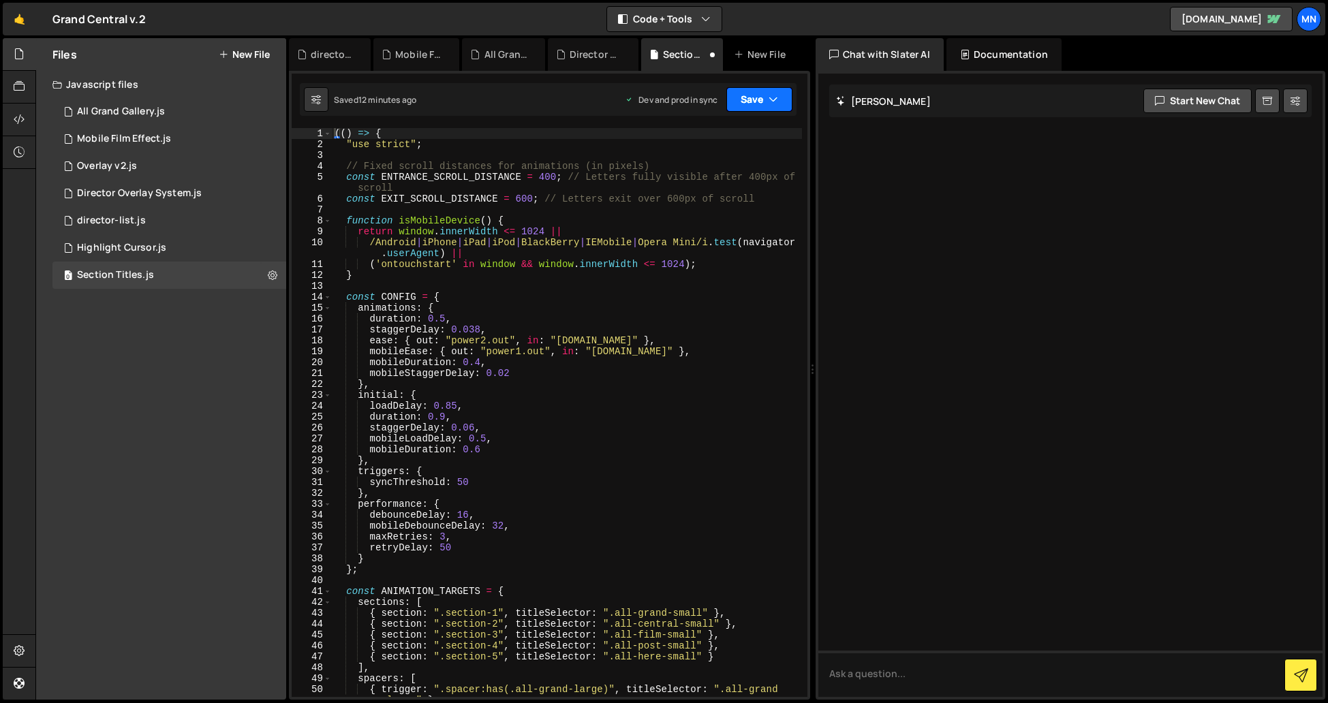
click at [759, 98] on button "Save" at bounding box center [759, 99] width 66 height 25
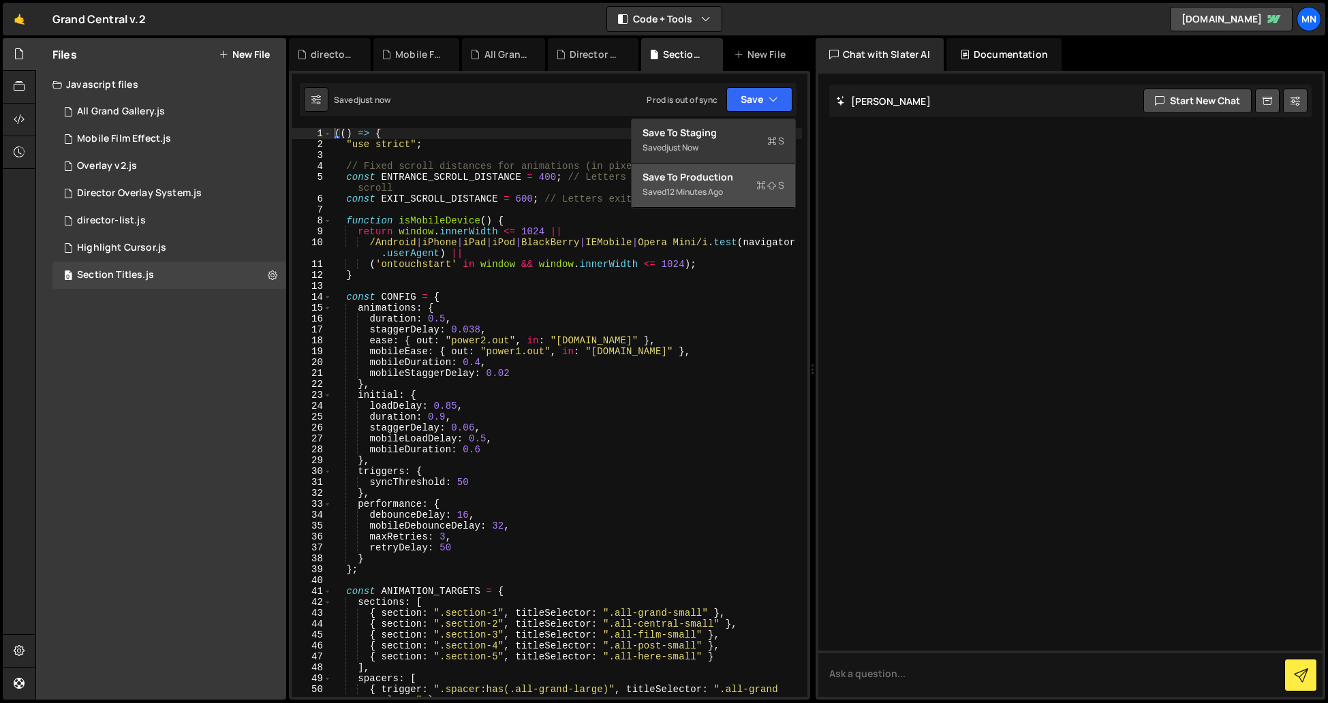
click at [732, 199] on div "Saved 12 minutes ago" at bounding box center [714, 192] width 142 height 16
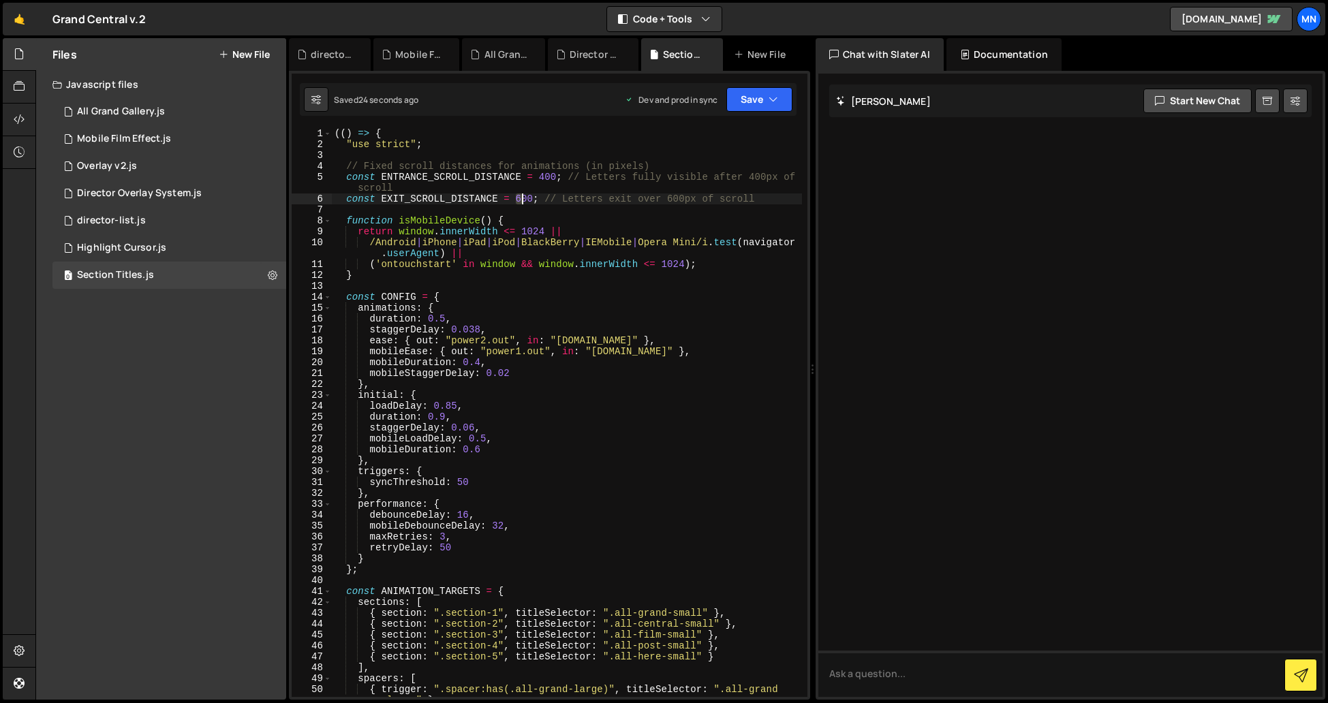
click at [522, 200] on div "(( ) => { "use strict" ; // Fixed scroll distances for animations (in pixels) c…" at bounding box center [567, 429] width 470 height 602
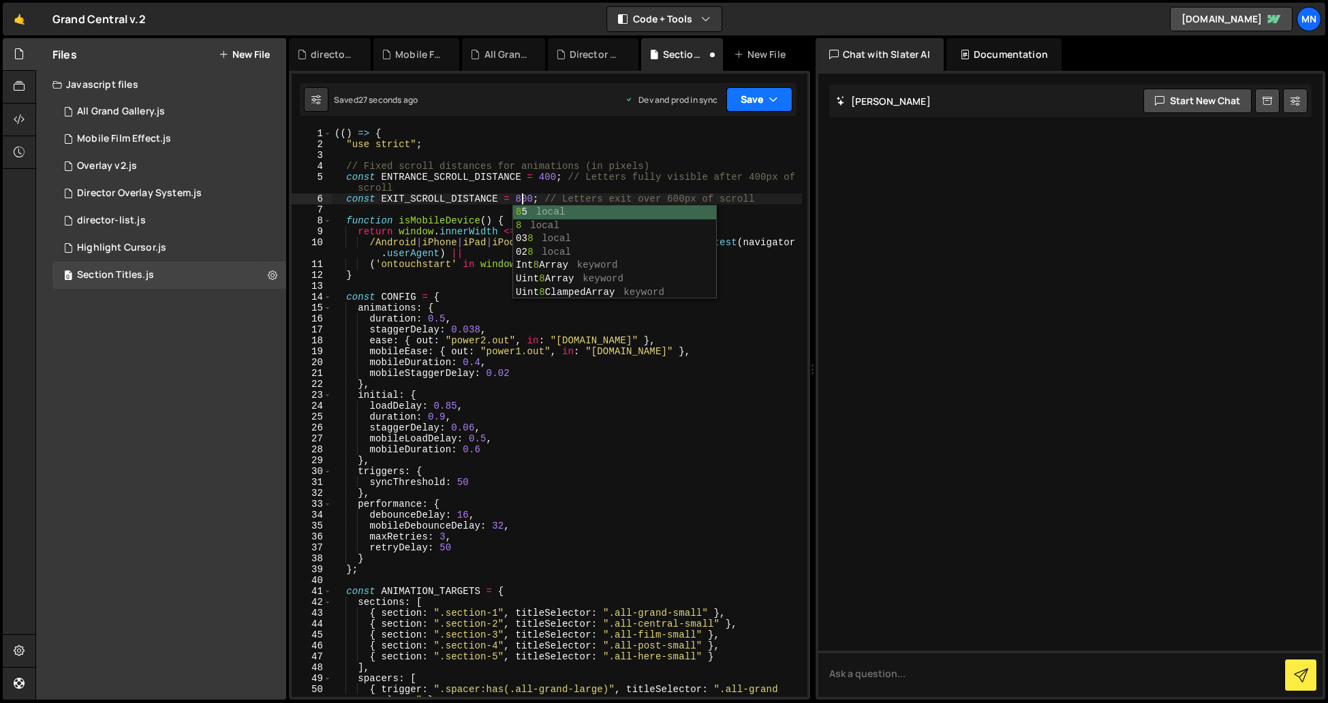
type textarea "const EXIT_SCROLL_DISTANCE = 800; // Letters exit over 600px of scroll"
click at [774, 104] on icon "button" at bounding box center [774, 100] width 10 height 14
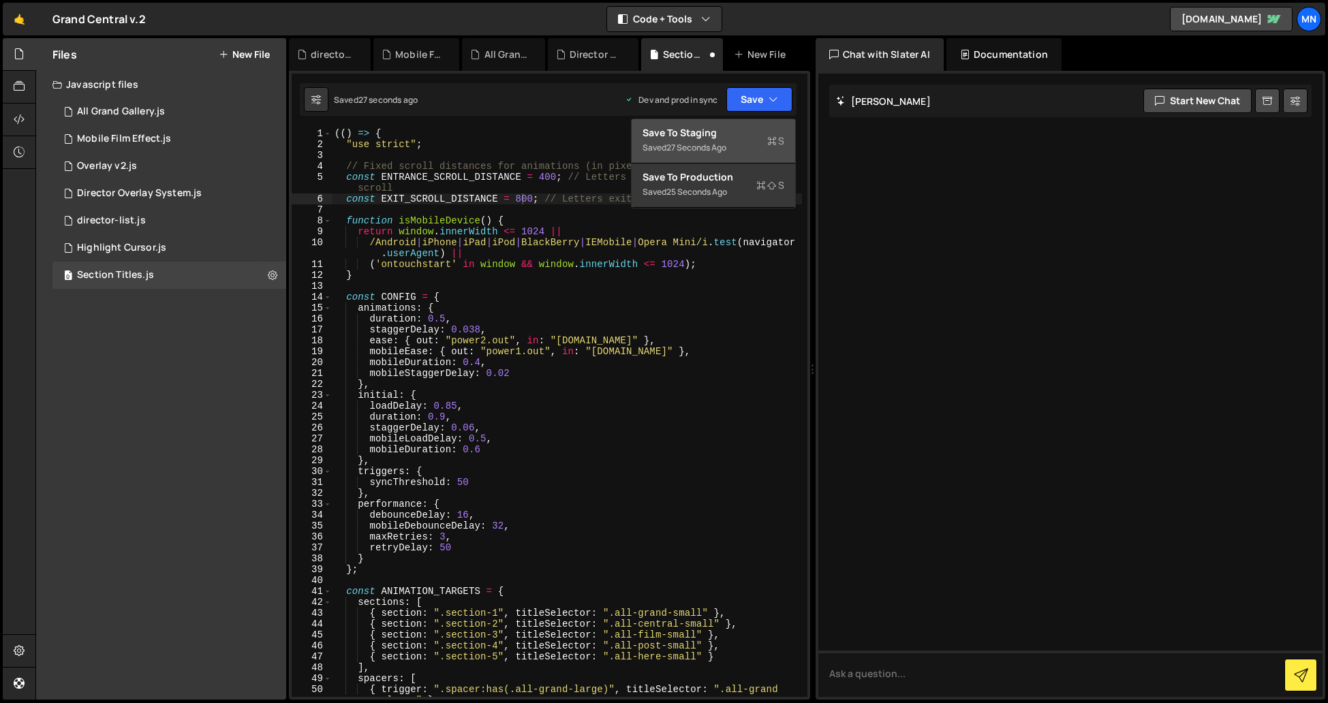
click at [753, 145] on div "Saved 27 seconds ago" at bounding box center [714, 148] width 142 height 16
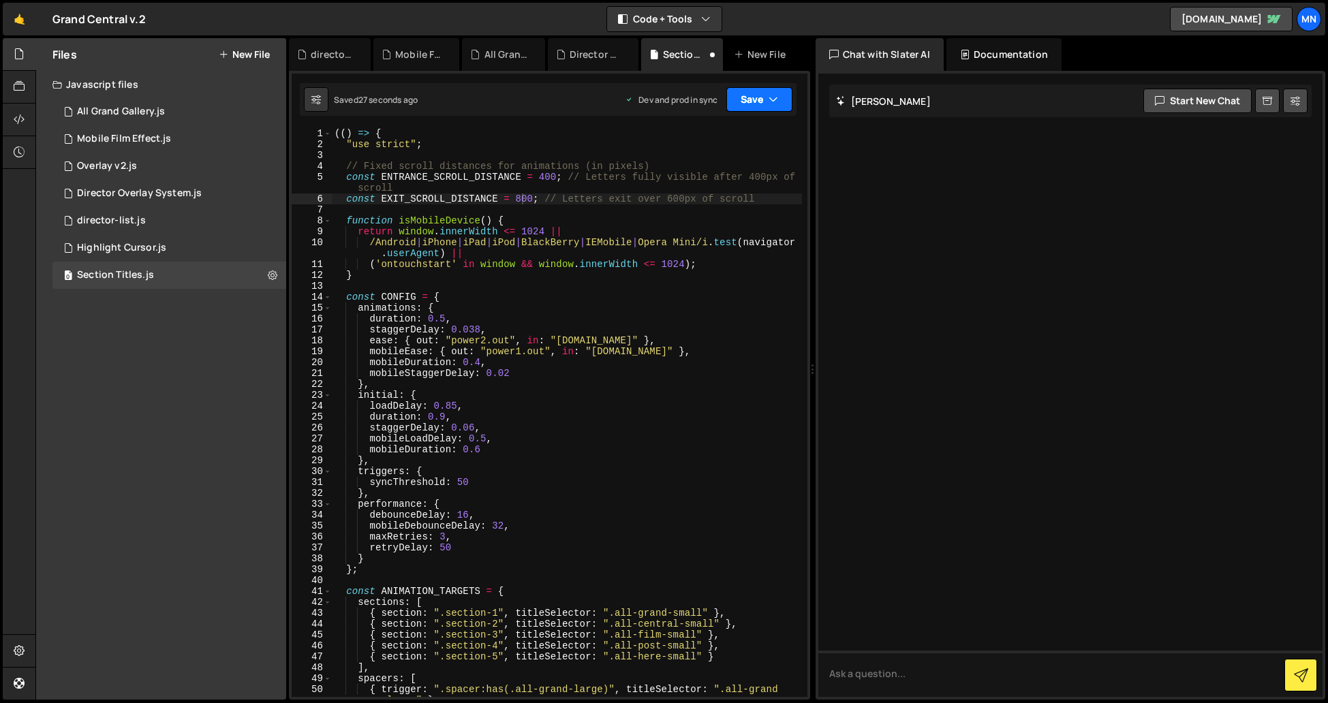
click at [765, 97] on button "Save" at bounding box center [759, 99] width 66 height 25
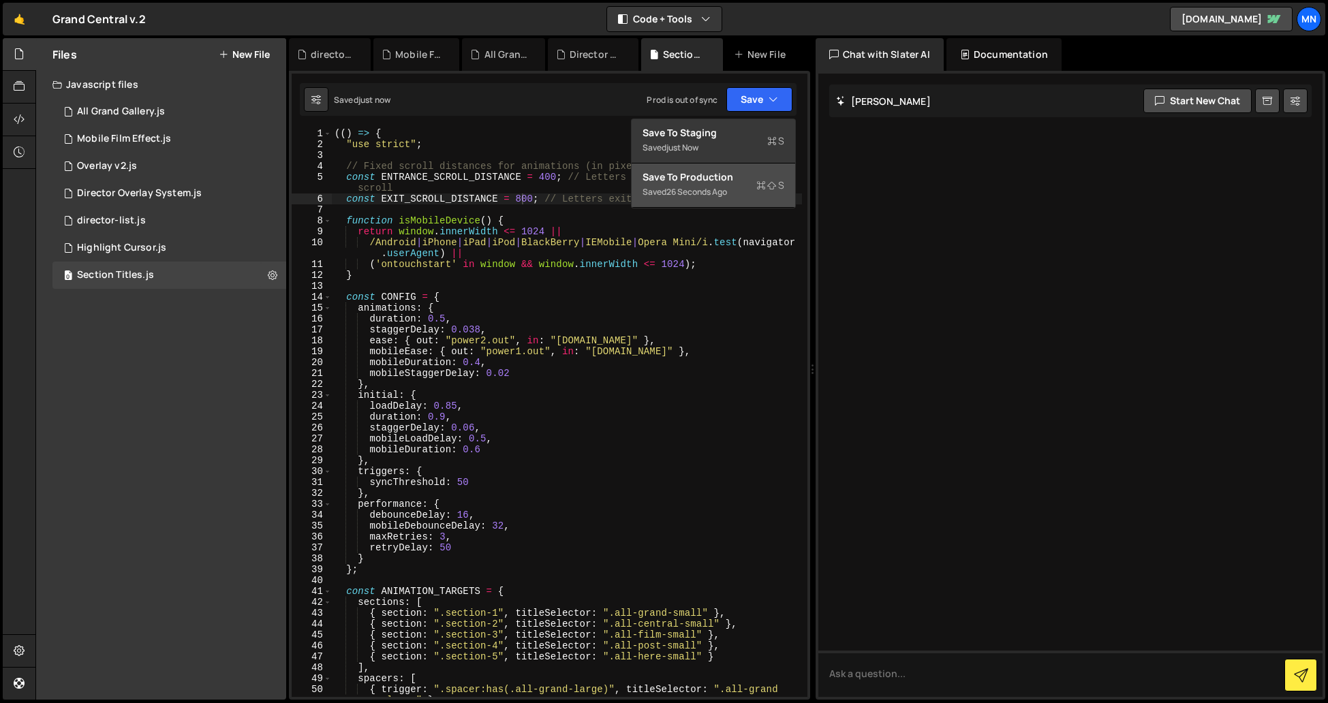
click at [745, 189] on div "Saved 26 seconds ago" at bounding box center [714, 192] width 142 height 16
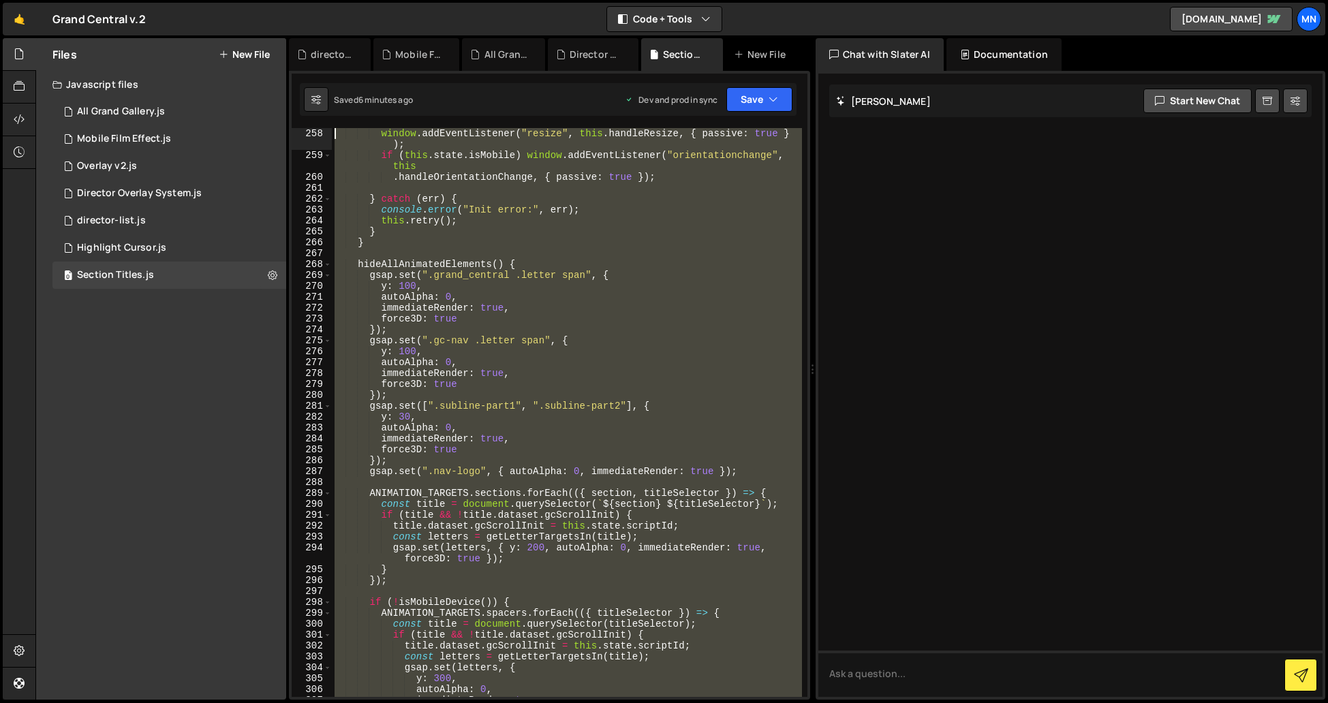
scroll to position [0, 0]
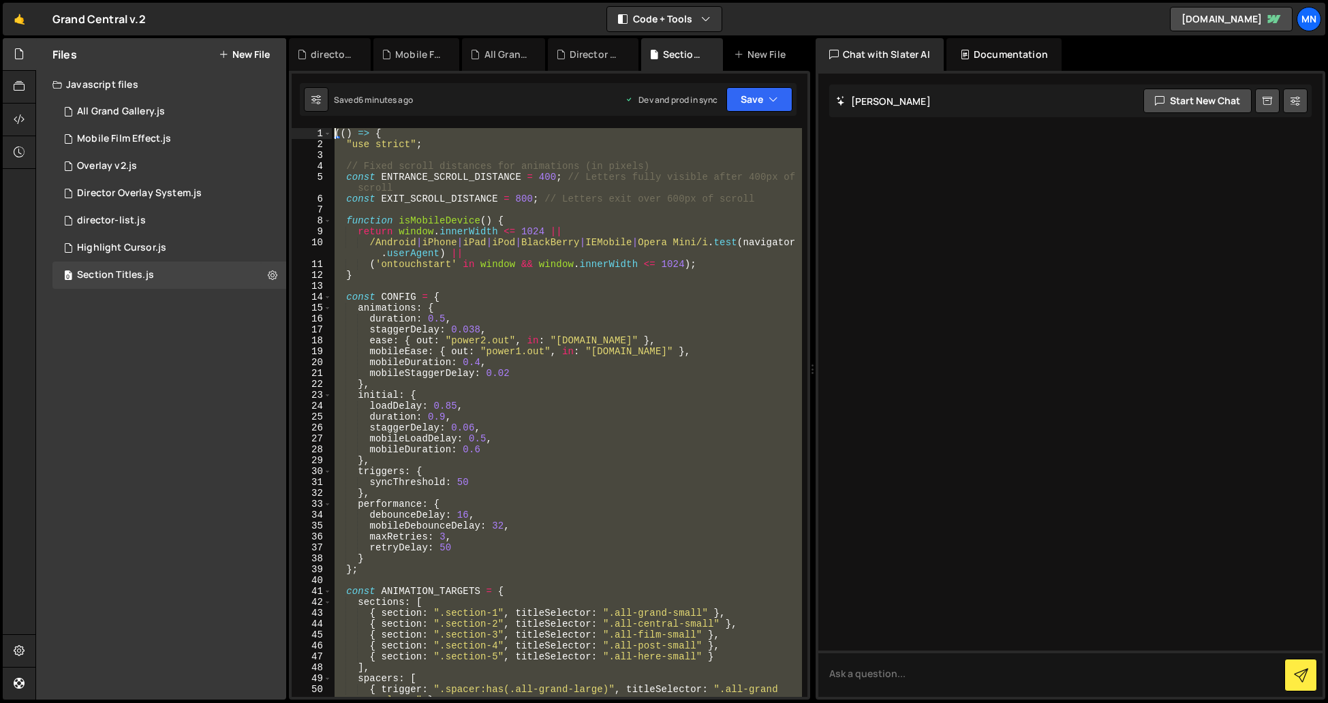
drag, startPoint x: 365, startPoint y: 689, endPoint x: 281, endPoint y: -203, distance: 895.9
click at [281, 0] on html "Projects [GEOGRAPHIC_DATA] Blog [GEOGRAPHIC_DATA] Projects Your Teams Invite te…" at bounding box center [664, 351] width 1328 height 703
paste textarea "</script>"
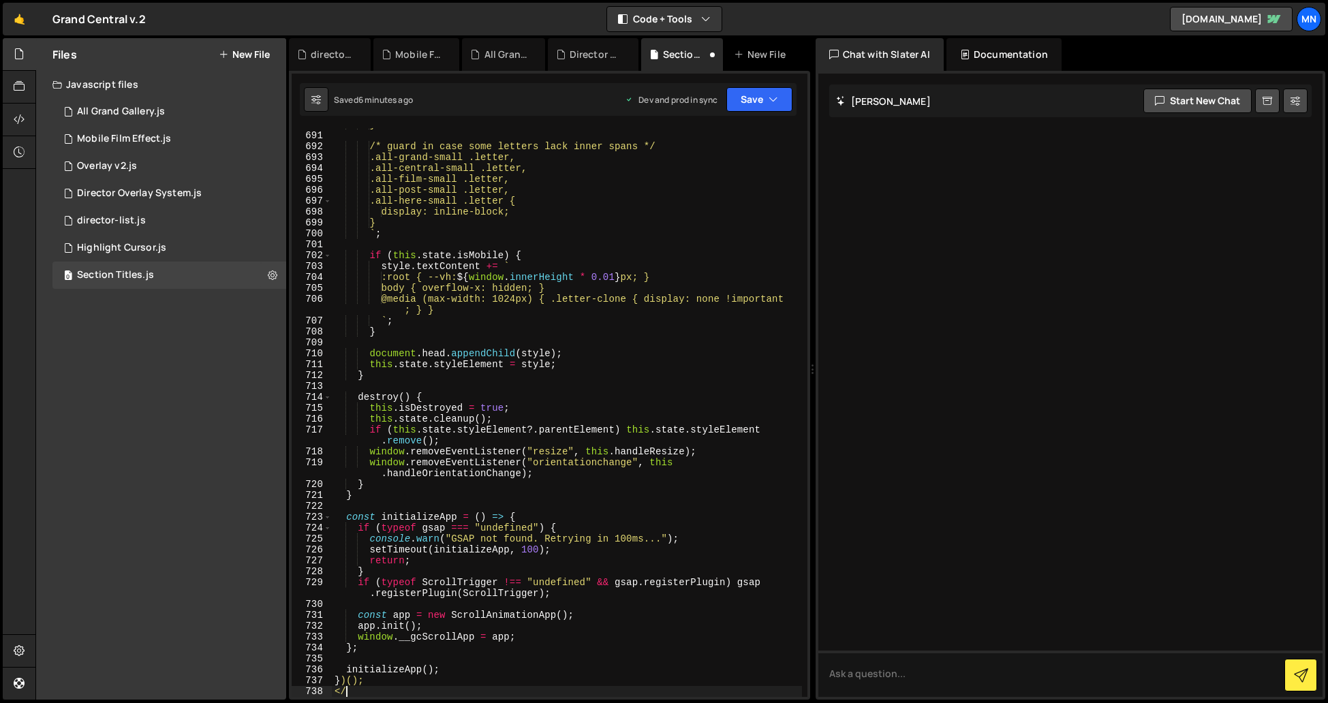
type textarea "<"
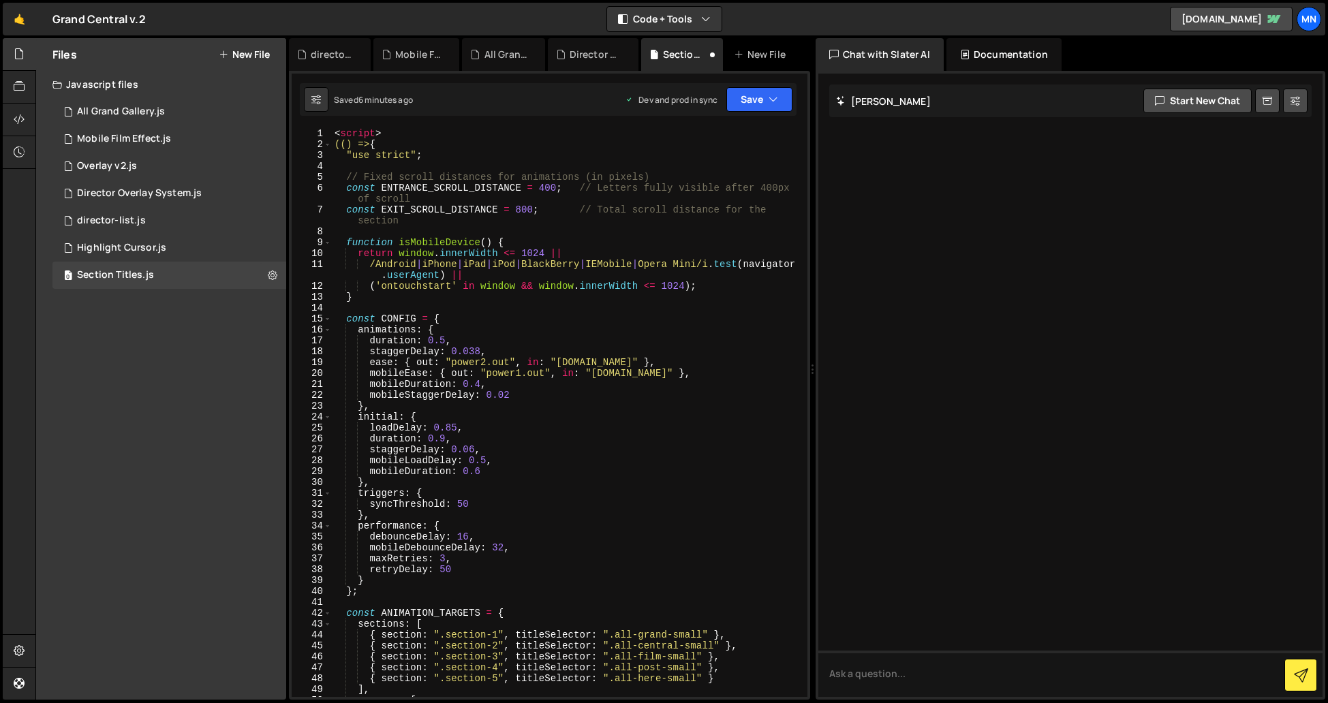
scroll to position [0, 0]
drag, startPoint x: 427, startPoint y: 130, endPoint x: 303, endPoint y: 125, distance: 124.8
click at [303, 125] on div "})(); 1 2 3 4 5 6 7 8 9 10 11 12 13 14 15 16 17 18 19 20 21 22 23 24 25 26 27 2…" at bounding box center [549, 385] width 521 height 629
type textarea "<script>"
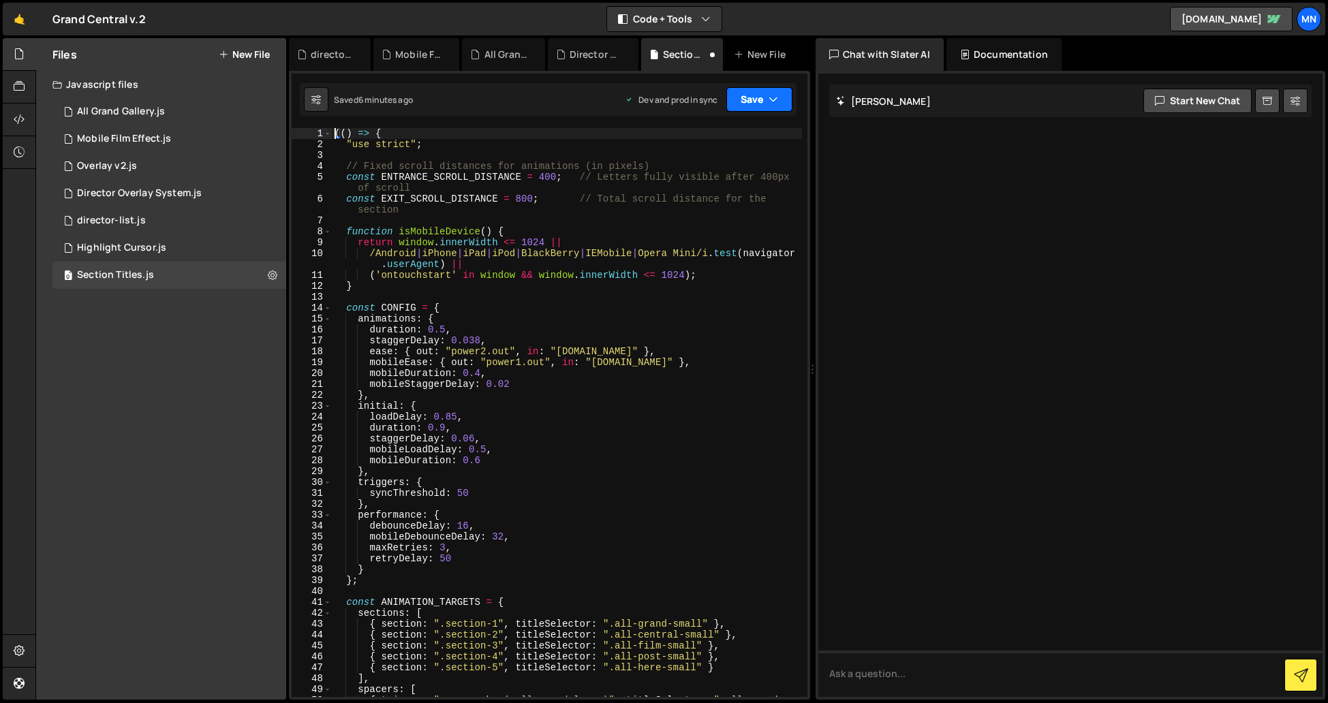
click at [757, 99] on button "Save" at bounding box center [759, 99] width 66 height 25
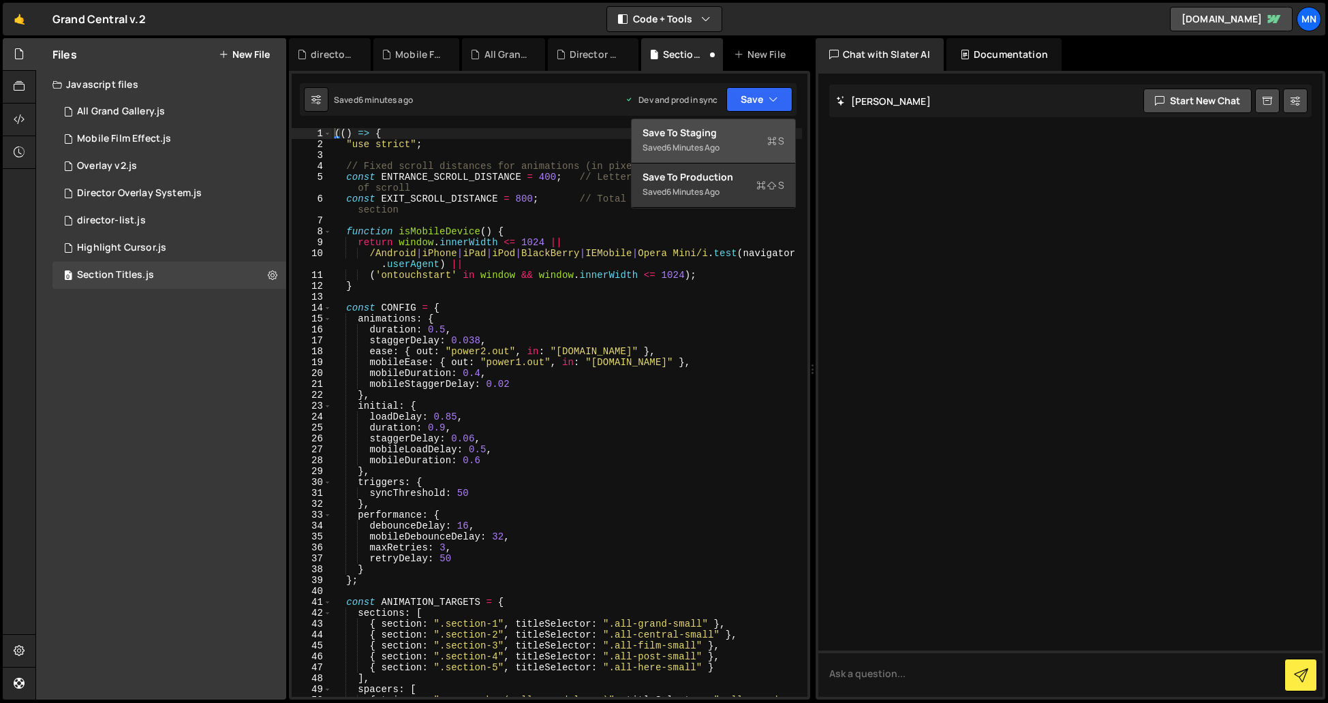
click at [752, 136] on div "Save to Staging S" at bounding box center [714, 133] width 142 height 14
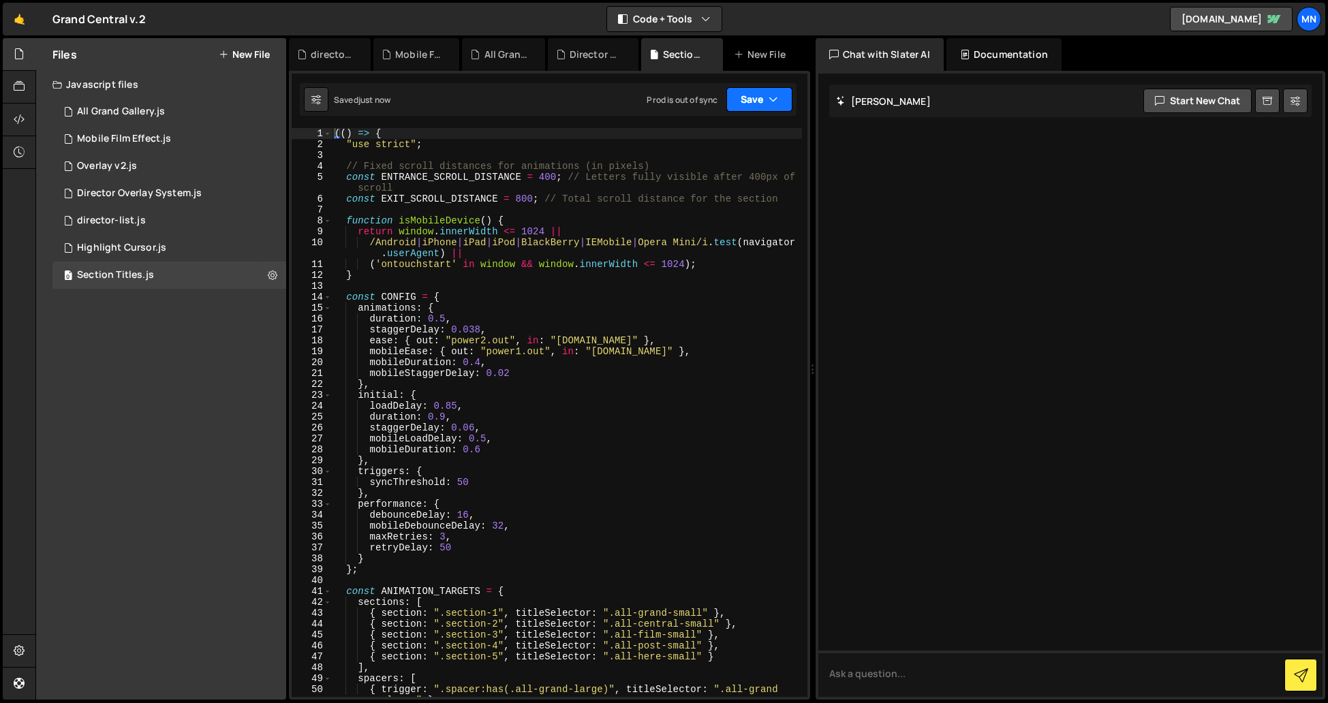
click at [773, 91] on button "Save" at bounding box center [759, 99] width 66 height 25
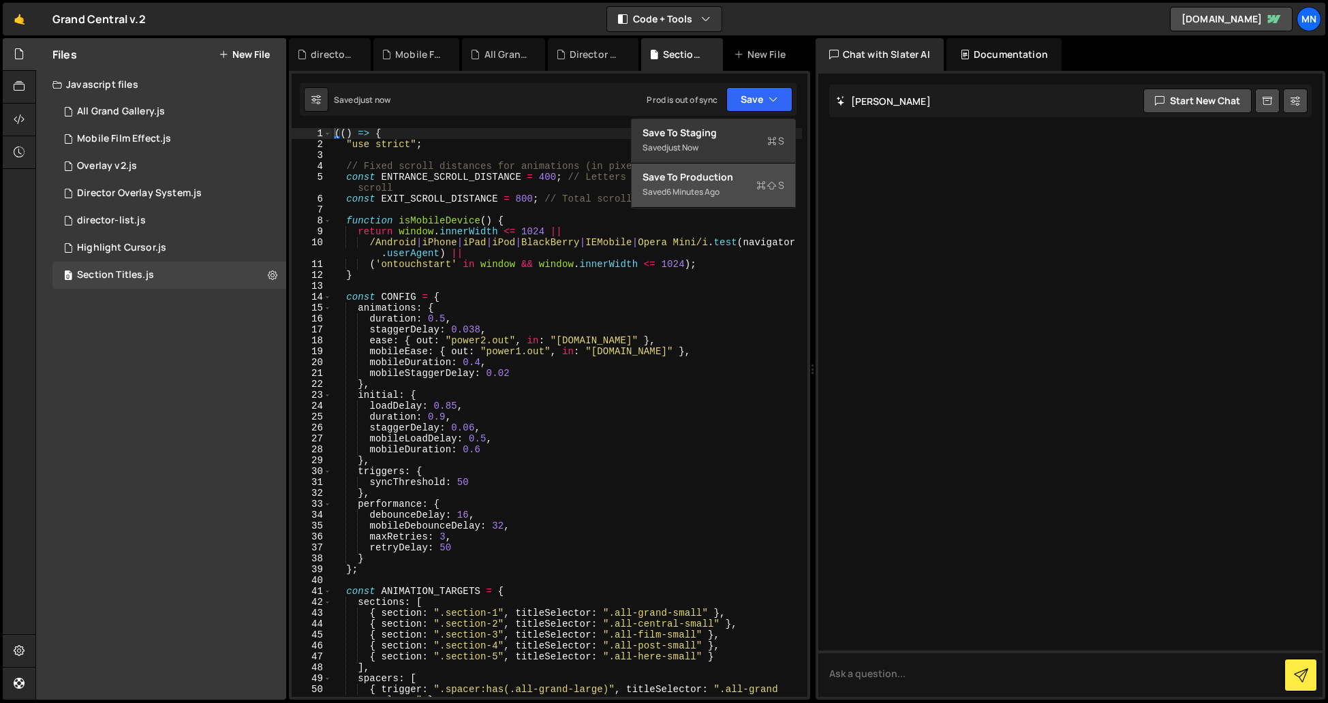
click at [753, 190] on div "Saved 6 minutes ago" at bounding box center [714, 192] width 142 height 16
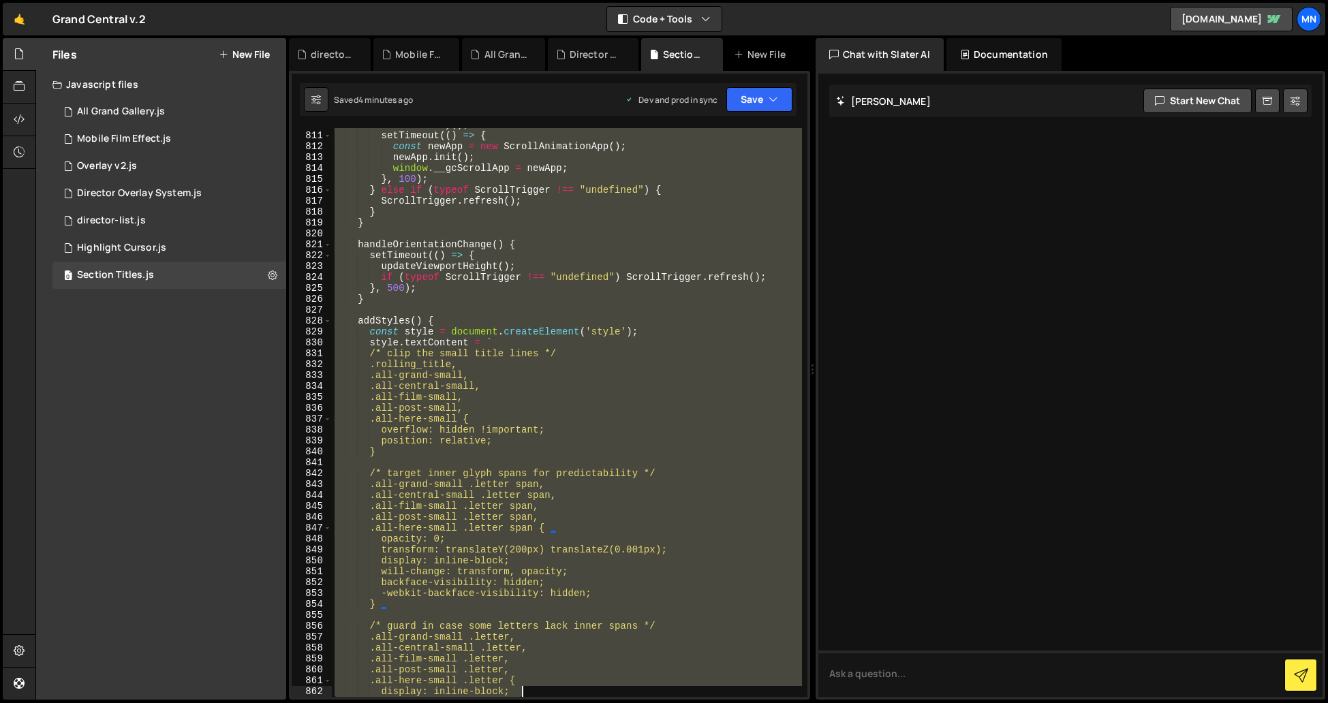
scroll to position [9876, 0]
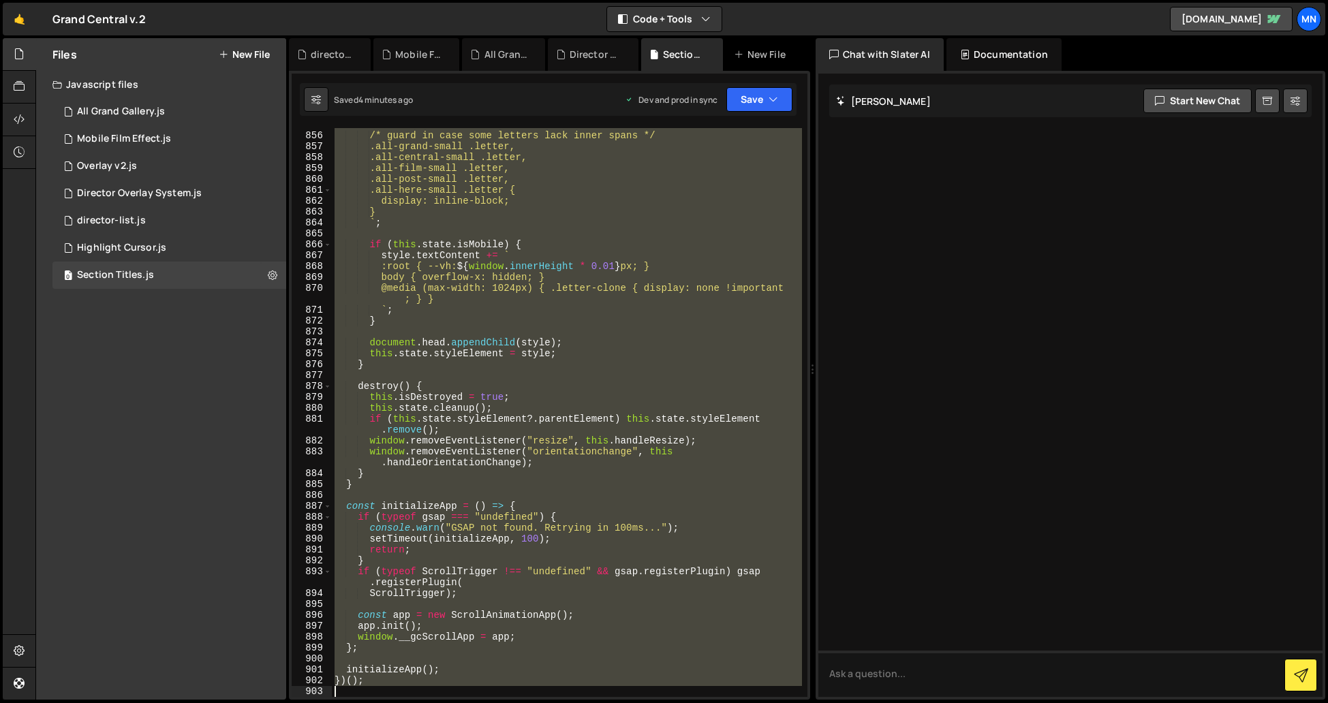
drag, startPoint x: 334, startPoint y: 132, endPoint x: 683, endPoint y: 778, distance: 733.6
click at [683, 703] on html "Projects [GEOGRAPHIC_DATA] Blog [GEOGRAPHIC_DATA] Projects Your Teams Invite te…" at bounding box center [664, 351] width 1328 height 703
paste textarea "</script>"
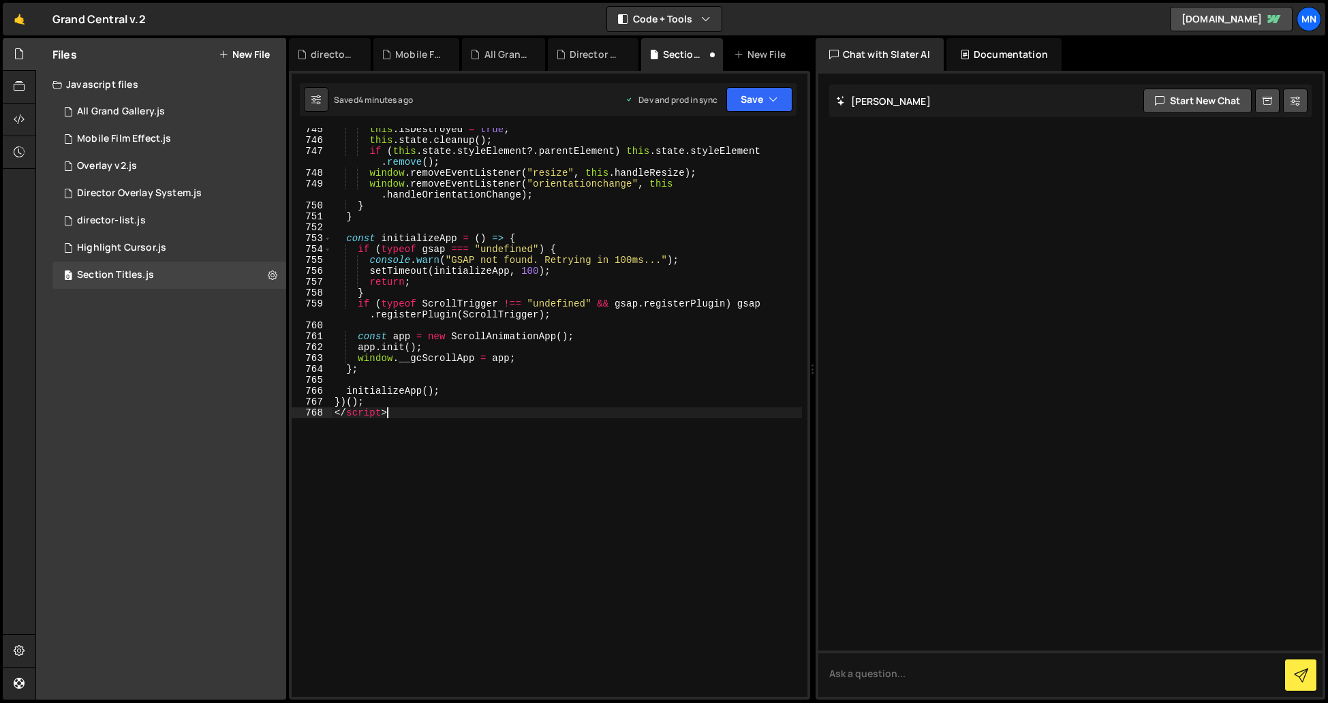
scroll to position [9087, 0]
type textarea "<"
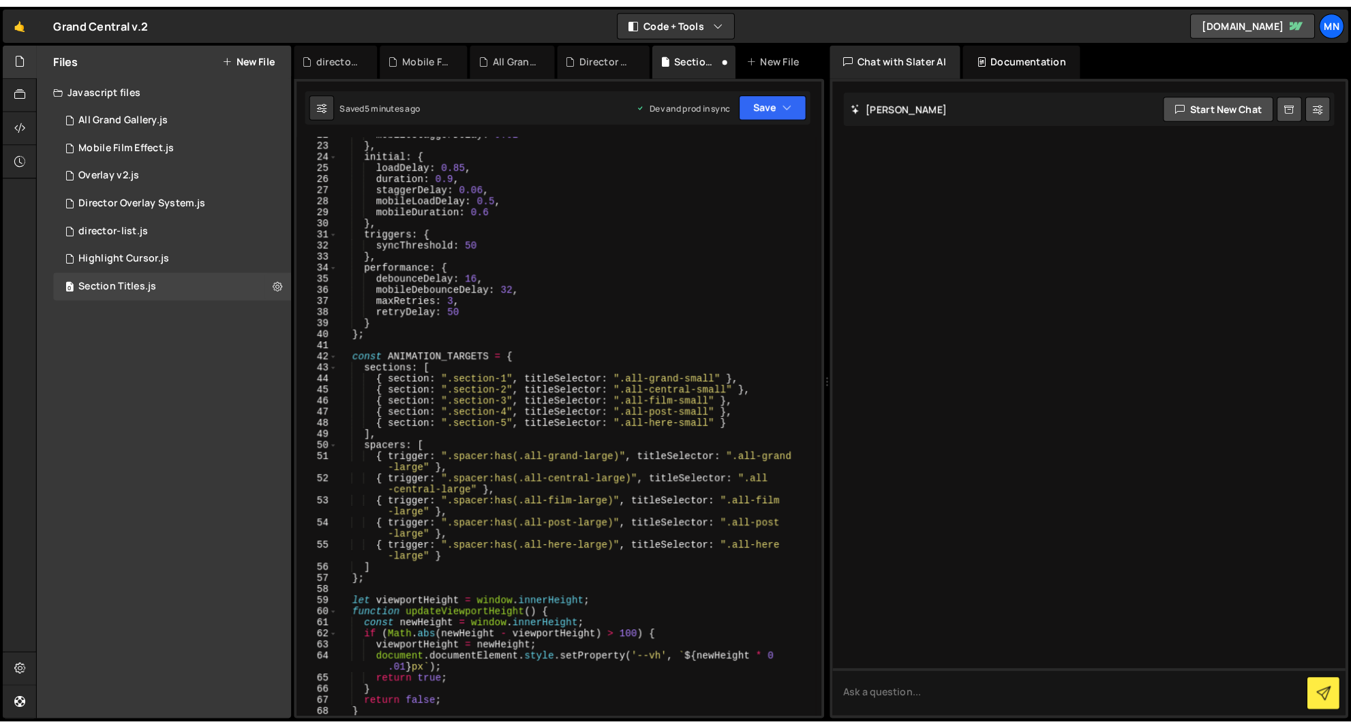
scroll to position [0, 0]
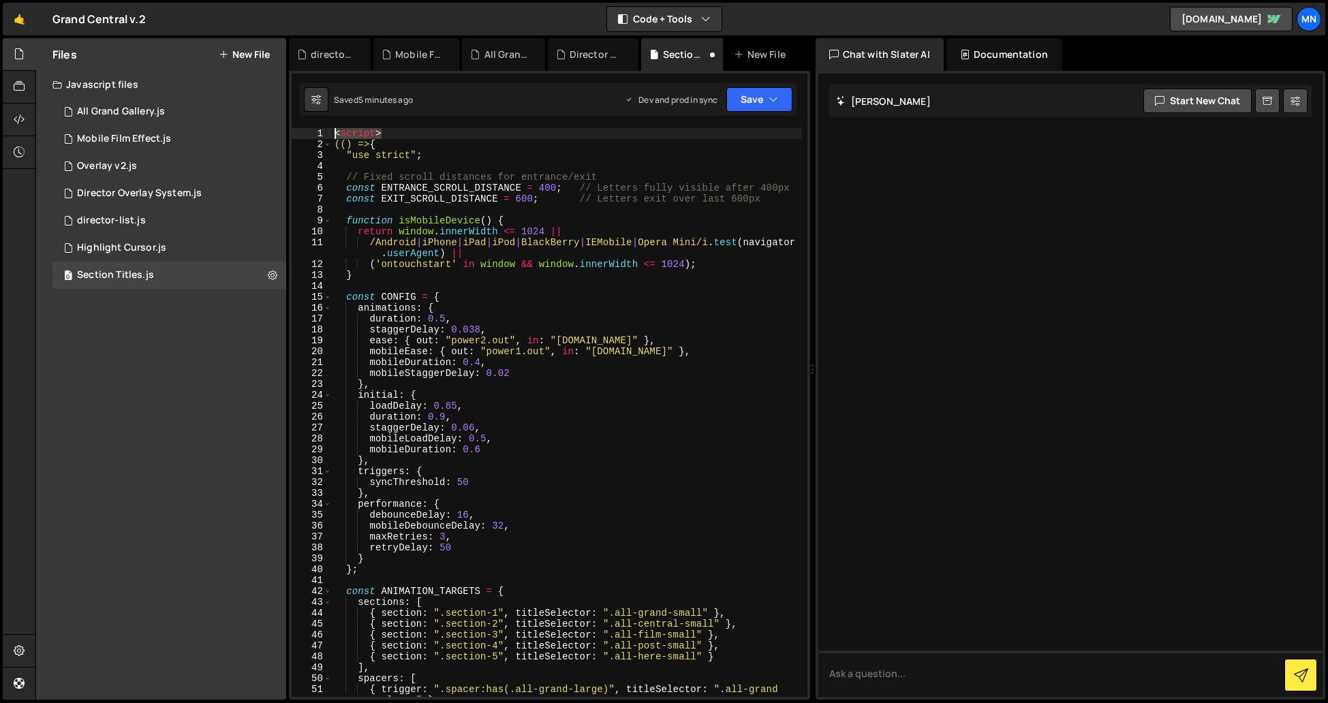
drag, startPoint x: 391, startPoint y: 136, endPoint x: 305, endPoint y: 126, distance: 87.1
click at [305, 126] on div "})(); 1 2 3 4 5 6 7 8 9 10 11 12 13 14 15 16 17 18 19 20 21 22 23 24 25 26 27 2…" at bounding box center [549, 385] width 521 height 629
type textarea "<script>"
type textarea "(() => {"
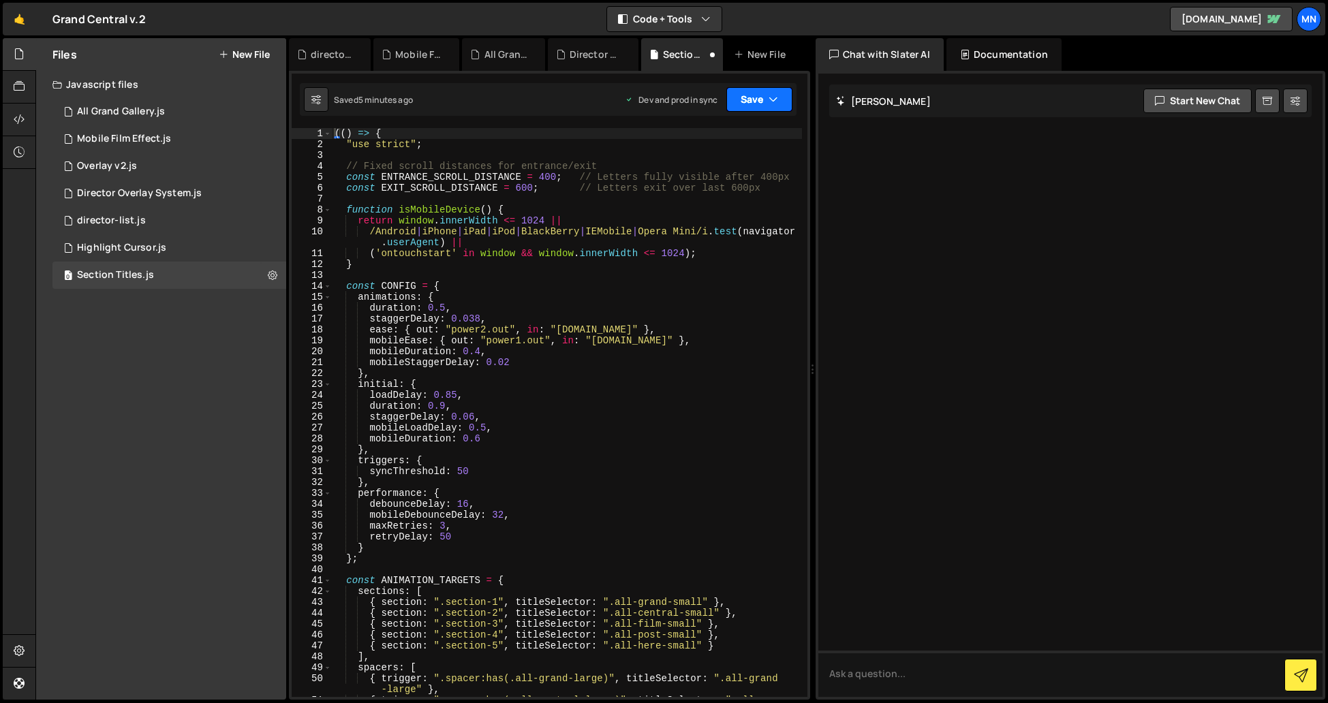
click at [786, 95] on button "Save" at bounding box center [759, 99] width 66 height 25
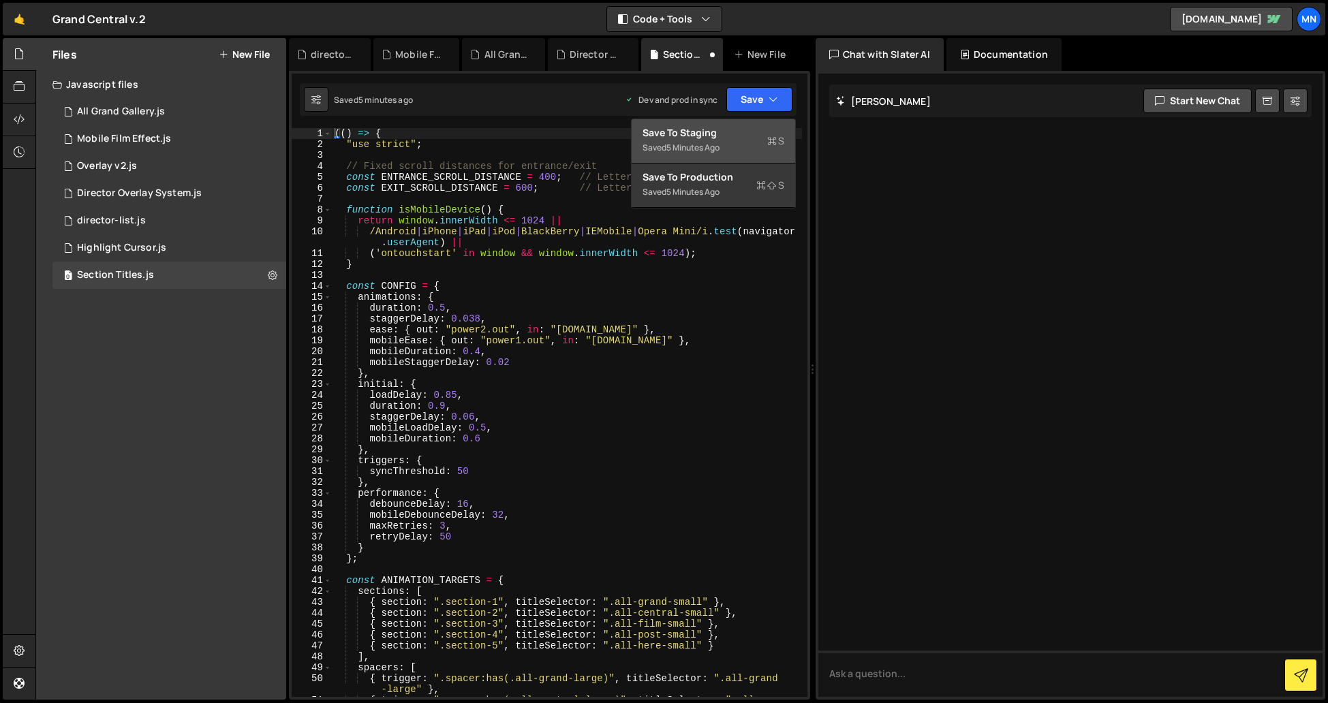
click at [748, 144] on div "Saved 5 minutes ago" at bounding box center [714, 148] width 142 height 16
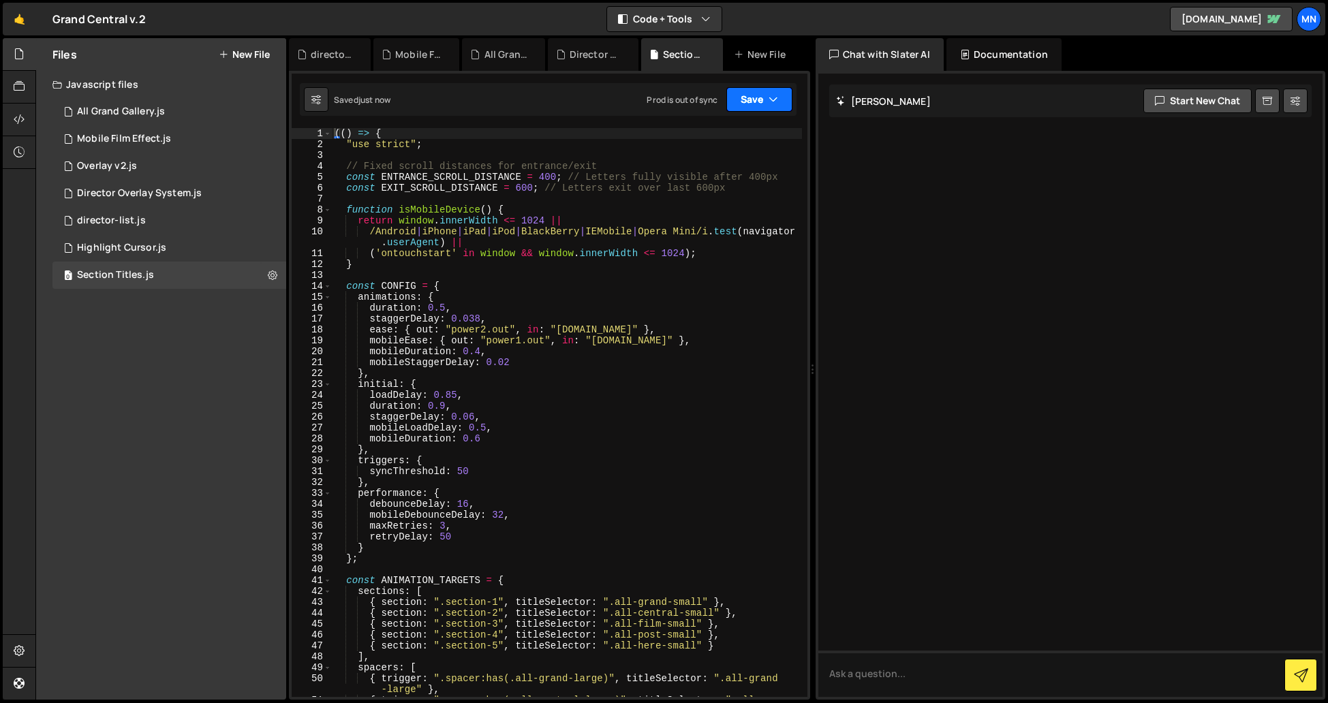
click at [777, 104] on icon "button" at bounding box center [774, 100] width 10 height 14
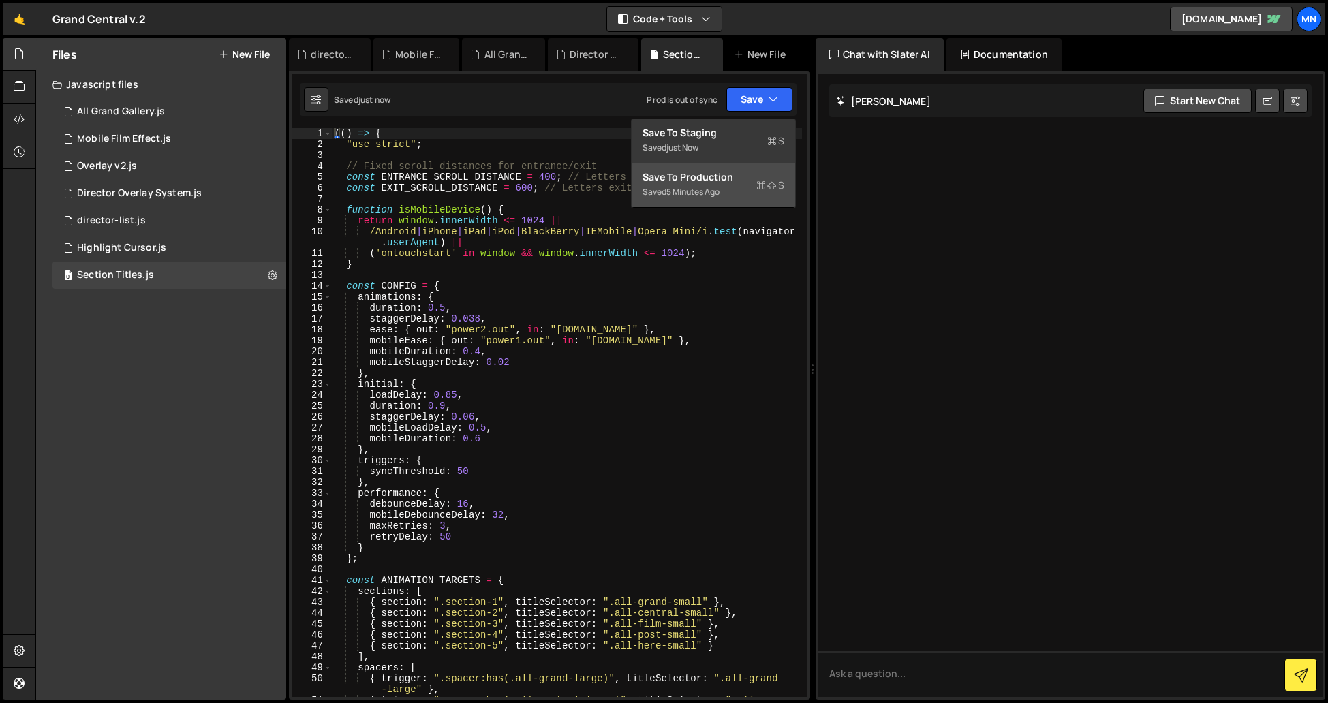
click at [746, 188] on div "Saved 5 minutes ago" at bounding box center [714, 192] width 142 height 16
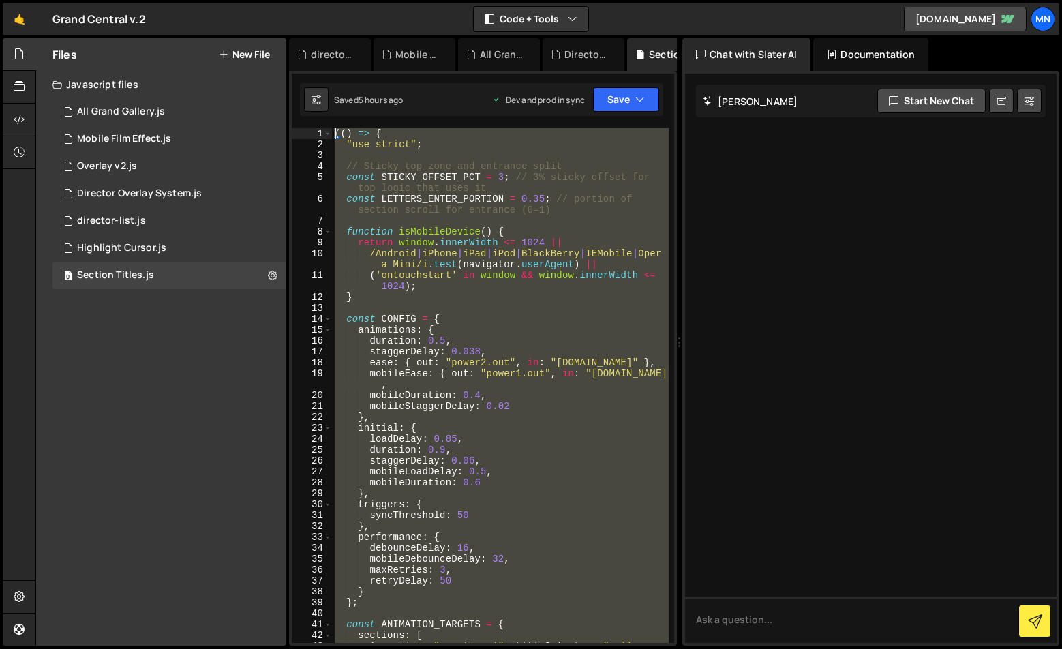
drag, startPoint x: 337, startPoint y: 598, endPoint x: 255, endPoint y: -203, distance: 805.5
click at [255, 0] on html "Projects [GEOGRAPHIC_DATA] Blog [GEOGRAPHIC_DATA] Projects Your Teams Invite te…" at bounding box center [531, 324] width 1062 height 649
type textarea "(() => { "use strict";"
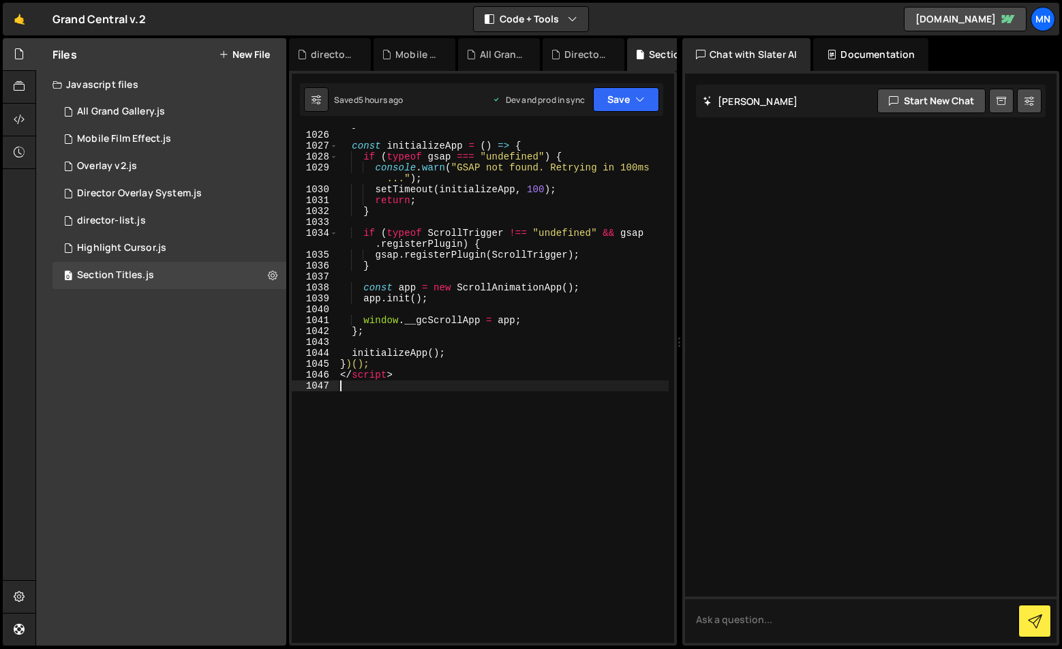
scroll to position [12941, 0]
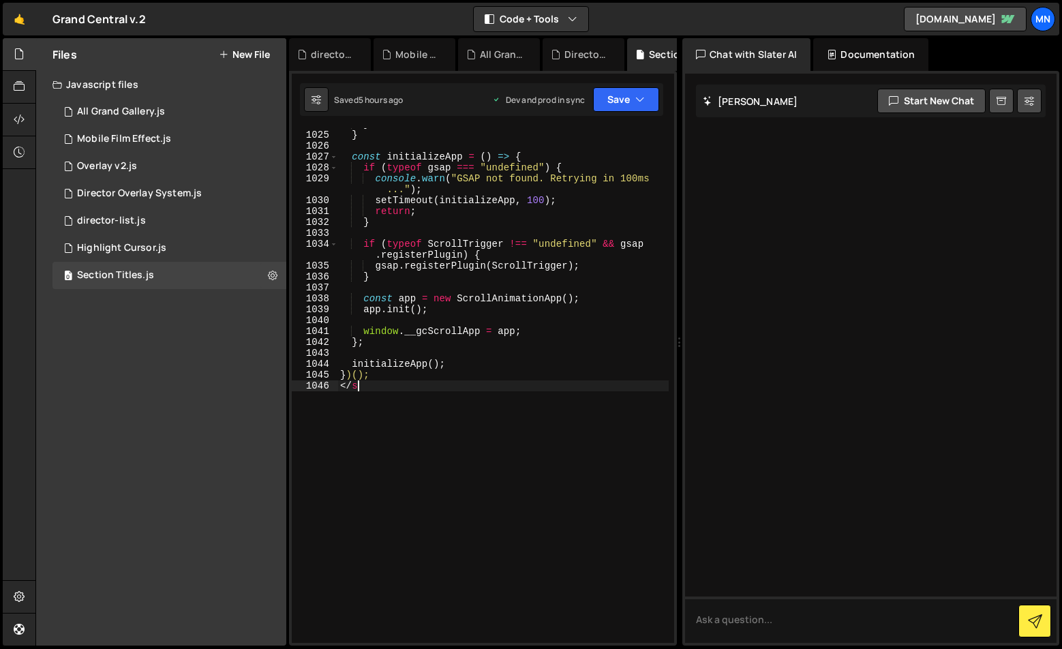
type textarea "<"
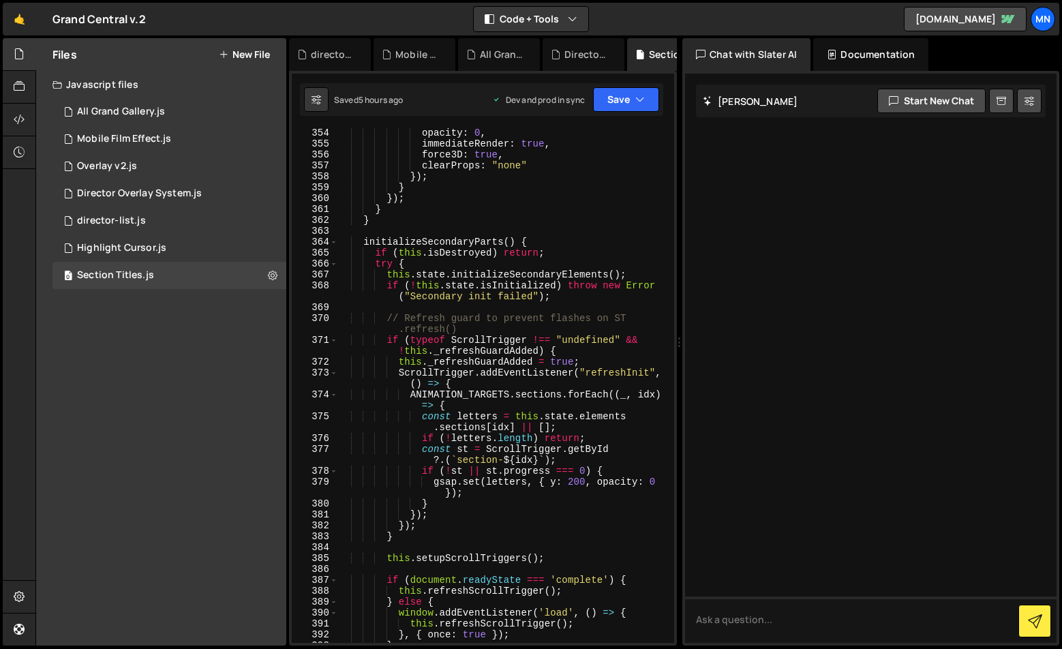
scroll to position [0, 0]
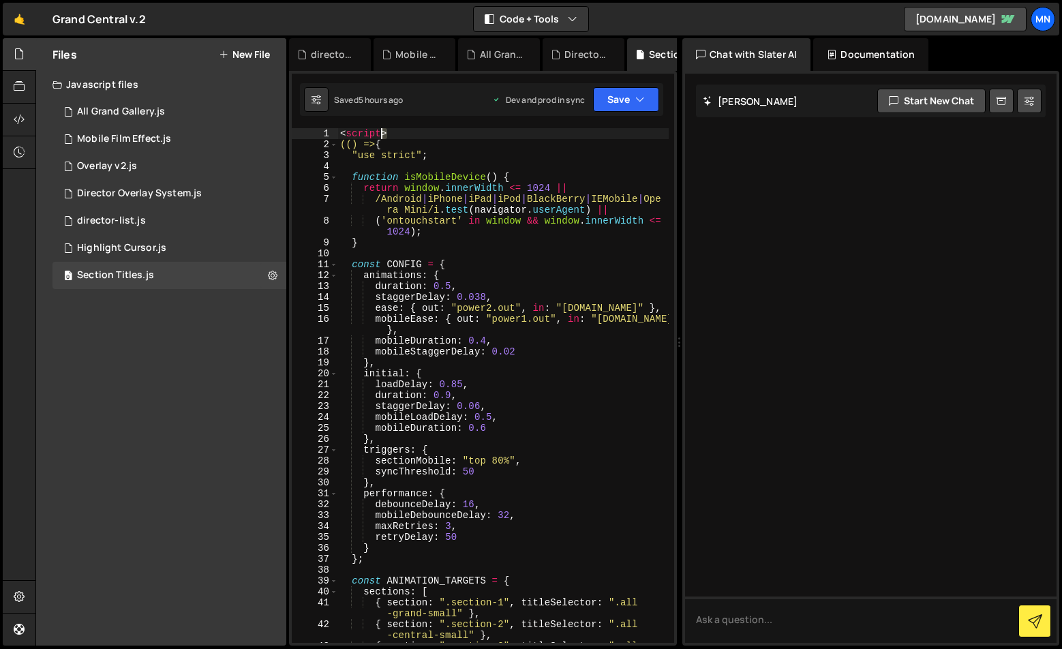
drag, startPoint x: 399, startPoint y: 134, endPoint x: 307, endPoint y: 132, distance: 92.0
click at [307, 132] on div "})(); 1 2 3 4 5 6 7 8 9 10 11 12 13 14 15 16 17 18 19 20 21 22 23 24 25 26 27 2…" at bounding box center [483, 385] width 382 height 514
type textarea "<script>"
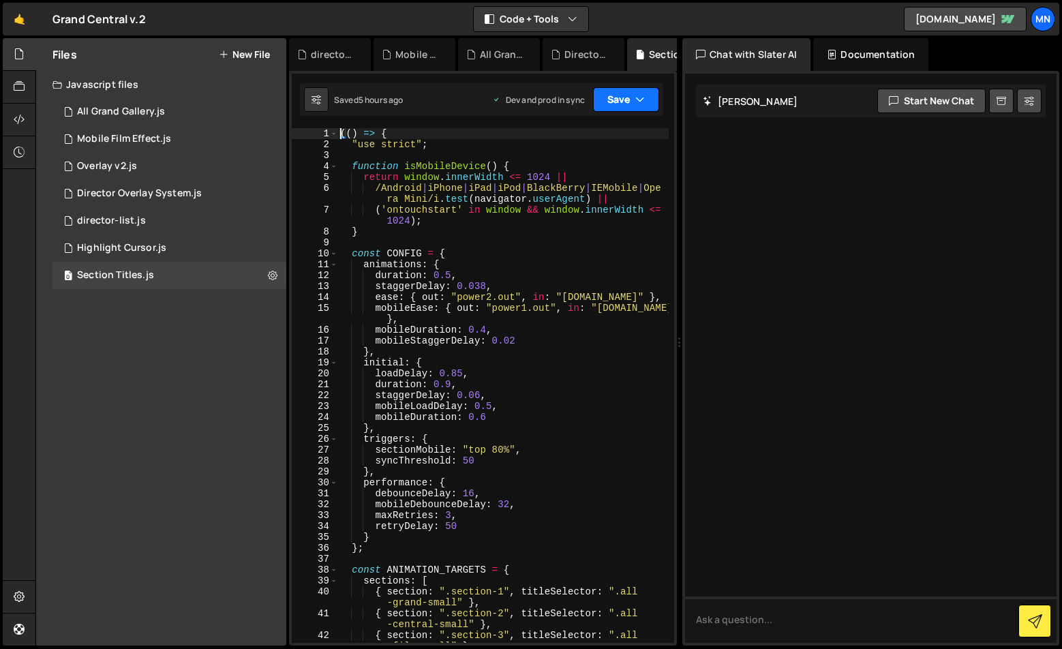
click at [624, 93] on button "Save" at bounding box center [626, 99] width 66 height 25
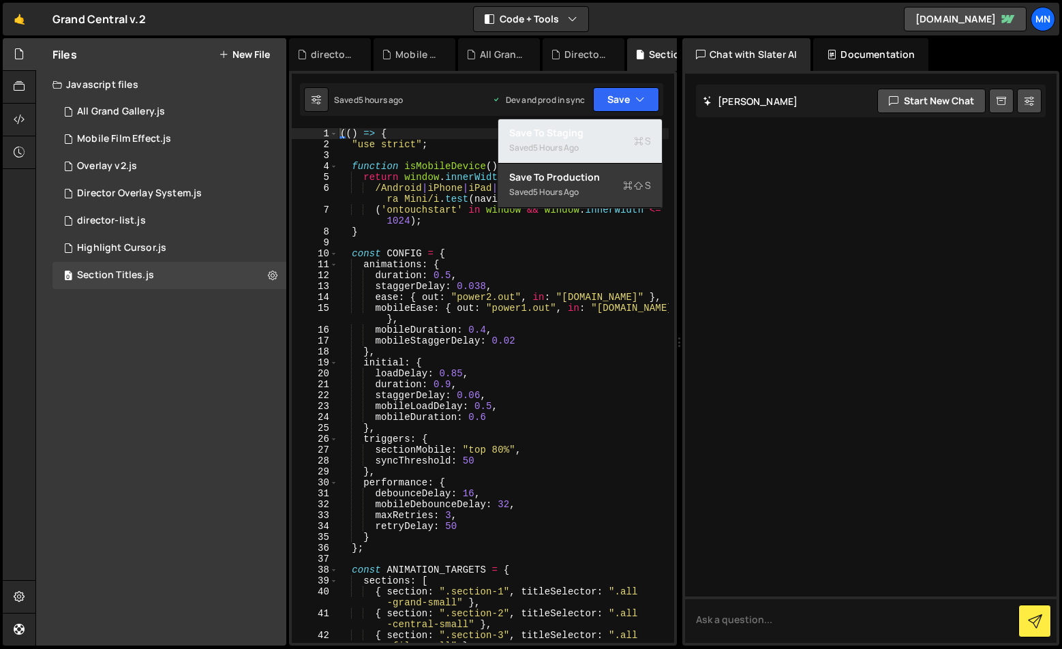
drag, startPoint x: 615, startPoint y: 142, endPoint x: 619, endPoint y: 125, distance: 17.4
click at [615, 142] on div "Saved 5 hours ago" at bounding box center [580, 148] width 142 height 16
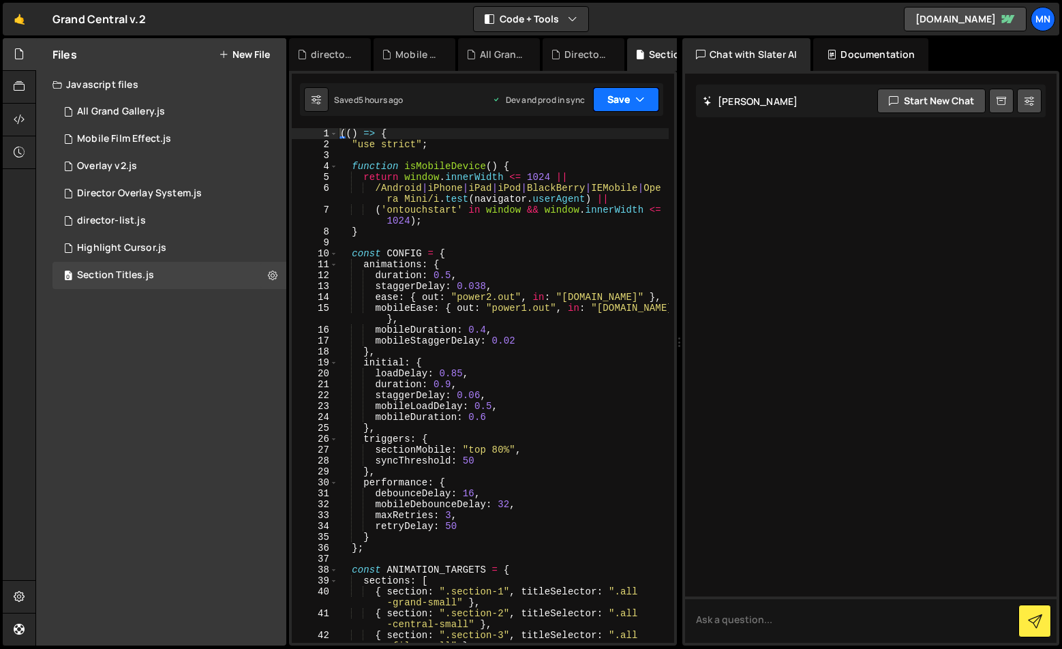
click at [623, 100] on button "Save" at bounding box center [626, 99] width 66 height 25
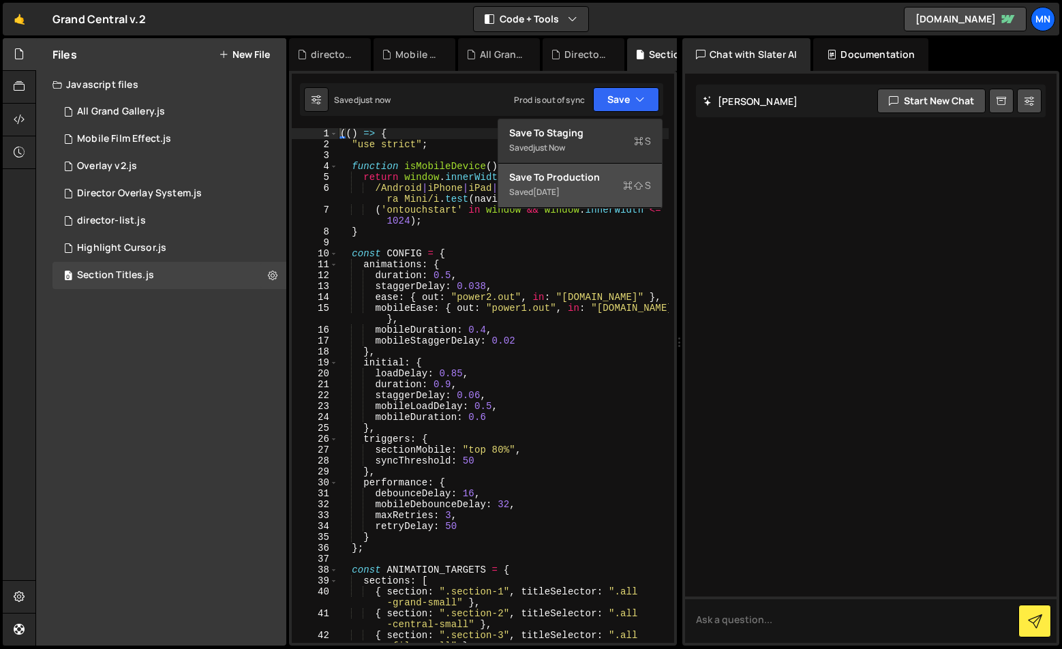
click at [600, 184] on div "Saved 1 day ago" at bounding box center [580, 192] width 142 height 16
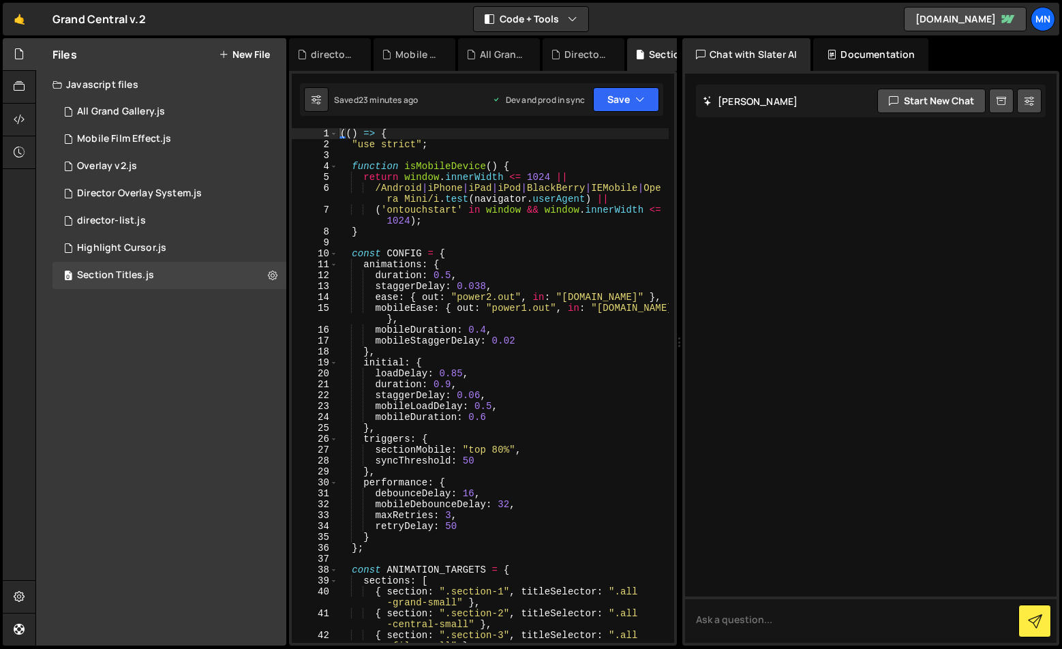
type textarea "(() => {"
